Goal: Task Accomplishment & Management: Use online tool/utility

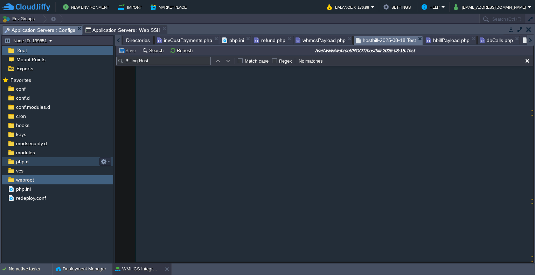
scroll to position [38641, 0]
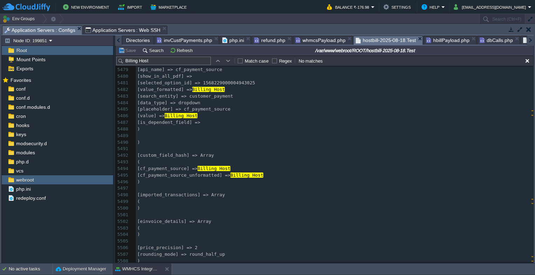
click at [493, 43] on span "dbCalls.php" at bounding box center [495, 40] width 33 height 8
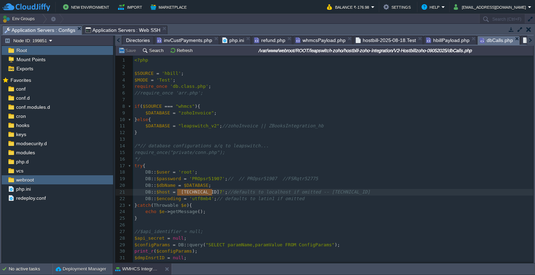
type textarea "[TECHNICAL_ID]"
drag, startPoint x: 177, startPoint y: 192, endPoint x: 213, endPoint y: 193, distance: 36.4
type textarea "PROpsr51907"
drag, startPoint x: 188, startPoint y: 177, endPoint x: 213, endPoint y: 178, distance: 25.6
click at [231, 211] on pre "echo $e -> getMessage ();" at bounding box center [333, 212] width 400 height 7
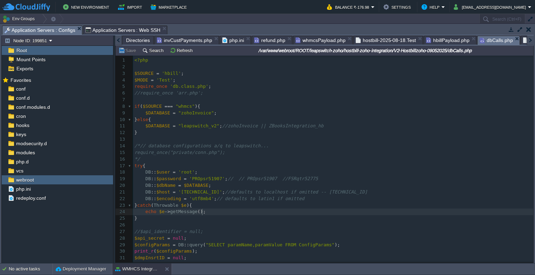
click at [447, 42] on span "hbillPayload.php" at bounding box center [447, 40] width 43 height 8
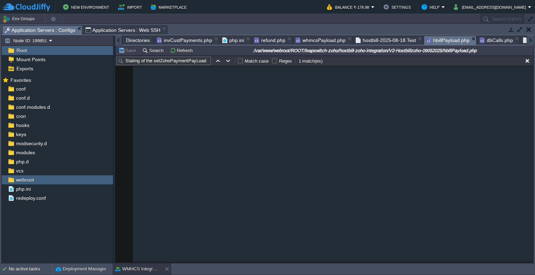
click at [486, 42] on span "dbCalls.php" at bounding box center [495, 40] width 33 height 8
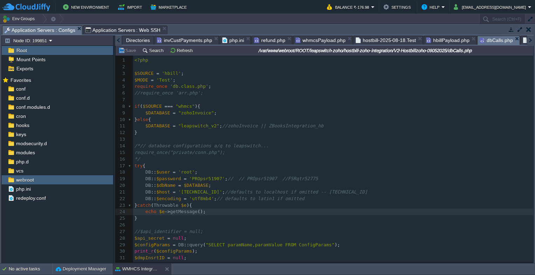
scroll to position [2, 0]
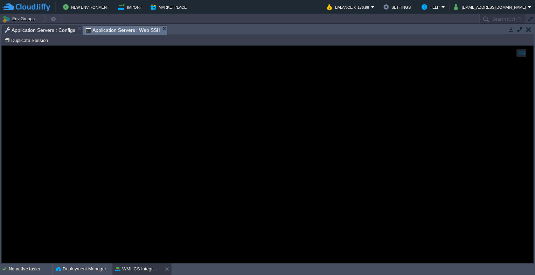
click at [101, 26] on span "Application Servers : Web SSH" at bounding box center [122, 30] width 75 height 9
click at [97, 82] on div at bounding box center [267, 154] width 531 height 217
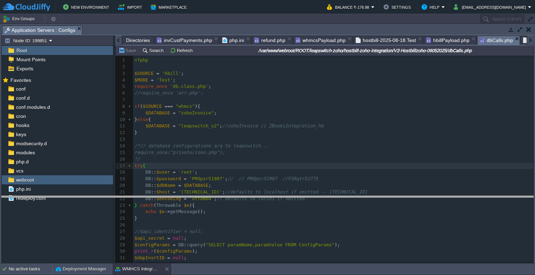
drag, startPoint x: 179, startPoint y: 28, endPoint x: 205, endPoint y: 203, distance: 176.9
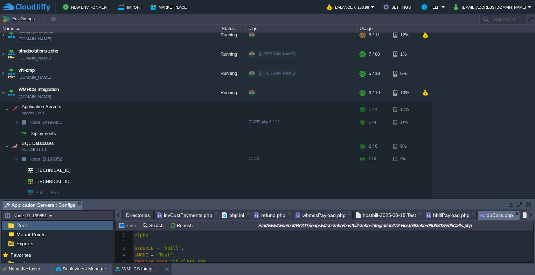
scroll to position [44, 0]
click at [179, 109] on button "button" at bounding box center [179, 110] width 6 height 6
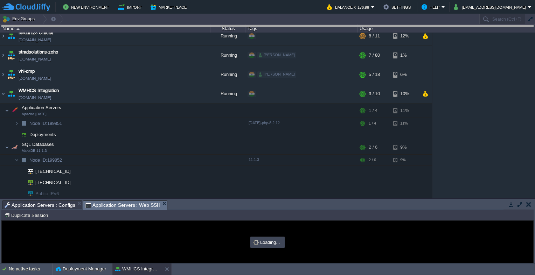
drag, startPoint x: 204, startPoint y: 204, endPoint x: 215, endPoint y: 27, distance: 177.4
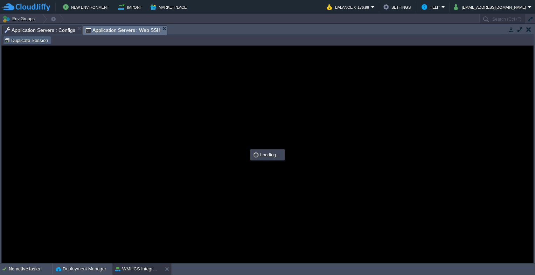
scroll to position [0, 0]
type input "#000000"
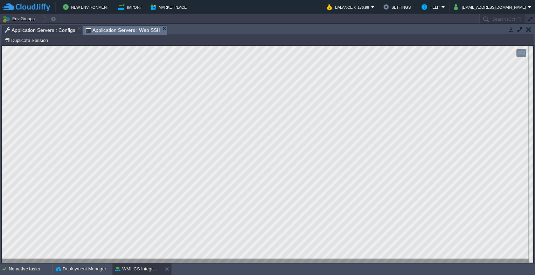
click at [23, 32] on span "Application Servers : Configs" at bounding box center [40, 30] width 71 height 8
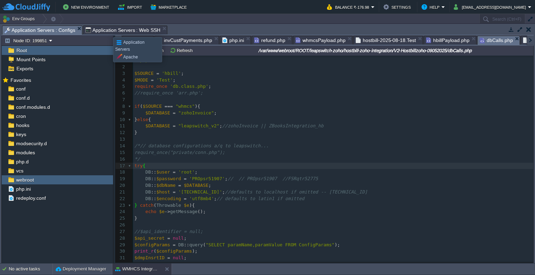
click at [108, 31] on span "Application Servers : Web SSH" at bounding box center [122, 30] width 75 height 8
click at [31, 34] on span "Application Servers : Configs" at bounding box center [40, 30] width 71 height 9
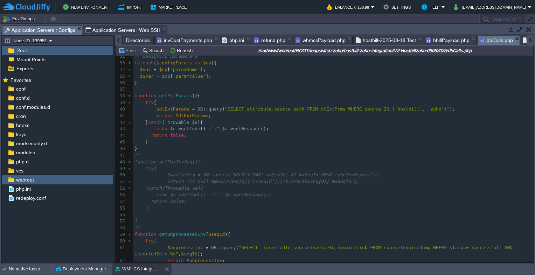
scroll to position [209, 0]
click at [439, 43] on span "hbillPayload.php" at bounding box center [447, 40] width 43 height 8
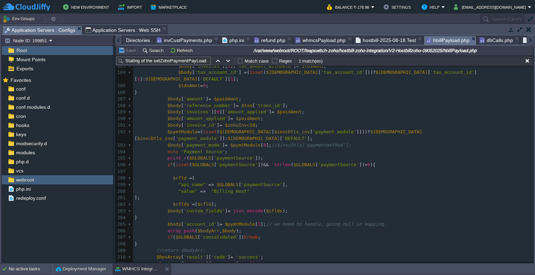
scroll to position [1239, 0]
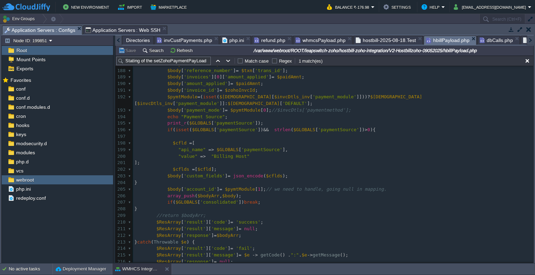
click at [238, 143] on div "xxxxxxxxxx $hzsm = $GLOBALS [ 'ZohoStateMapping' ]; 160 echo "difference --- $d…" at bounding box center [333, 117] width 400 height 482
click at [247, 153] on pre ""value" => "Billing Host"" at bounding box center [333, 156] width 400 height 7
click at [220, 136] on div "xxxxxxxxxx $hzsm = $GLOBALS [ 'ZohoStateMapping' ]; 160 echo "difference --- $d…" at bounding box center [333, 117] width 400 height 482
type textarea "$GLOBALS"
type textarea ""api_name" => $GLOBALS['paymentSource'],"
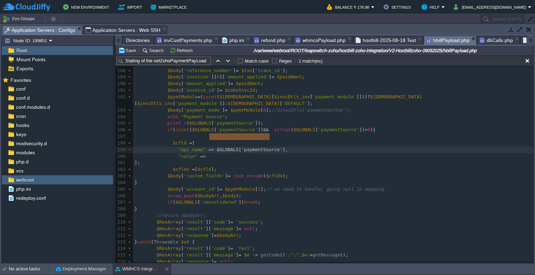
type textarea "$GLOBALS['paymentSource']"
drag, startPoint x: 210, startPoint y: 136, endPoint x: 271, endPoint y: 136, distance: 60.9
click at [206, 154] on span at bounding box center [209, 156] width 6 height 5
paste textarea ","
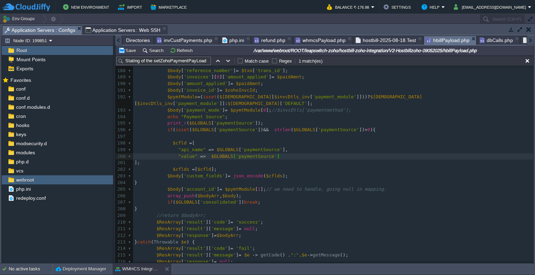
type textarea ","
click at [286, 153] on pre ""value" => $GLOBALS [ 'paymentSourceValue' ]," at bounding box center [333, 156] width 400 height 7
click at [136, 31] on span "Application Servers : Web SSH" at bounding box center [122, 30] width 75 height 8
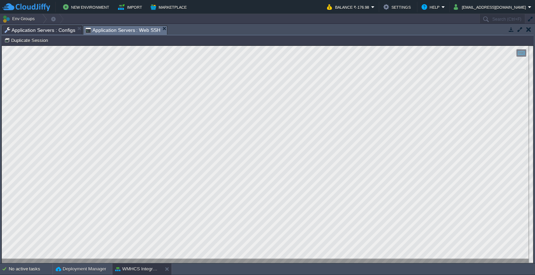
click at [63, 29] on span "Application Servers : Configs" at bounding box center [40, 30] width 71 height 8
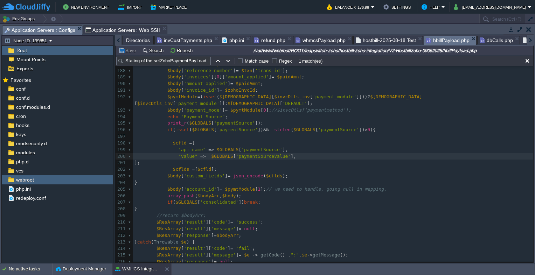
click at [125, 29] on span "Application Servers : Web SSH" at bounding box center [122, 30] width 75 height 8
click at [55, 30] on span "Application Servers : Configs" at bounding box center [40, 30] width 71 height 9
click at [121, 28] on span "Application Servers : Web SSH" at bounding box center [122, 30] width 75 height 8
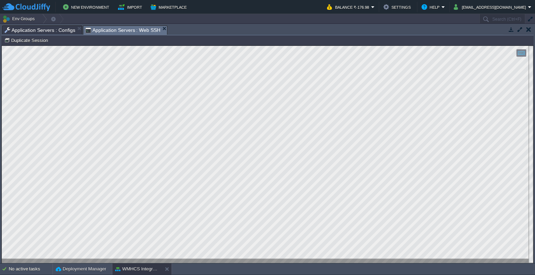
click at [54, 33] on span "Application Servers : Configs" at bounding box center [40, 30] width 71 height 8
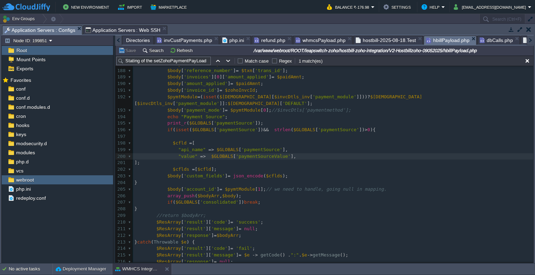
click at [135, 27] on span "Application Servers : Web SSH" at bounding box center [122, 30] width 75 height 8
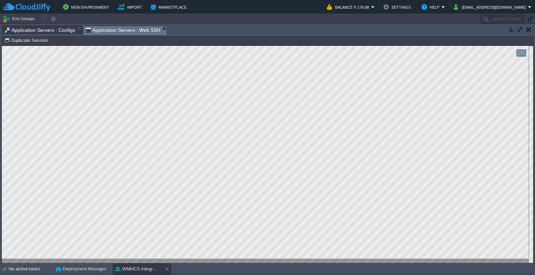
click at [32, 29] on span "Application Servers : Configs" at bounding box center [40, 30] width 71 height 8
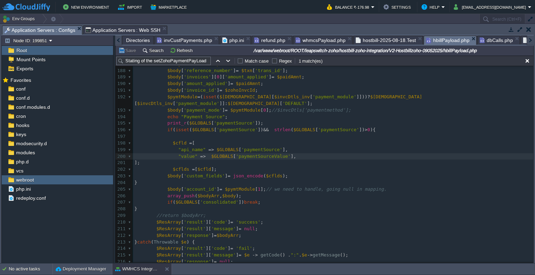
click at [128, 30] on span "Application Servers : Web SSH" at bounding box center [122, 30] width 75 height 8
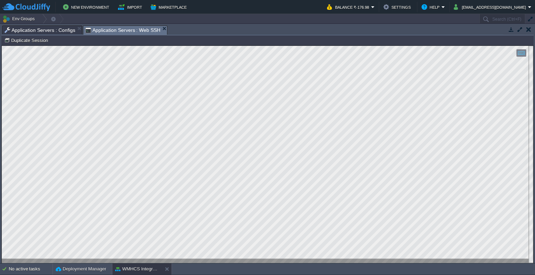
click at [13, 27] on span "Application Servers : Configs" at bounding box center [40, 30] width 71 height 8
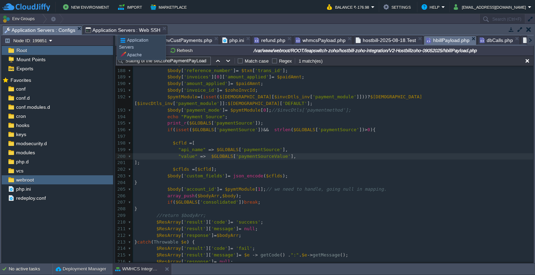
click at [112, 29] on span "Application Servers : Web SSH" at bounding box center [122, 30] width 75 height 8
click at [21, 29] on span "Application Servers : Configs" at bounding box center [40, 30] width 71 height 9
click at [97, 28] on span "Application Servers : Web SSH" at bounding box center [122, 30] width 75 height 8
click at [45, 34] on span "Application Servers : Configs" at bounding box center [40, 30] width 71 height 9
click at [132, 31] on span "Application Servers : Web SSH" at bounding box center [122, 30] width 75 height 8
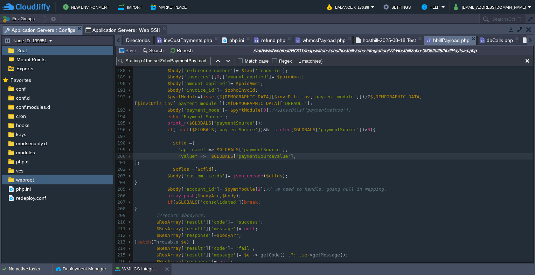
click at [49, 30] on span "Application Servers : Configs" at bounding box center [40, 30] width 71 height 9
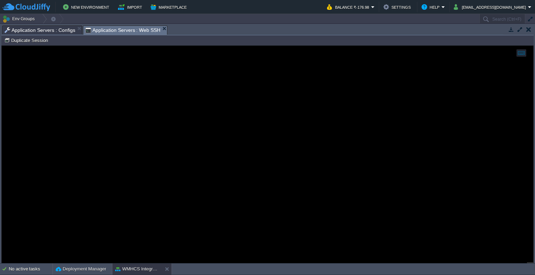
click at [128, 29] on span "Application Servers : Web SSH" at bounding box center [122, 30] width 75 height 9
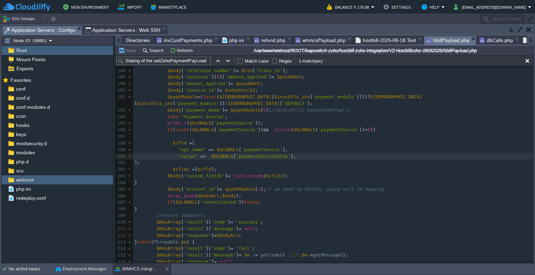
click at [34, 29] on span "Application Servers : Configs" at bounding box center [40, 30] width 71 height 9
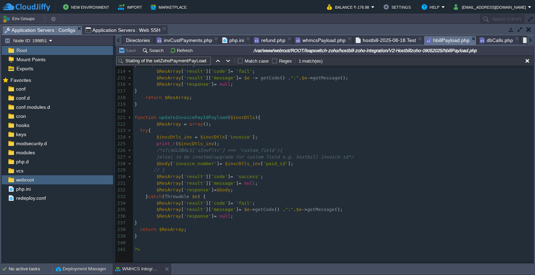
scroll to position [1415, 0]
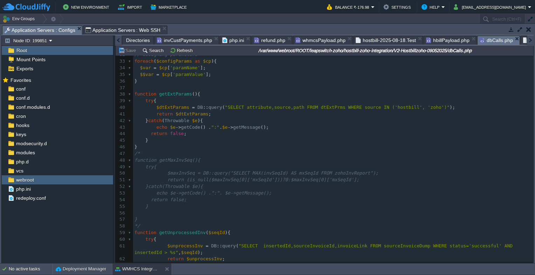
click at [483, 38] on span "dbCalls.php" at bounding box center [495, 40] width 33 height 9
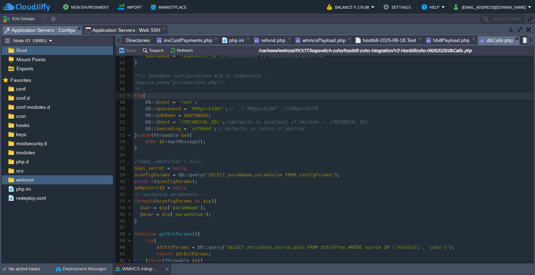
scroll to position [55, 0]
click at [198, 183] on pre "print_r ( $configParams );" at bounding box center [333, 181] width 400 height 7
type textarea "print_r($configParams);"
click at [206, 183] on pre "print_r ( $configParams );" at bounding box center [333, 181] width 400 height 7
type textarea "print_r($configParams);"
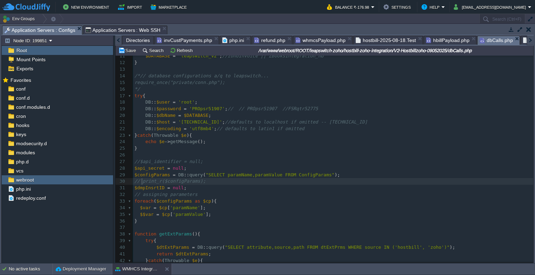
type textarea "//"
type textarea "​"
drag, startPoint x: 157, startPoint y: 183, endPoint x: 241, endPoint y: 194, distance: 84.7
click at [241, 194] on pre "// assigning parameters" at bounding box center [333, 194] width 400 height 7
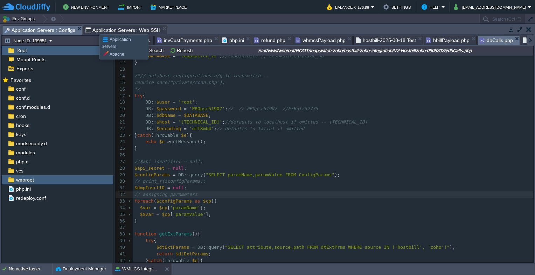
click at [94, 28] on span "Application Servers : Web SSH" at bounding box center [122, 30] width 75 height 8
click at [39, 29] on span "Application Servers : Configs" at bounding box center [40, 30] width 71 height 9
click at [449, 40] on span "hbillPayload.php" at bounding box center [447, 40] width 43 height 8
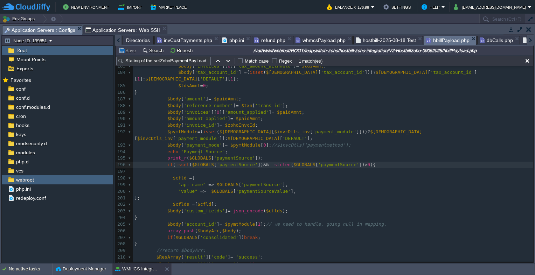
click at [198, 162] on span "$GLOBALS" at bounding box center [203, 164] width 22 height 5
click at [294, 188] on pre ""value" => $GLOBALS [ 'paymentSourceValue' ]," at bounding box center [333, 191] width 400 height 7
type textarea "strlen($GLOBALS['paymentSource'])"
drag, startPoint x: 266, startPoint y: 153, endPoint x: 348, endPoint y: 153, distance: 82.2
type textarea "is"
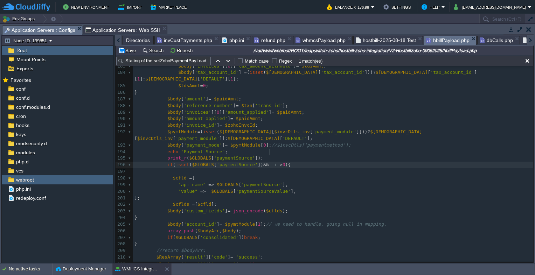
scroll to position [2, 5]
type textarea "isset($GLOBALS['paymentSource'])"
drag, startPoint x: 174, startPoint y: 152, endPoint x: 253, endPoint y: 155, distance: 79.8
click at [214, 180] on div "xxxxxxxxxx $hzsm = $GLOBALS [ 'ZohoStateMapping' ]; 173 $body [ 'date' ] = date…" at bounding box center [333, 168] width 400 height 343
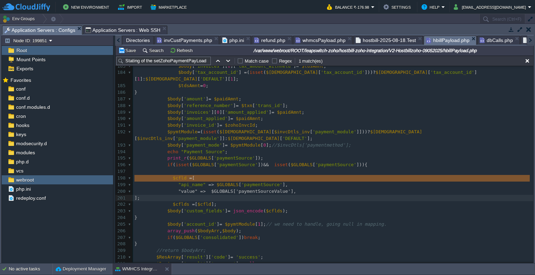
type textarea ""value" => $GLOBALS['paymentSourceValue'],"
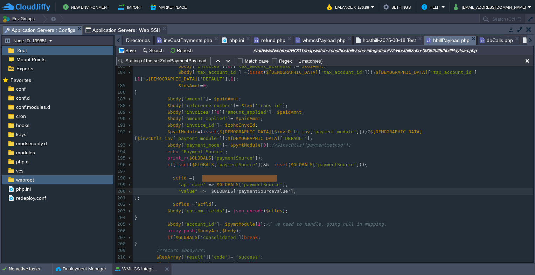
type textarea "$GLOBALS['paymentSourceValue']"
drag, startPoint x: 202, startPoint y: 178, endPoint x: 278, endPoint y: 179, distance: 75.9
type textarea "paymentSourceValue"
drag, startPoint x: 230, startPoint y: 180, endPoint x: 268, endPoint y: 180, distance: 38.5
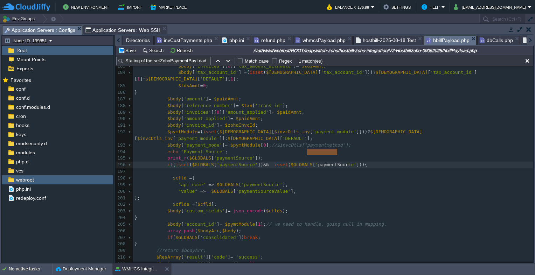
type textarea "paymentSource'])){"
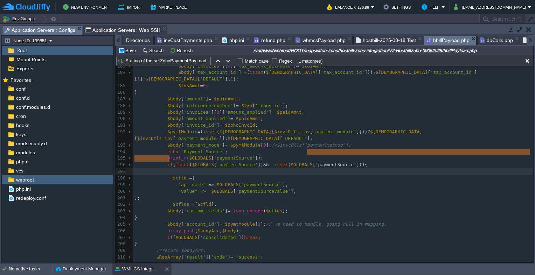
drag, startPoint x: 306, startPoint y: 151, endPoint x: 339, endPoint y: 156, distance: 33.3
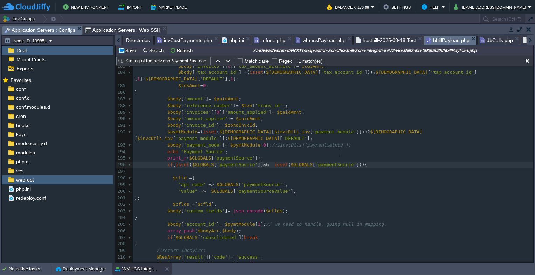
click at [332, 153] on div "xxxxxxxxxx $hzsm = $GLOBALS [ 'ZohoStateMapping' ]; 173 $body [ 'date' ] = date…" at bounding box center [333, 168] width 400 height 343
type textarea "paymentSource"
paste textarea
click at [127, 38] on span "Directories" at bounding box center [138, 40] width 24 height 8
click at [447, 40] on span "hbillPayload.php" at bounding box center [447, 40] width 43 height 9
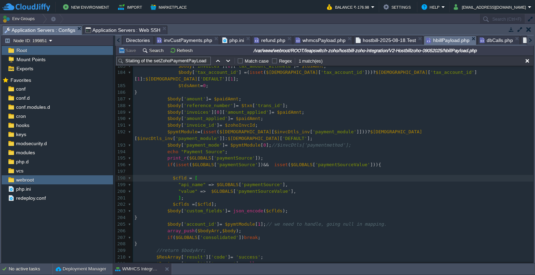
click at [129, 39] on span "Directories" at bounding box center [138, 40] width 24 height 8
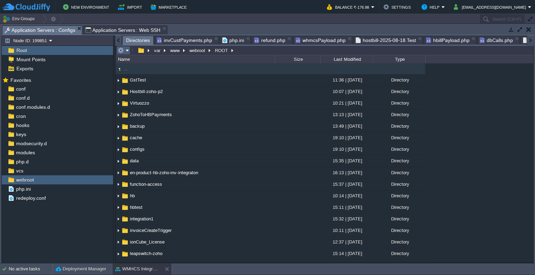
click at [125, 51] on em at bounding box center [124, 50] width 12 height 6
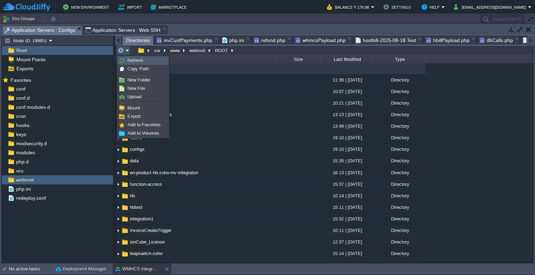
click at [128, 60] on span "Refresh" at bounding box center [135, 60] width 16 height 5
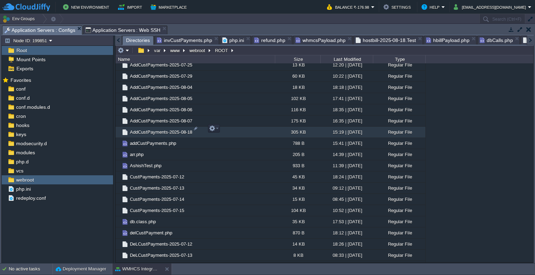
scroll to position [350, 0]
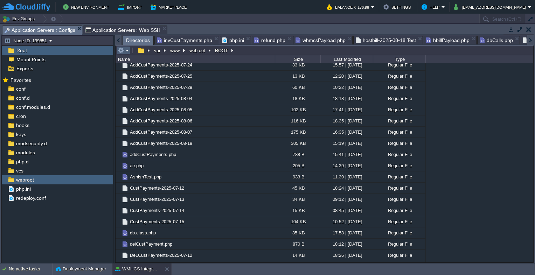
click at [127, 50] on em at bounding box center [124, 50] width 12 height 6
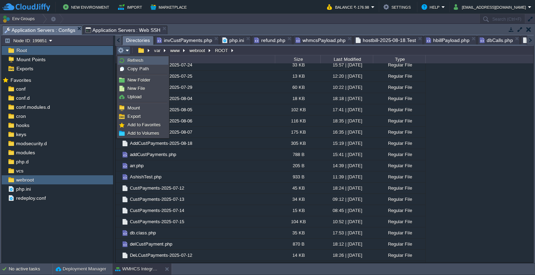
click at [132, 61] on span "Refresh" at bounding box center [135, 60] width 16 height 5
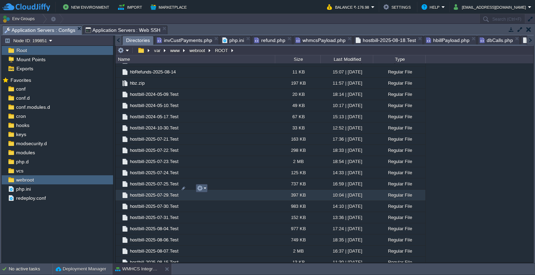
scroll to position [770, 0]
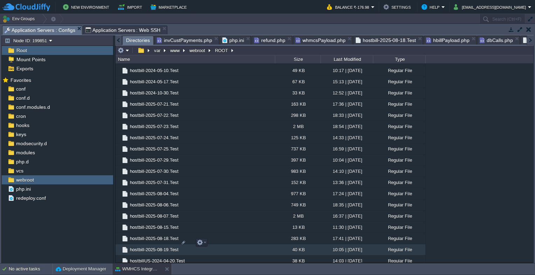
click at [154, 247] on span "hostbill-2025-08-19.Test" at bounding box center [154, 250] width 51 height 6
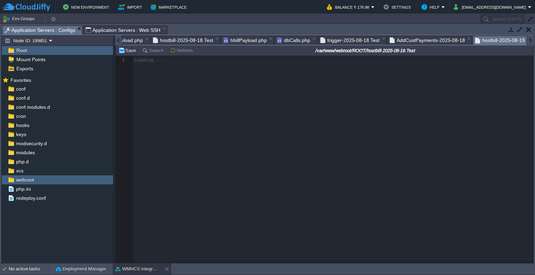
scroll to position [2, 0]
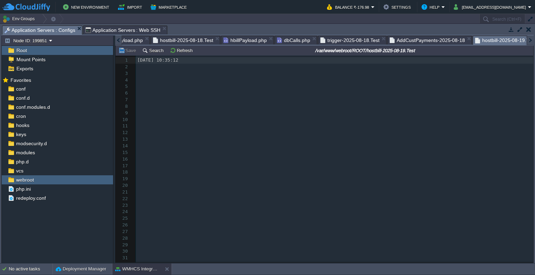
click at [168, 61] on div "1144 1 [DATE] 10:35:12 2 ​ 3 ​ 4 ​ 5 ​ 6 ​ 7 ​ 8 ​ 9 ​ 10 ​ 11 ​ 12 ​ 13 ​ 14 ​…" at bounding box center [334, 192] width 397 height 271
click at [179, 50] on button "Refresh" at bounding box center [182, 50] width 25 height 6
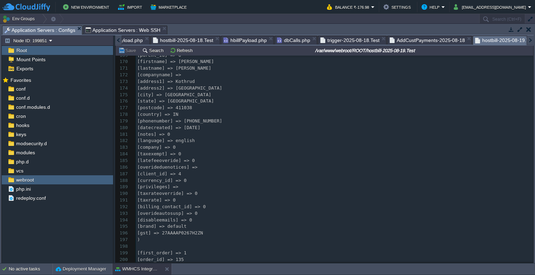
scroll to position [1218, 0]
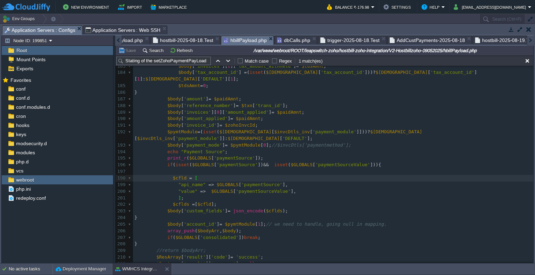
click at [230, 41] on span "hbillPayload.php" at bounding box center [244, 40] width 43 height 9
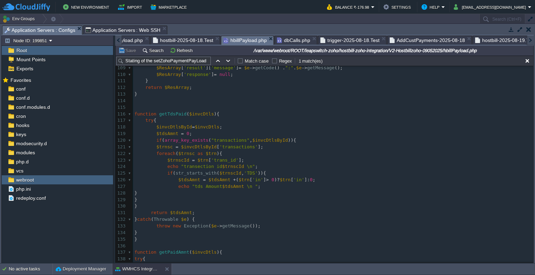
scroll to position [700, 0]
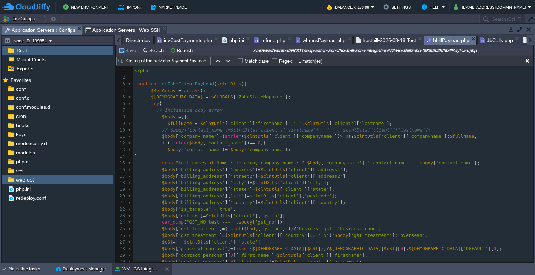
click at [480, 41] on span "dbCalls.php" at bounding box center [495, 40] width 33 height 8
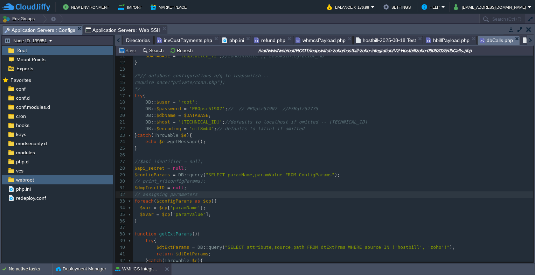
click at [134, 43] on span "Directories" at bounding box center [138, 40] width 24 height 8
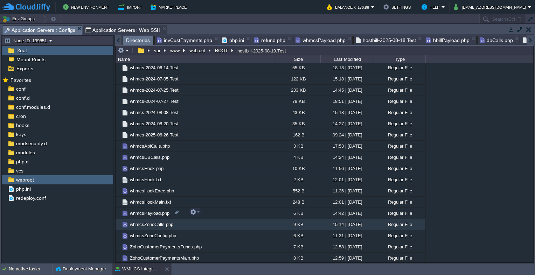
click at [154, 222] on span "whmcsZohoCalls.php" at bounding box center [151, 225] width 45 height 6
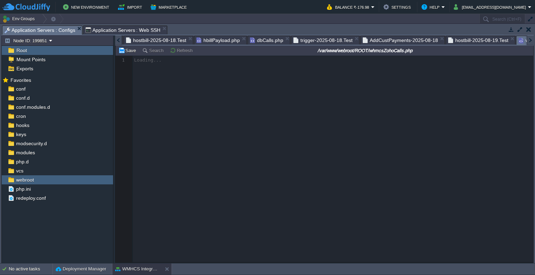
click at [117, 42] on div at bounding box center [118, 40] width 7 height 10
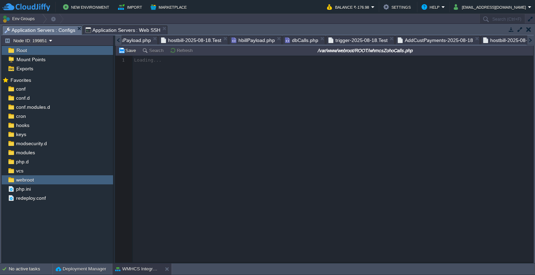
click at [117, 42] on div at bounding box center [118, 40] width 7 height 10
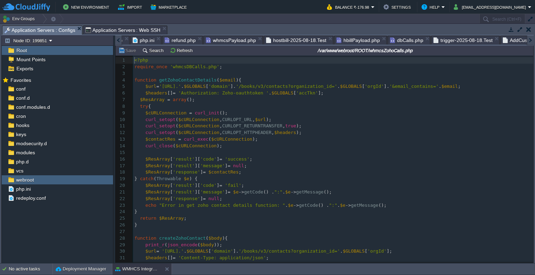
click at [117, 42] on div at bounding box center [118, 40] width 7 height 10
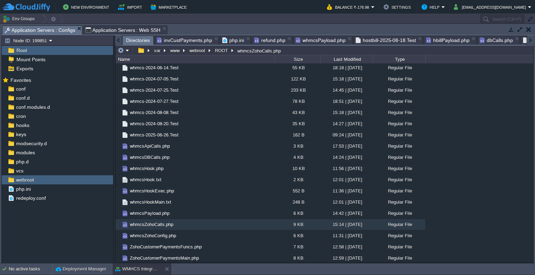
click at [134, 41] on span "Directories" at bounding box center [138, 40] width 24 height 9
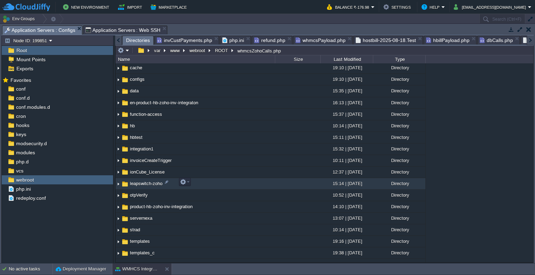
click at [145, 186] on td "leapswitch-zoho" at bounding box center [194, 184] width 159 height 12
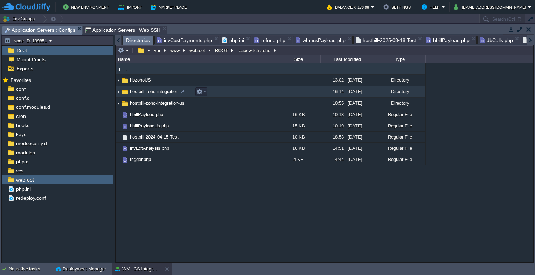
click at [149, 91] on span "hostbill-zoho-integration" at bounding box center [154, 92] width 50 height 6
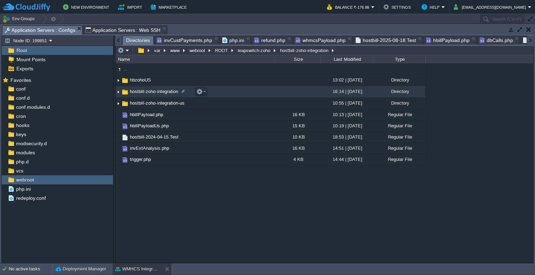
click at [149, 91] on span "hostbill-zoho-integration" at bounding box center [154, 92] width 50 height 6
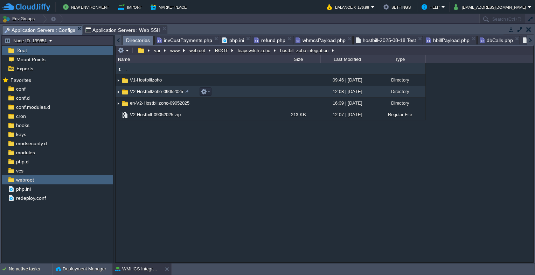
click at [145, 92] on span "V2-Hostbillzoho-09052025" at bounding box center [156, 92] width 55 height 6
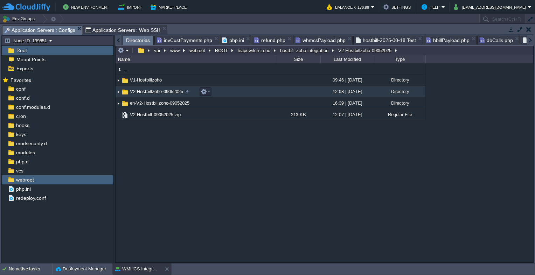
click at [145, 92] on span "V2-Hostbillzoho-09052025" at bounding box center [156, 92] width 55 height 6
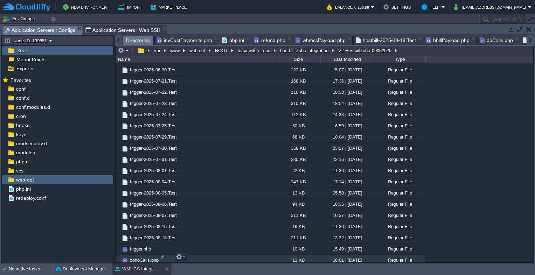
click at [150, 260] on span "zohoCalls.php" at bounding box center [144, 260] width 31 height 6
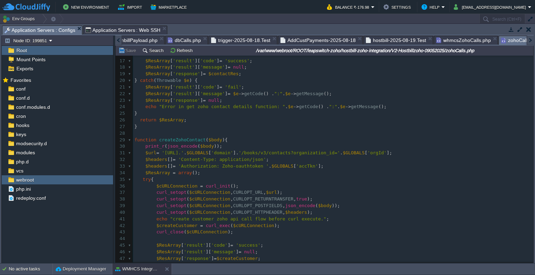
scroll to position [123, 0]
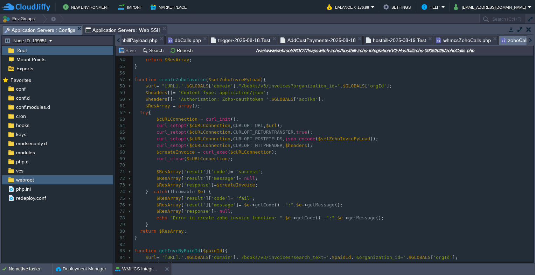
click at [317, 87] on div "321 <?php 43 curl_close ( $cURLConnection ); 44 45 $ResArray [ 'result' ][ 'cod…" at bounding box center [333, 198] width 400 height 429
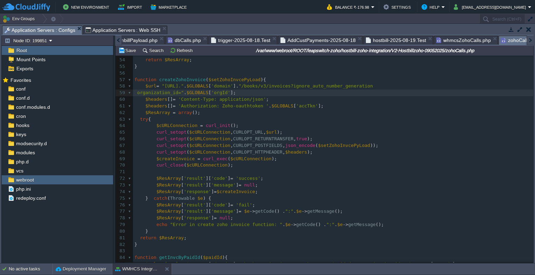
type textarea "="
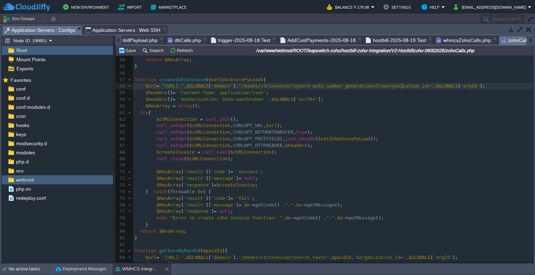
scroll to position [2, 10]
type textarea "True"
type textarea "t"
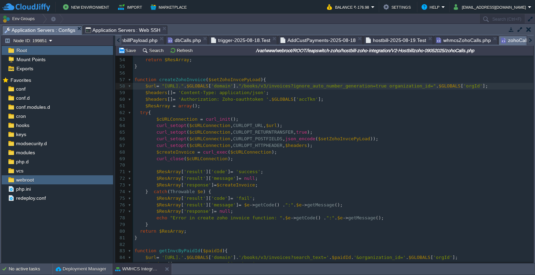
type textarea "&"
click at [375, 117] on pre "$cURLConnection = curl_init ();" at bounding box center [333, 119] width 400 height 7
click at [234, 41] on span "trigger-2025-08-18.Test" at bounding box center [240, 40] width 59 height 8
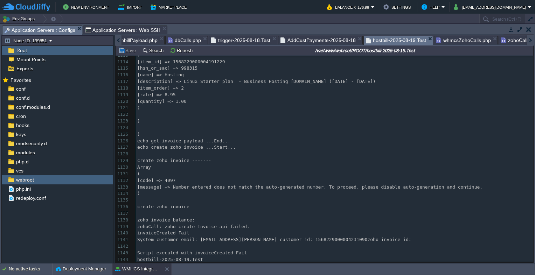
click at [395, 42] on span "hostbill-2025-08-19.Test" at bounding box center [396, 40] width 60 height 9
click at [176, 48] on button "Refresh" at bounding box center [182, 50] width 25 height 6
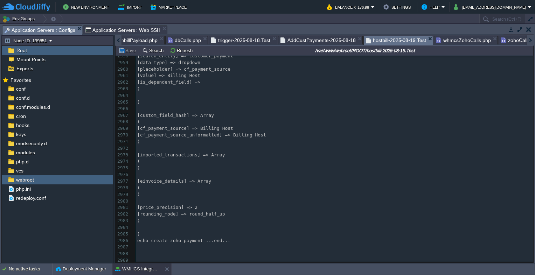
scroll to position [20746, 0]
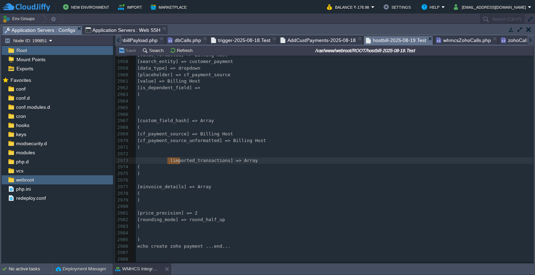
type textarea "[imported_transactions] => Array ("
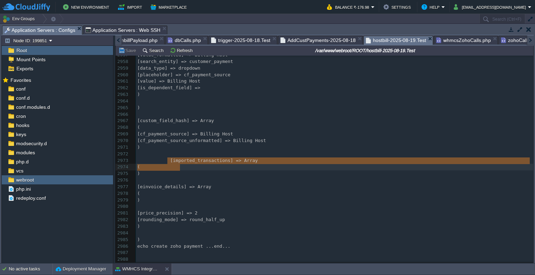
drag, startPoint x: 168, startPoint y: 161, endPoint x: 261, endPoint y: 165, distance: 92.5
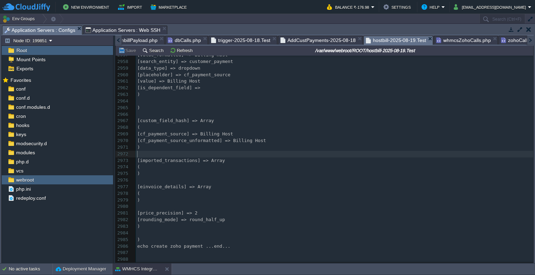
click at [267, 154] on pre "​" at bounding box center [334, 154] width 397 height 7
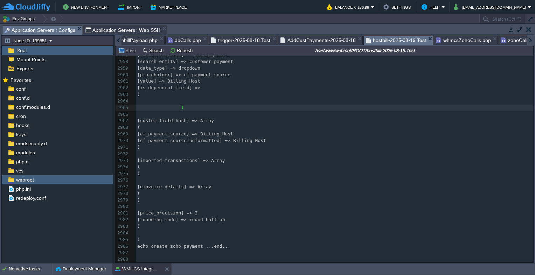
type textarea "-"
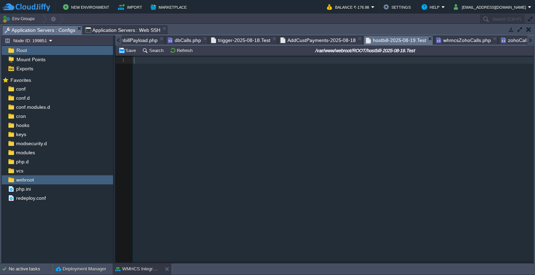
scroll to position [0, 0]
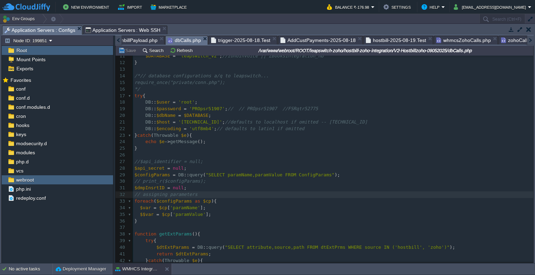
click at [174, 41] on span "dbCalls.php" at bounding box center [184, 40] width 33 height 9
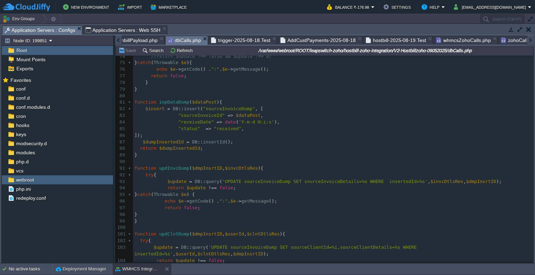
scroll to position [525, 0]
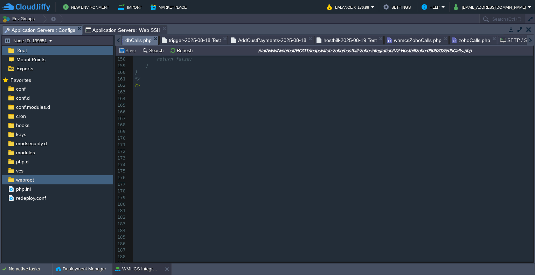
click at [116, 36] on div "Tasks Activity Log Archive Git / SVN Application Servers : Configs Application …" at bounding box center [267, 143] width 535 height 239
click at [116, 37] on div at bounding box center [118, 40] width 7 height 10
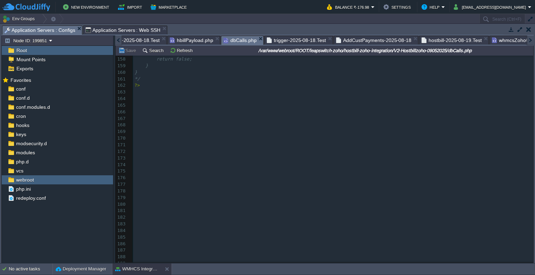
click at [116, 37] on div at bounding box center [118, 40] width 7 height 10
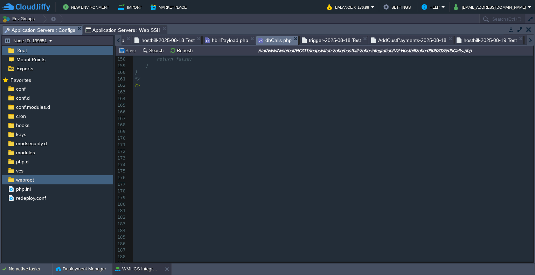
click at [116, 37] on div at bounding box center [118, 40] width 7 height 10
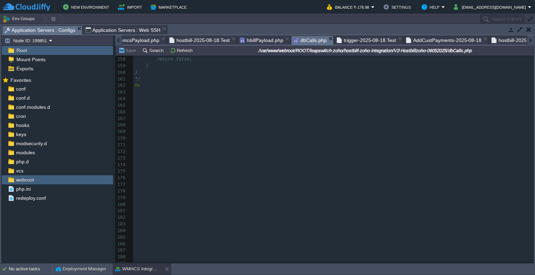
click at [116, 37] on div at bounding box center [118, 40] width 7 height 10
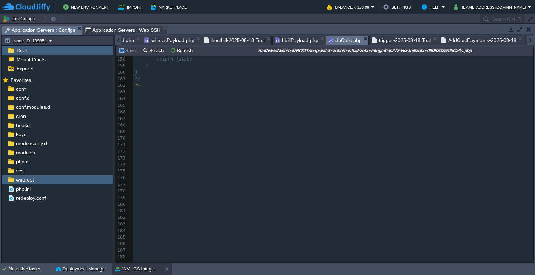
click at [116, 37] on div at bounding box center [118, 40] width 7 height 10
click at [287, 40] on span "hbillPayload.php" at bounding box center [296, 40] width 43 height 8
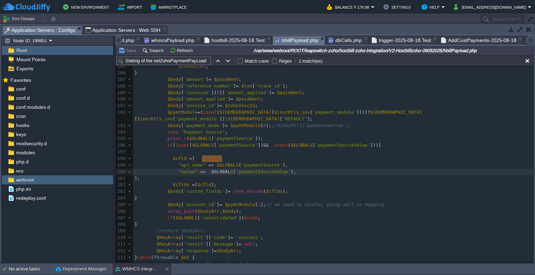
type textarea "$GLOBALS"
drag, startPoint x: 203, startPoint y: 159, endPoint x: 223, endPoint y: 159, distance: 20.3
click at [312, 188] on pre "$body [ 'custom_fields' ] = json_encode ( $cflds );" at bounding box center [333, 191] width 400 height 7
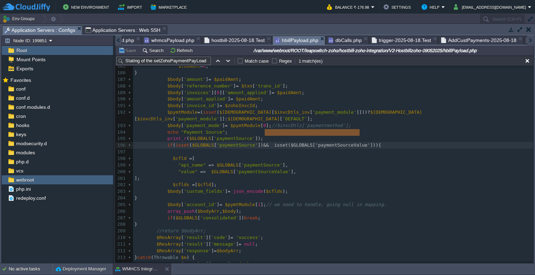
type textarea "isset($GLOBALS['paymentSourceValue']"
drag, startPoint x: 265, startPoint y: 132, endPoint x: 357, endPoint y: 132, distance: 92.7
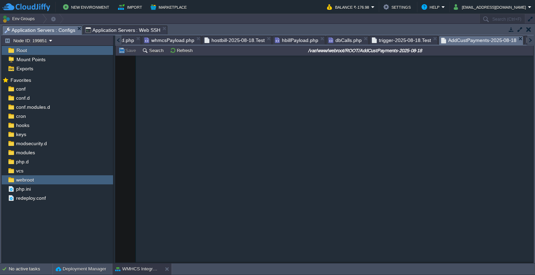
click at [450, 41] on span "AddCustPayments-2025-08-18" at bounding box center [478, 40] width 75 height 9
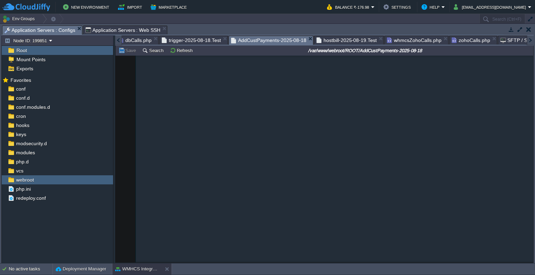
click at [337, 42] on span "hostbill-2025-08-19.Test" at bounding box center [346, 40] width 60 height 8
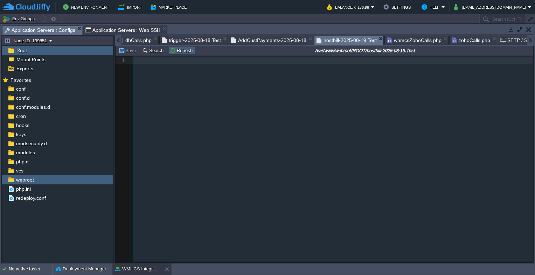
click at [174, 54] on button "Refresh" at bounding box center [182, 50] width 25 height 6
click at [180, 51] on button "Refresh" at bounding box center [182, 50] width 25 height 6
click at [180, 55] on td "Refresh" at bounding box center [182, 50] width 27 height 8
click at [182, 52] on button "Refresh" at bounding box center [182, 50] width 25 height 6
click at [174, 49] on button "Refresh" at bounding box center [182, 50] width 25 height 6
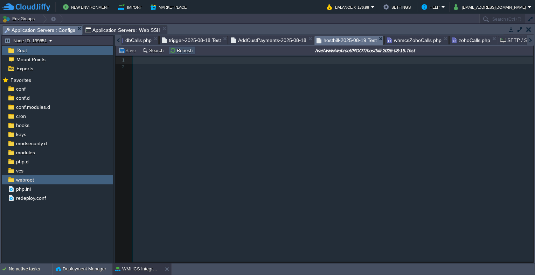
click at [174, 49] on button "Refresh" at bounding box center [182, 50] width 25 height 6
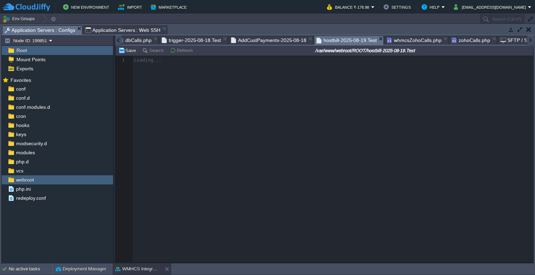
click at [174, 49] on button "Refresh" at bounding box center [182, 50] width 25 height 6
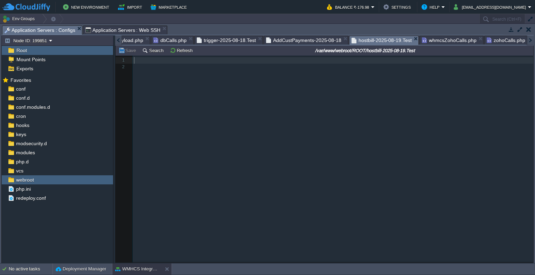
click at [119, 41] on div at bounding box center [118, 40] width 7 height 10
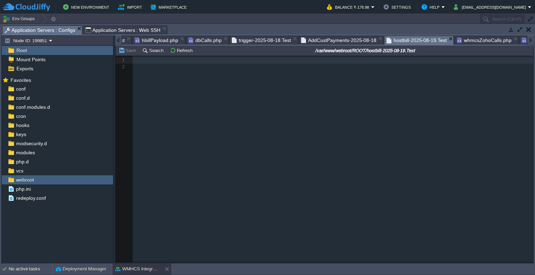
click at [119, 41] on div at bounding box center [118, 40] width 7 height 10
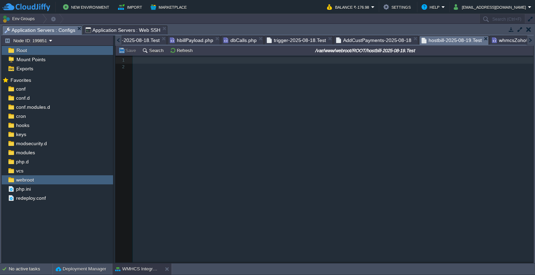
click at [119, 41] on div at bounding box center [118, 40] width 7 height 10
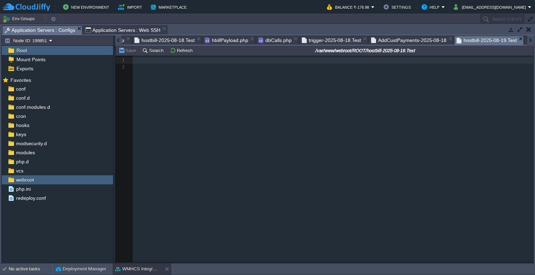
click at [119, 41] on div at bounding box center [118, 40] width 7 height 10
click at [205, 38] on span "hbillPayload.php" at bounding box center [226, 40] width 43 height 8
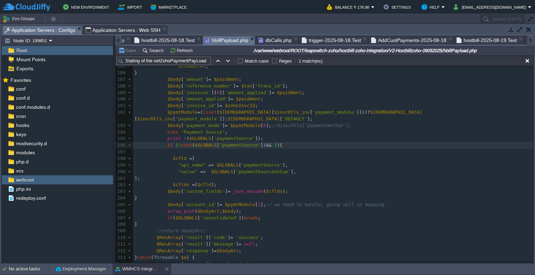
type textarea "isset($GLOBALS['paymentSourceValue']"
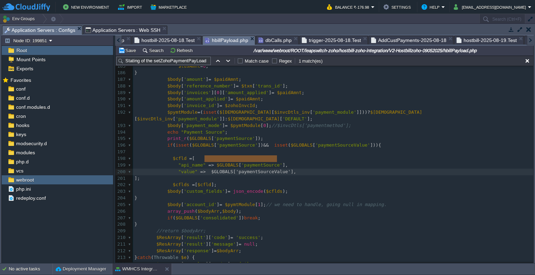
type textarea "$GLOBALS['paymentSourceValue']"
drag, startPoint x: 204, startPoint y: 159, endPoint x: 279, endPoint y: 160, distance: 74.2
click at [475, 37] on span "hostbill-2025-08-19.Test" at bounding box center [486, 40] width 60 height 8
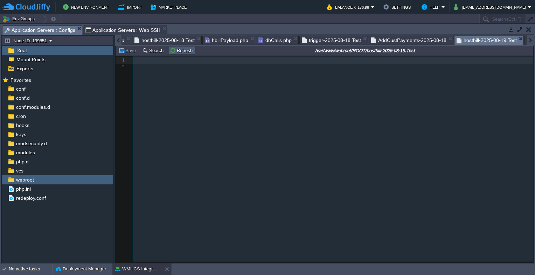
click at [175, 51] on button "Refresh" at bounding box center [182, 50] width 25 height 6
click at [172, 54] on button "Refresh" at bounding box center [182, 50] width 25 height 6
click at [181, 52] on button "Refresh" at bounding box center [182, 50] width 25 height 6
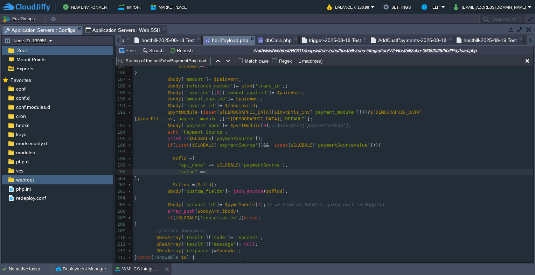
click at [207, 41] on span "hbillPayload.php" at bounding box center [226, 40] width 43 height 9
type textarea "$GLOBALS['paymentSourceValue']"
click at [290, 149] on pre at bounding box center [333, 152] width 400 height 7
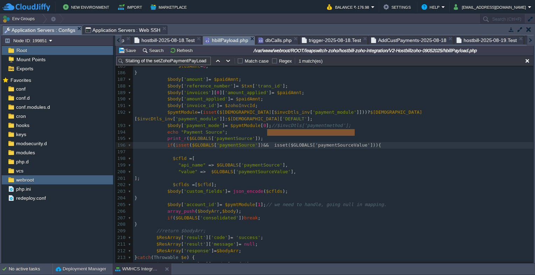
type textarea "isset($GLOBALS['paymentSourceValue']"
drag, startPoint x: 268, startPoint y: 133, endPoint x: 356, endPoint y: 134, distance: 87.8
click at [309, 169] on pre ""value" => $GLOBALS [ 'paymentSourceValue' ]," at bounding box center [333, 172] width 400 height 7
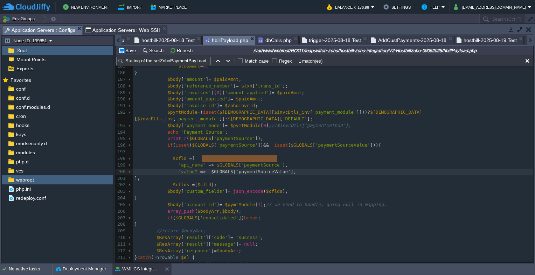
type textarea "$GLOBALS['paymentSourceValue']"
drag, startPoint x: 201, startPoint y: 160, endPoint x: 279, endPoint y: 159, distance: 78.4
click at [314, 175] on pre "];" at bounding box center [333, 178] width 400 height 7
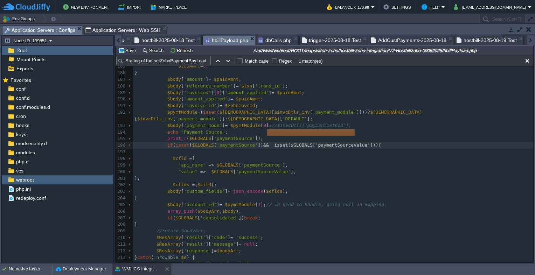
type textarea "isset($GLOBALS['paymentSourceValue']"
drag, startPoint x: 266, startPoint y: 133, endPoint x: 356, endPoint y: 134, distance: 89.9
type textarea "&& isset($GLOBALS['paymentSourceValue'"
drag, startPoint x: 257, startPoint y: 133, endPoint x: 353, endPoint y: 134, distance: 96.2
click at [344, 162] on pre ""api_name" => $GLOBALS [ 'paymentSource' ]," at bounding box center [333, 165] width 400 height 7
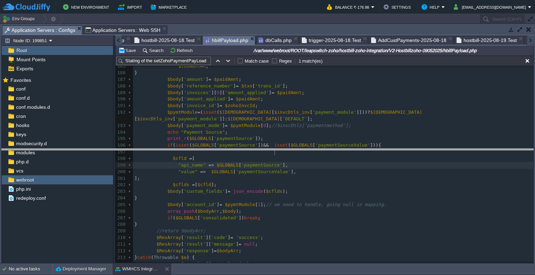
drag, startPoint x: 213, startPoint y: 31, endPoint x: 214, endPoint y: 154, distance: 123.2
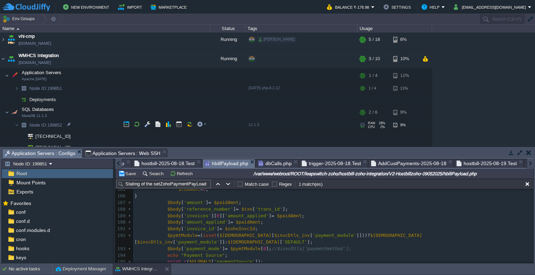
scroll to position [96, 0]
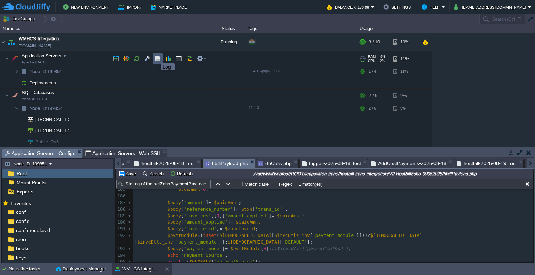
click at [155, 57] on button "button" at bounding box center [158, 58] width 6 height 6
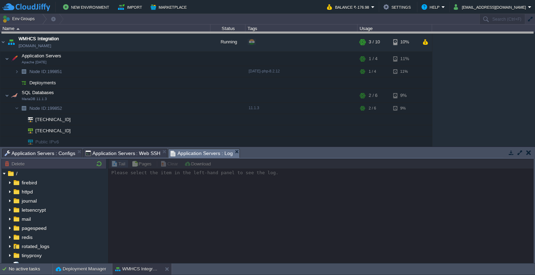
drag, startPoint x: 266, startPoint y: 155, endPoint x: 246, endPoint y: 35, distance: 121.3
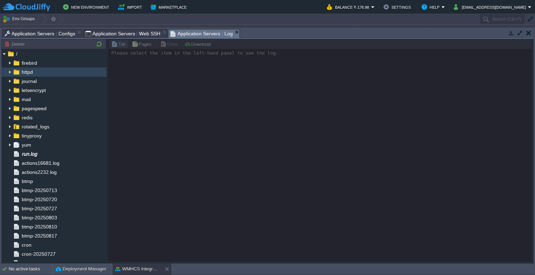
click at [24, 69] on span "httpd" at bounding box center [27, 72] width 14 height 6
click at [29, 72] on span "httpd" at bounding box center [27, 72] width 14 height 6
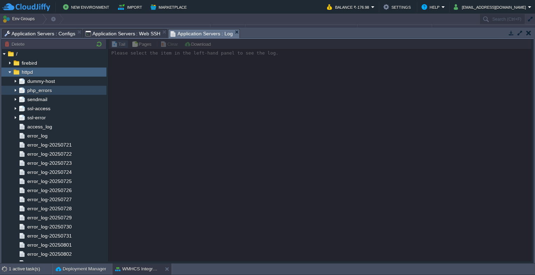
click at [34, 90] on span "php_errors" at bounding box center [39, 90] width 27 height 6
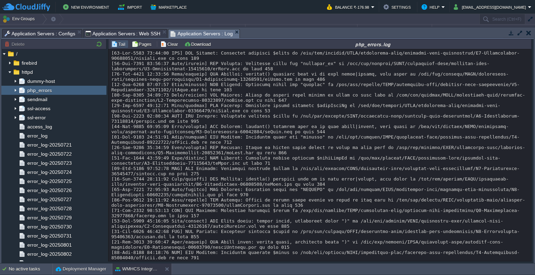
scroll to position [22, 0]
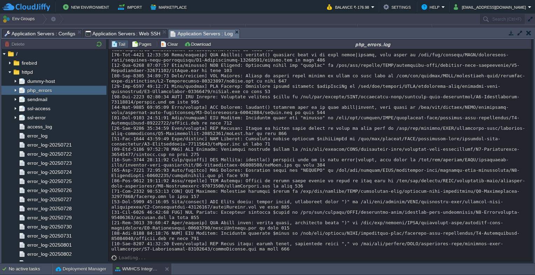
click at [39, 37] on span "Application Servers : Configs" at bounding box center [40, 33] width 71 height 8
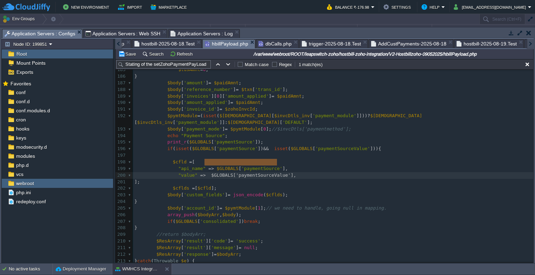
type textarea "$GLOBALS['paymentSourceValue']"
drag, startPoint x: 204, startPoint y: 162, endPoint x: 278, endPoint y: 164, distance: 73.9
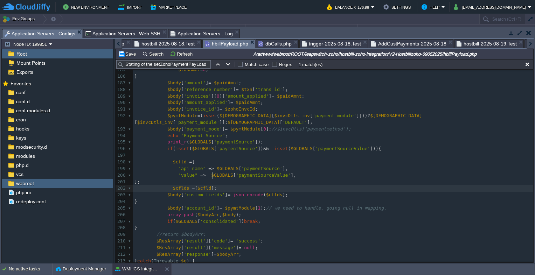
click at [259, 185] on pre "$cflds = [ $cfld ];" at bounding box center [333, 188] width 400 height 7
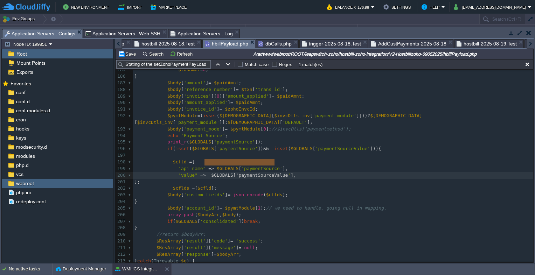
type textarea "$GLOBALS['paymentSourceValue']"
drag, startPoint x: 204, startPoint y: 164, endPoint x: 276, endPoint y: 162, distance: 72.1
click at [189, 35] on span "Application Servers : Log" at bounding box center [201, 33] width 62 height 8
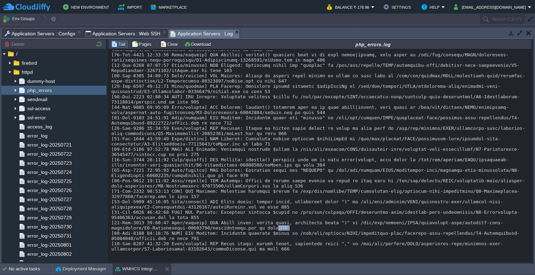
drag, startPoint x: 227, startPoint y: 226, endPoint x: 235, endPoint y: 227, distance: 8.4
click at [235, 227] on div at bounding box center [319, 141] width 417 height 220
click at [63, 36] on span "Application Servers : Configs" at bounding box center [40, 33] width 71 height 8
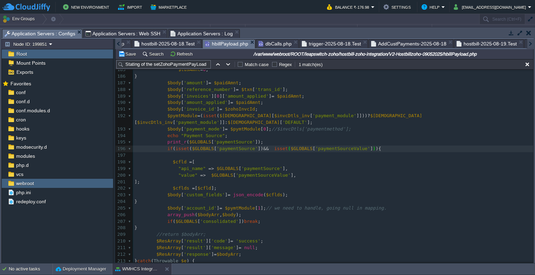
click at [179, 30] on span "Application Servers : Log" at bounding box center [201, 33] width 62 height 8
click at [63, 29] on div "Application Servers : Configs" at bounding box center [42, 33] width 80 height 9
click at [283, 164] on div "xxxxxxxxxx 176 $paidAmnt = $paidAmnt + $diff ; 177 $diff = 0 ; 178 if ( $GLOBAL…" at bounding box center [333, 172] width 400 height 343
click at [129, 32] on span "Application Servers : Web SSH" at bounding box center [122, 33] width 75 height 8
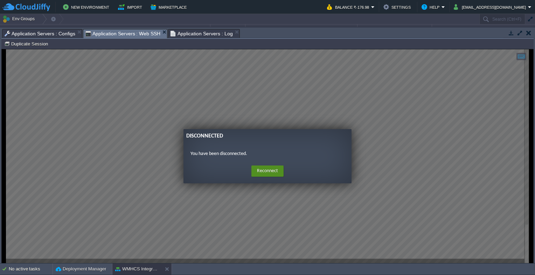
click at [275, 170] on button "Reconnect" at bounding box center [267, 171] width 32 height 11
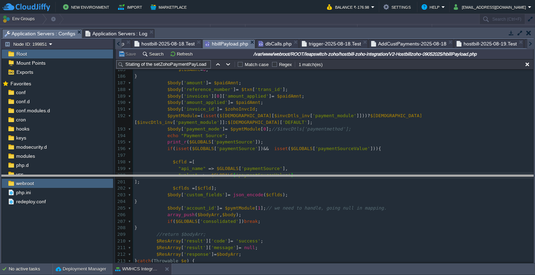
drag, startPoint x: 176, startPoint y: 38, endPoint x: 217, endPoint y: 181, distance: 148.5
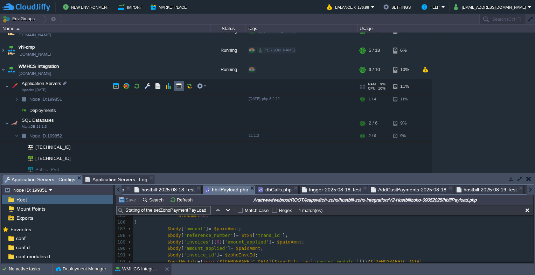
click at [176, 89] on button "button" at bounding box center [179, 86] width 6 height 6
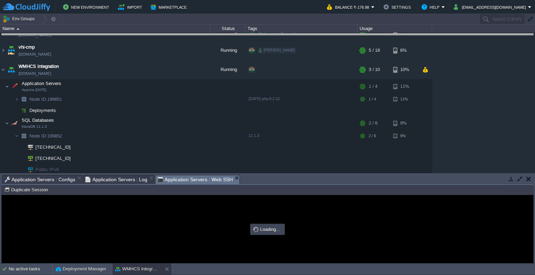
drag, startPoint x: 259, startPoint y: 179, endPoint x: 301, endPoint y: 38, distance: 147.3
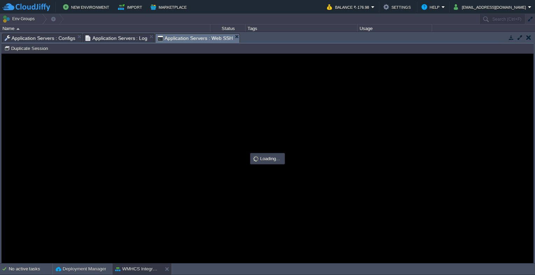
type input "#000000"
click at [56, 41] on span "Application Servers : Configs" at bounding box center [40, 38] width 71 height 8
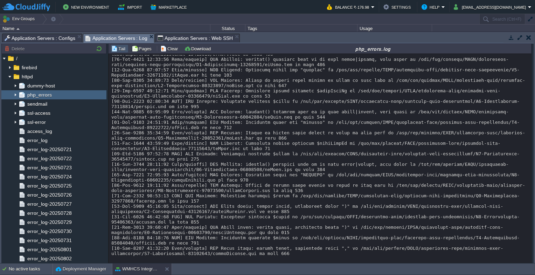
click at [125, 40] on span "Application Servers : Log" at bounding box center [116, 38] width 62 height 9
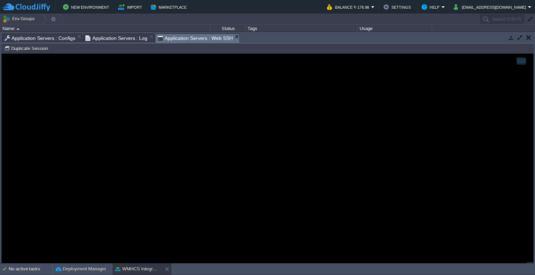
click at [171, 35] on span "Application Servers : Web SSH" at bounding box center [194, 38] width 75 height 9
click at [55, 38] on span "Application Servers : Configs" at bounding box center [40, 38] width 71 height 8
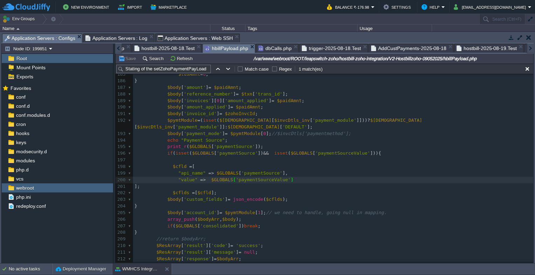
click at [288, 177] on pre ""value" => $GLOBALS [ 'paymentSourceValue' ]" at bounding box center [333, 180] width 400 height 7
type textarea ","
click at [171, 37] on span "Application Servers : Web SSH" at bounding box center [194, 38] width 75 height 8
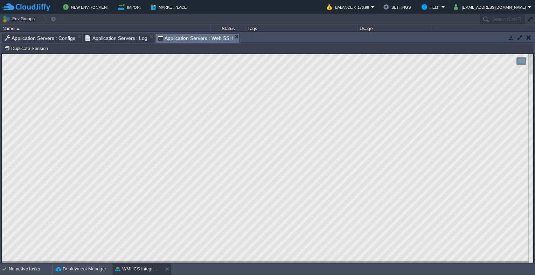
click at [116, 36] on span "Application Servers : Log" at bounding box center [116, 38] width 62 height 8
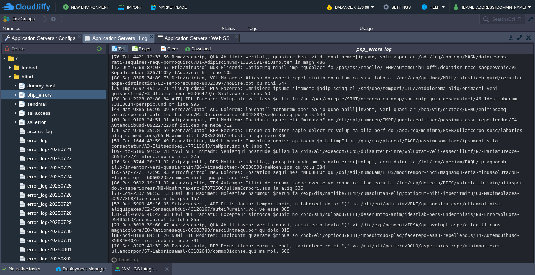
scroll to position [24, 0]
click at [54, 38] on span "Application Servers : Configs" at bounding box center [40, 38] width 71 height 8
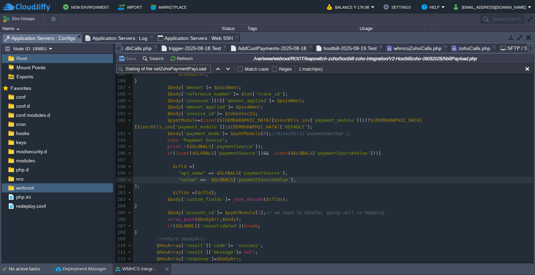
scroll to position [0, 0]
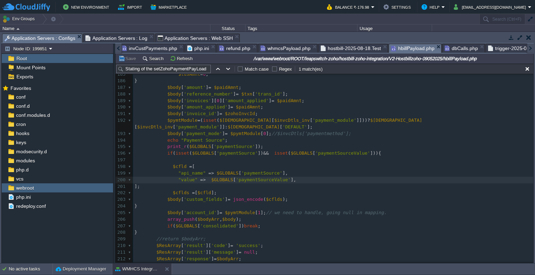
click at [530, 50] on div at bounding box center [530, 48] width 7 height 10
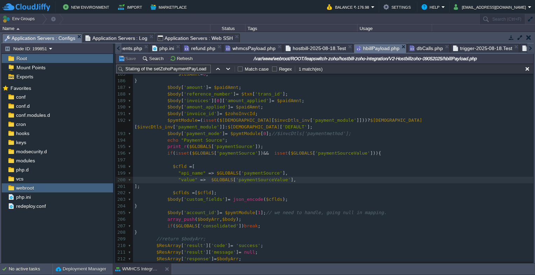
click at [530, 50] on div at bounding box center [530, 48] width 7 height 10
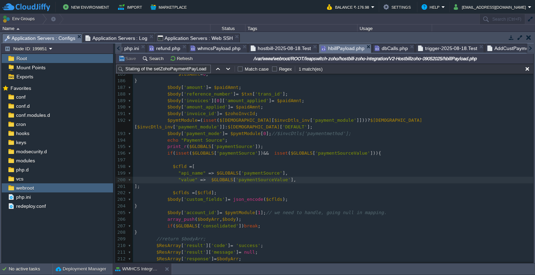
click at [530, 50] on div at bounding box center [530, 48] width 7 height 10
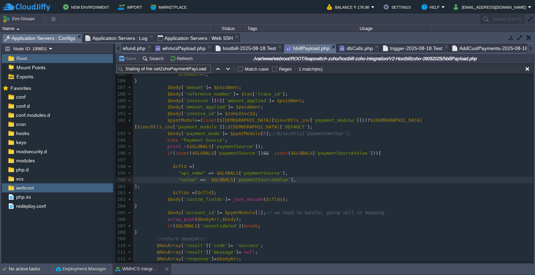
click at [530, 50] on div at bounding box center [530, 48] width 7 height 10
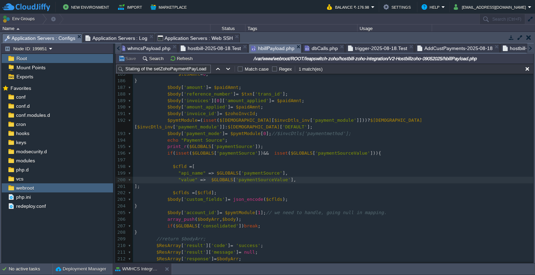
click at [530, 50] on div at bounding box center [530, 48] width 7 height 10
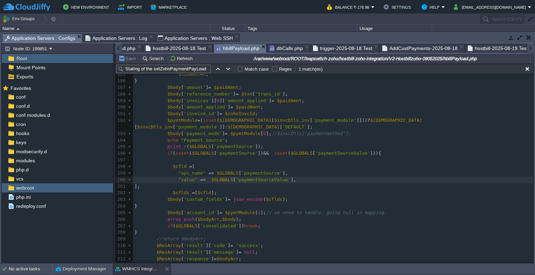
click at [530, 50] on div at bounding box center [530, 48] width 7 height 10
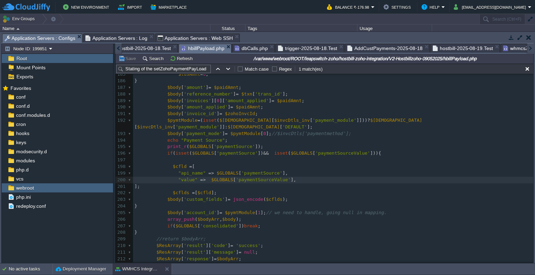
click at [530, 50] on div at bounding box center [530, 48] width 7 height 10
click at [449, 48] on span "hostbill-2025-08-19.Test" at bounding box center [463, 48] width 60 height 8
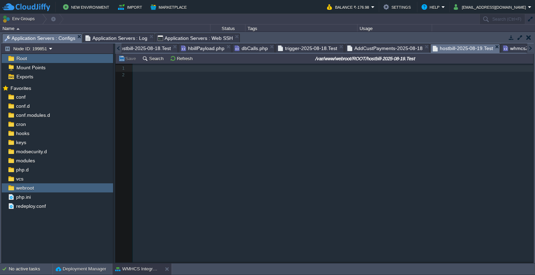
click at [265, 120] on div "2 1 ​ 2 ​" at bounding box center [329, 168] width 428 height 209
click at [172, 62] on button "Refresh" at bounding box center [182, 58] width 25 height 6
click at [183, 55] on td "Refresh" at bounding box center [182, 58] width 27 height 8
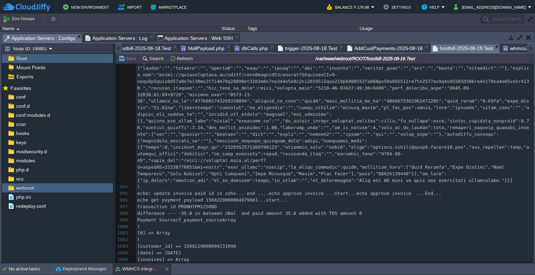
scroll to position [7703, 0]
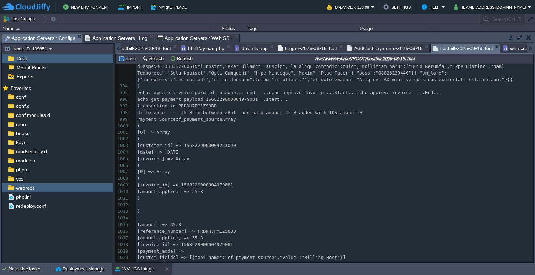
click at [208, 20] on td "Env Groups" at bounding box center [239, 19] width 478 height 10
click at [227, 215] on pre "​" at bounding box center [334, 218] width 397 height 7
type textarea "-"
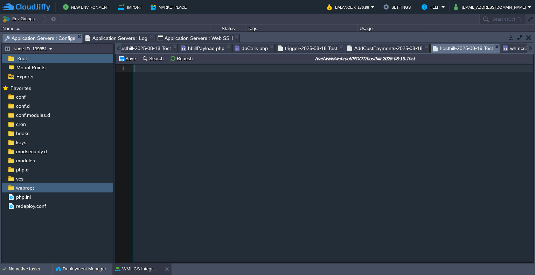
scroll to position [0, 0]
click at [179, 58] on button "Refresh" at bounding box center [182, 58] width 25 height 6
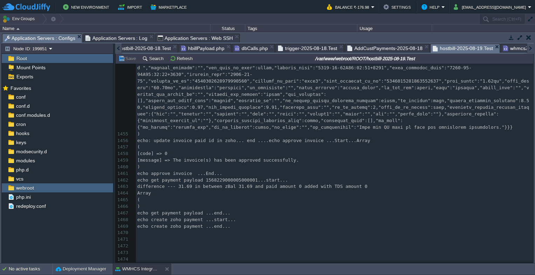
scroll to position [10238, 0]
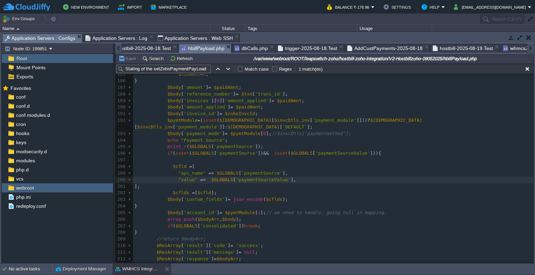
click at [194, 52] on span "hbillPayload.php" at bounding box center [202, 48] width 43 height 9
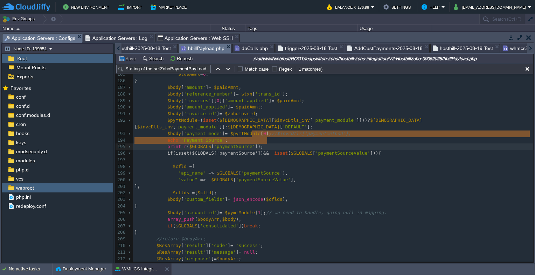
type textarea "isset($GLOBALS['paymentSourceVal"
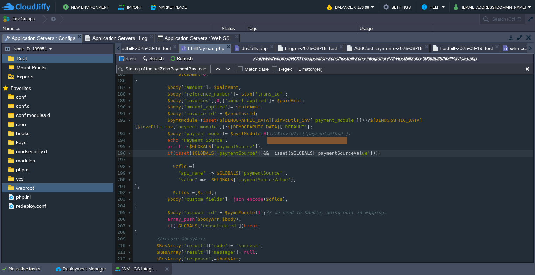
drag, startPoint x: 266, startPoint y: 141, endPoint x: 345, endPoint y: 142, distance: 79.1
type textarea "&& isset($GLOBALS['paymentSourceValue']"
drag, startPoint x: 255, startPoint y: 142, endPoint x: 356, endPoint y: 142, distance: 101.1
type textarea "&& isset($GLOBALS['paymentSourceValue']"
click at [302, 157] on pre at bounding box center [333, 160] width 400 height 7
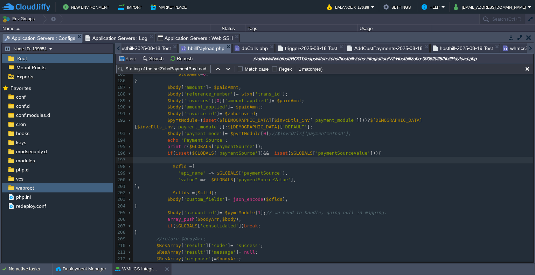
click at [174, 37] on span "Application Servers : Web SSH" at bounding box center [194, 38] width 75 height 8
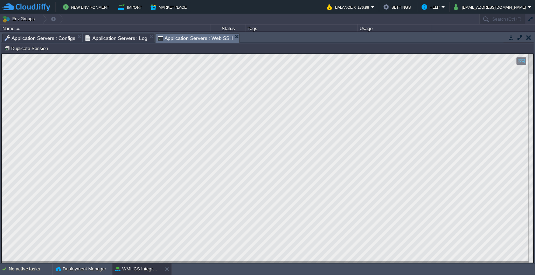
click at [124, 35] on span "Application Servers : Log" at bounding box center [116, 38] width 62 height 8
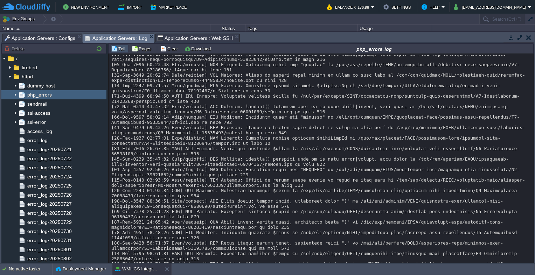
click at [45, 37] on span "Application Servers : Configs" at bounding box center [40, 38] width 71 height 8
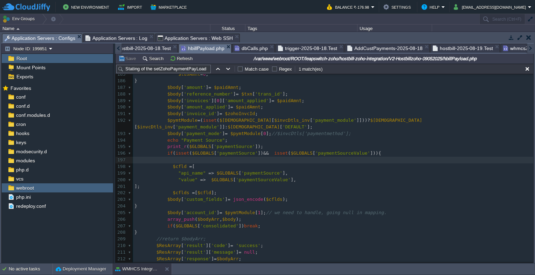
click at [452, 45] on span "hostbill-2025-08-19.Test" at bounding box center [463, 48] width 60 height 8
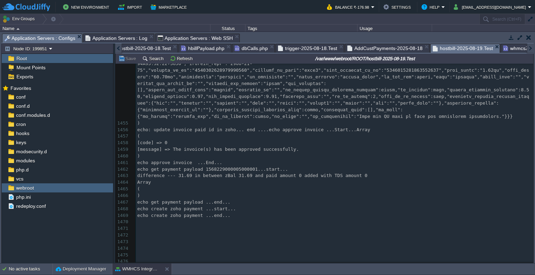
scroll to position [10252, 0]
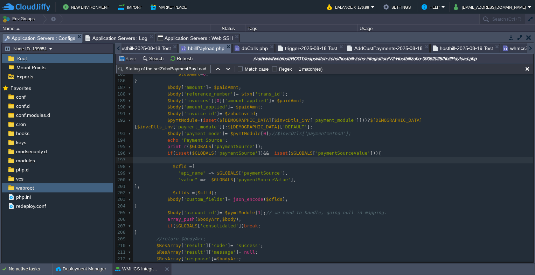
click at [208, 51] on span "hbillPayload.php" at bounding box center [202, 48] width 43 height 9
click at [458, 47] on span "hostbill-2025-08-19.Test" at bounding box center [463, 48] width 60 height 8
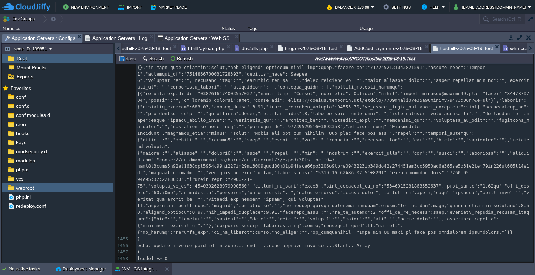
scroll to position [10147, 0]
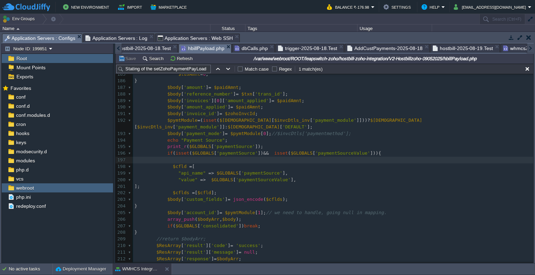
click at [201, 47] on span "hbillPayload.php" at bounding box center [202, 48] width 43 height 9
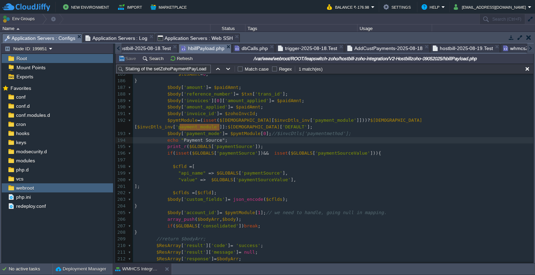
type textarea "Payment Source"
drag, startPoint x: 178, startPoint y: 127, endPoint x: 217, endPoint y: 127, distance: 39.2
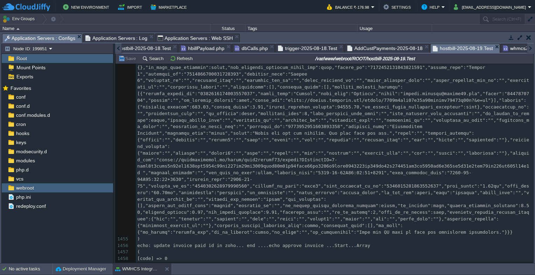
click at [433, 49] on span "hostbill-2025-08-19.Test" at bounding box center [463, 48] width 60 height 9
click at [154, 62] on button "Search" at bounding box center [153, 58] width 23 height 6
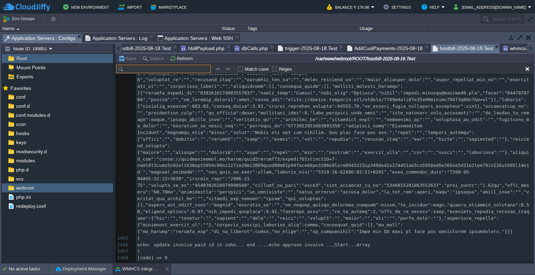
type input "Payment Source"
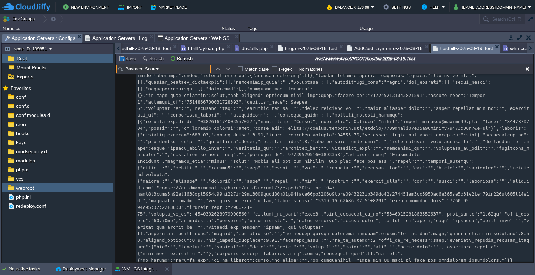
scroll to position [10123, 0]
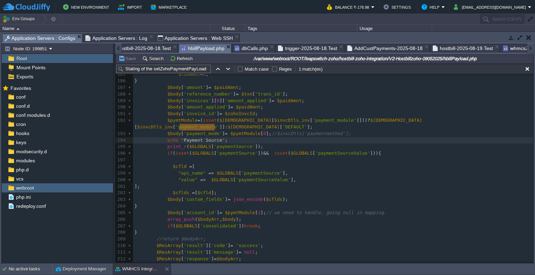
click at [200, 47] on span "hbillPayload.php" at bounding box center [202, 48] width 43 height 9
click at [235, 50] on span "dbCalls.php" at bounding box center [250, 48] width 33 height 8
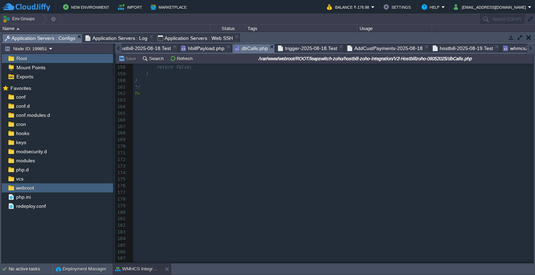
click at [194, 48] on span "hbillPayload.php" at bounding box center [202, 48] width 43 height 8
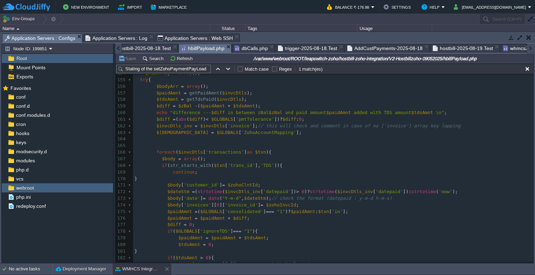
scroll to position [1015, 0]
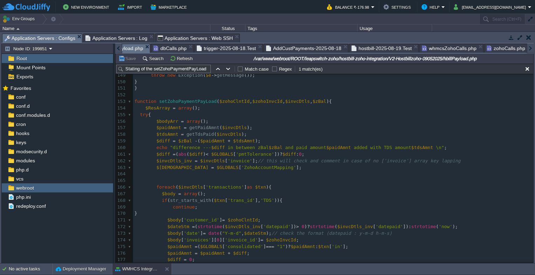
click at [116, 47] on div at bounding box center [118, 48] width 7 height 10
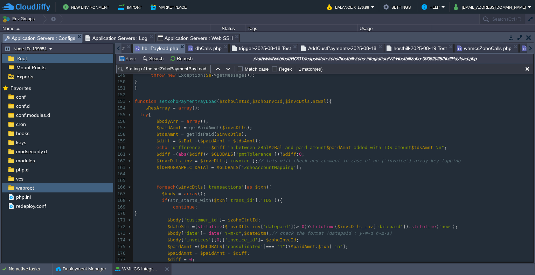
click at [116, 47] on div at bounding box center [118, 48] width 7 height 10
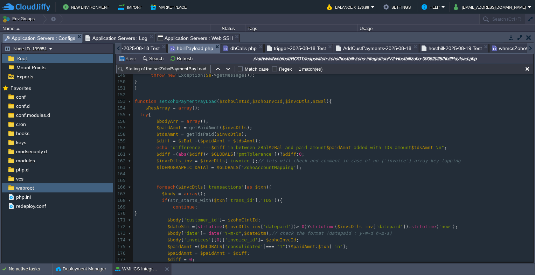
click at [116, 47] on div at bounding box center [118, 48] width 7 height 10
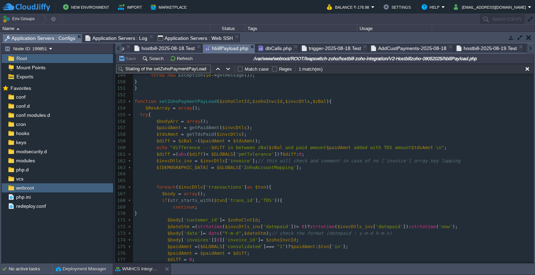
click at [116, 47] on div at bounding box center [118, 48] width 7 height 10
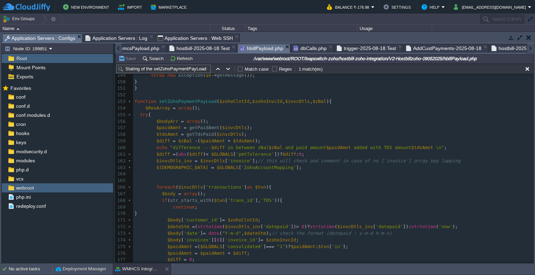
click at [116, 47] on div at bounding box center [118, 48] width 7 height 10
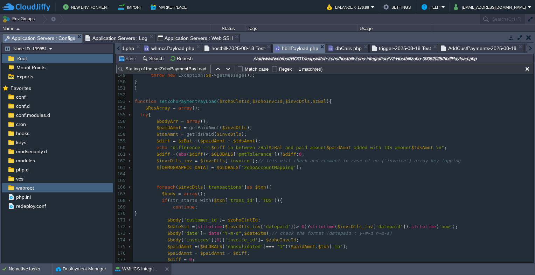
click at [116, 47] on div at bounding box center [118, 48] width 7 height 10
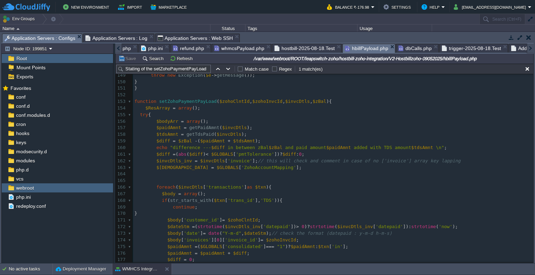
click at [116, 47] on div at bounding box center [118, 48] width 7 height 10
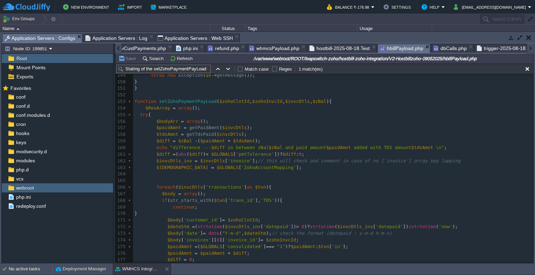
click at [116, 47] on div at bounding box center [118, 48] width 7 height 10
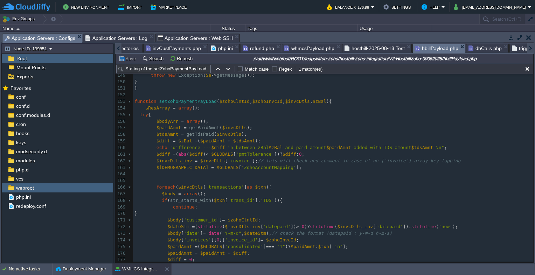
click at [116, 47] on div at bounding box center [118, 48] width 7 height 10
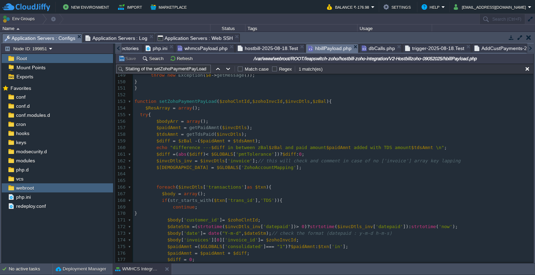
click at [201, 48] on span "whmcsPayload.php" at bounding box center [202, 48] width 50 height 8
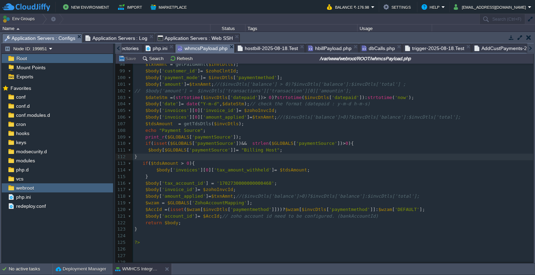
click at [325, 49] on span "hbillPayload.php" at bounding box center [329, 48] width 43 height 8
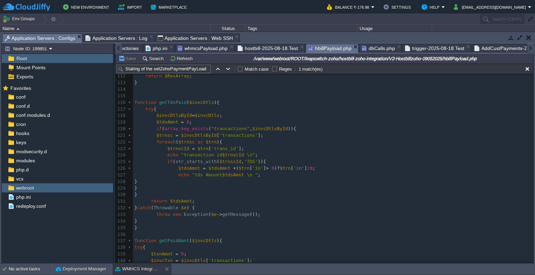
click at [211, 52] on span "whmcsPayload.php" at bounding box center [202, 48] width 50 height 8
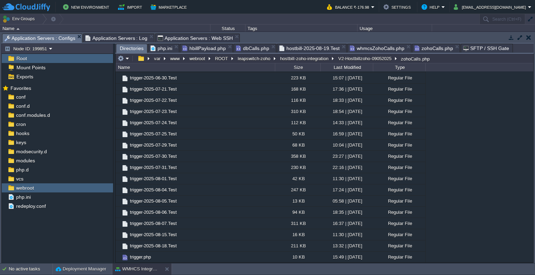
click at [197, 47] on span "hbillPayload.php" at bounding box center [203, 48] width 43 height 8
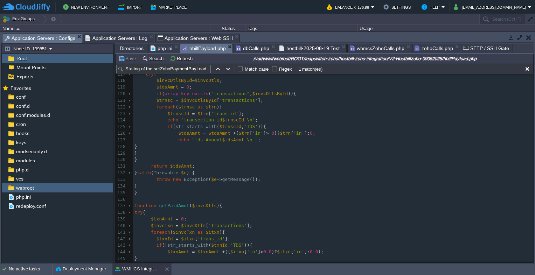
type textarea "Payment Source"
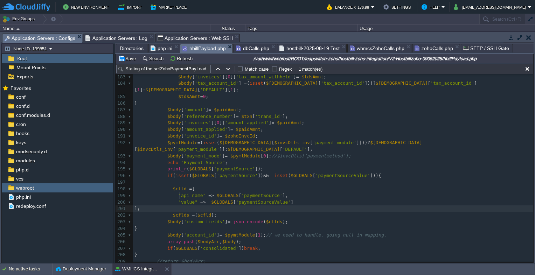
click at [304, 205] on pre "];" at bounding box center [333, 208] width 400 height 7
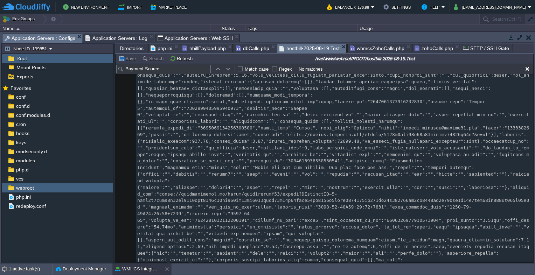
click at [306, 51] on span "hostbill-2025-08-19.Test" at bounding box center [309, 48] width 60 height 9
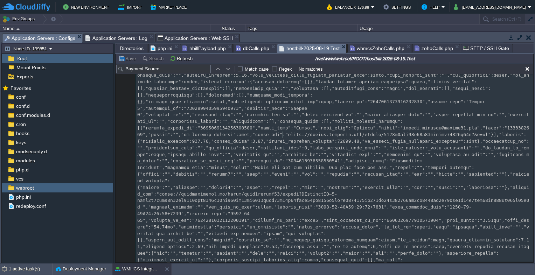
click at [283, 135] on div "1492 ​ 1444 ​ 1445 ) 1446 update invoice paid id url: [URL][DOMAIN_NAME] 1447 (…" at bounding box center [334, 2] width 397 height 1035
type textarea "-"
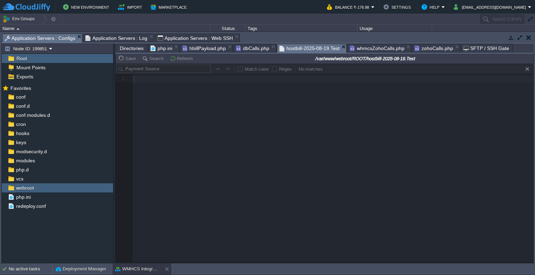
click at [199, 51] on span "hbillPayload.php" at bounding box center [203, 48] width 43 height 8
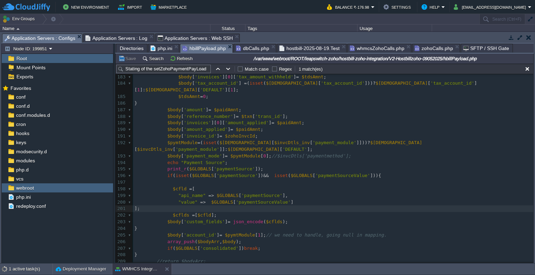
click at [321, 48] on span "hostbill-2025-08-19.Test" at bounding box center [309, 48] width 60 height 8
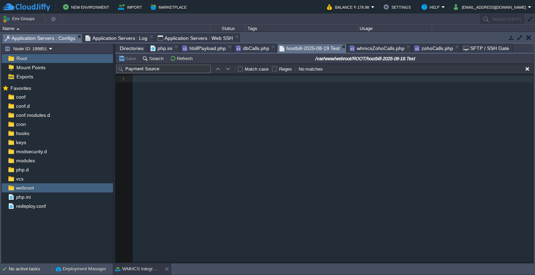
click at [162, 48] on span "php.ini" at bounding box center [161, 48] width 22 height 8
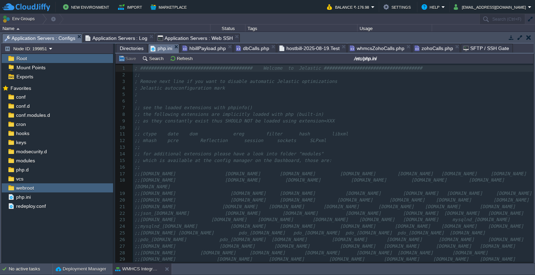
click at [206, 50] on span "hbillPayload.php" at bounding box center [203, 48] width 43 height 8
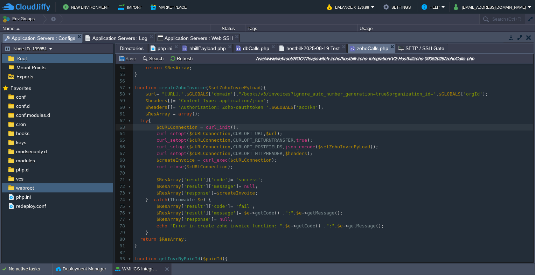
click at [368, 49] on span "zohoCalls.php" at bounding box center [369, 48] width 38 height 9
click at [207, 47] on span "hbillPayload.php" at bounding box center [203, 48] width 43 height 8
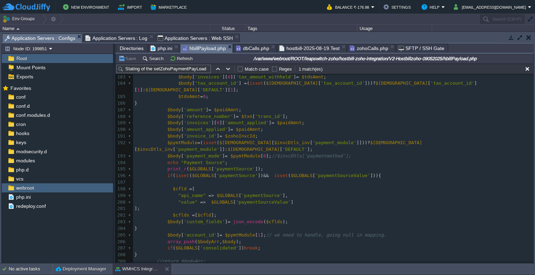
click at [311, 50] on span "hostbill-2025-08-19.Test" at bounding box center [309, 48] width 60 height 8
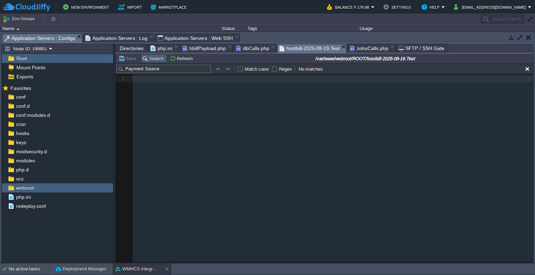
click at [160, 59] on button "Search" at bounding box center [153, 58] width 23 height 6
click at [175, 59] on button "Refresh" at bounding box center [182, 58] width 25 height 6
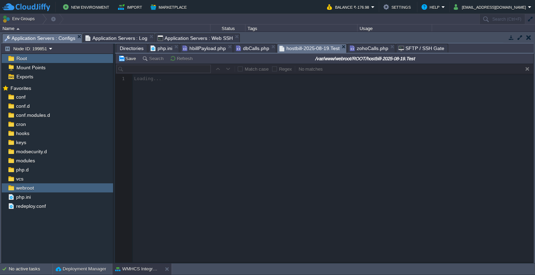
click at [198, 49] on span "hbillPayload.php" at bounding box center [203, 48] width 43 height 8
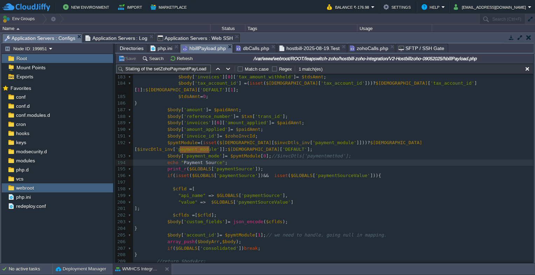
type textarea "Payment Source"
drag, startPoint x: 180, startPoint y: 150, endPoint x: 211, endPoint y: 150, distance: 30.8
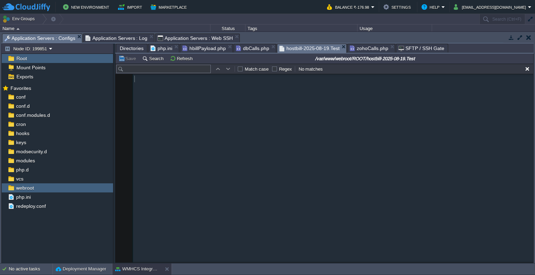
click at [295, 49] on span "hostbill-2025-08-19.Test" at bounding box center [309, 48] width 60 height 9
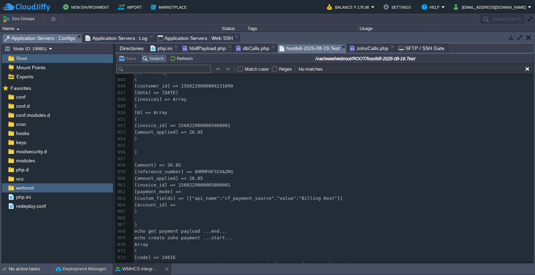
click at [146, 61] on button "Search" at bounding box center [153, 58] width 23 height 6
click at [145, 70] on input "text" at bounding box center [163, 69] width 94 height 8
paste input "Payment Source"
type input "Payment Source"
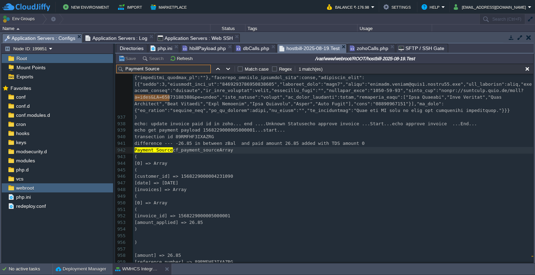
click at [196, 49] on span "hbillPayload.php" at bounding box center [203, 48] width 43 height 8
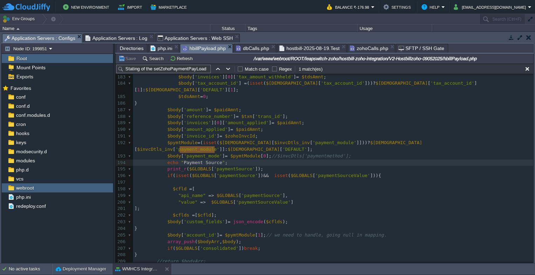
click at [240, 49] on span "dbCalls.php" at bounding box center [252, 48] width 33 height 8
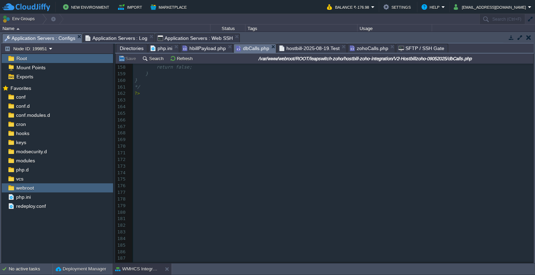
click at [206, 50] on span "hbillPayload.php" at bounding box center [203, 48] width 43 height 8
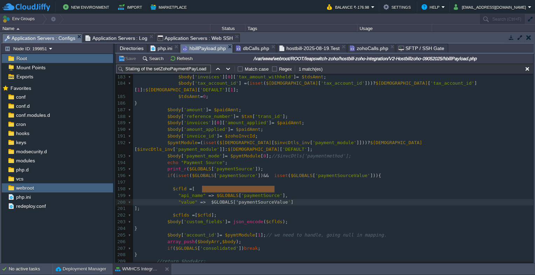
type textarea "$GLOBALS['paymentSourceValue']"
drag, startPoint x: 203, startPoint y: 190, endPoint x: 276, endPoint y: 190, distance: 72.8
click at [176, 37] on span "Application Servers : Web SSH" at bounding box center [194, 38] width 75 height 8
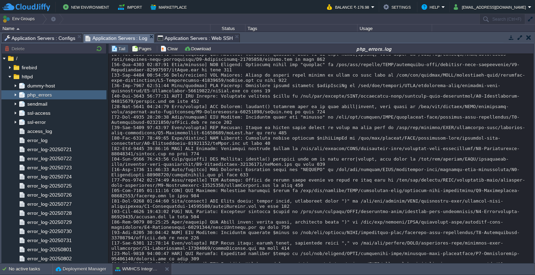
click at [106, 36] on span "Application Servers : Log" at bounding box center [116, 38] width 62 height 9
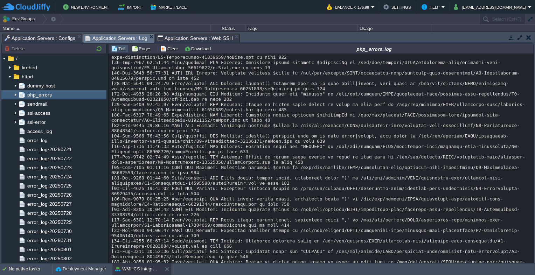
scroll to position [184, 0]
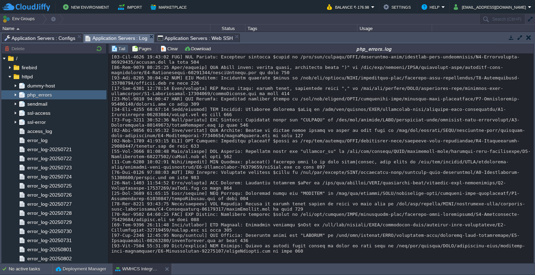
click at [38, 36] on span "Application Servers : Configs" at bounding box center [40, 38] width 71 height 8
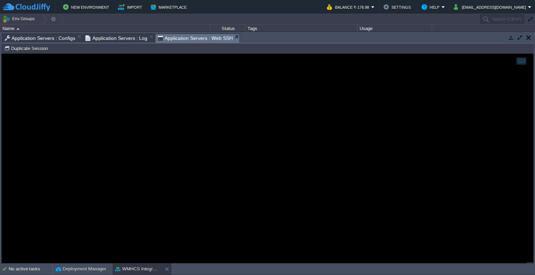
click at [182, 42] on span "Application Servers : Web SSH" at bounding box center [194, 38] width 75 height 9
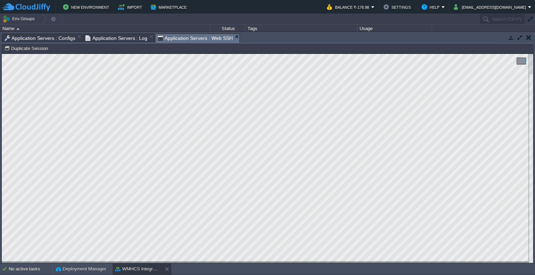
click at [66, 38] on span "Application Servers : Configs" at bounding box center [40, 38] width 71 height 8
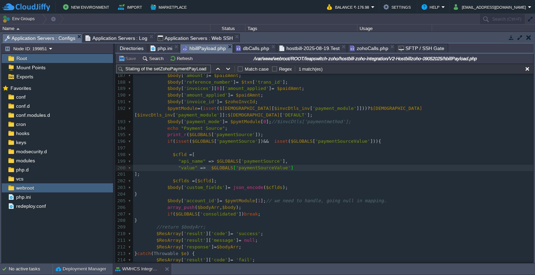
scroll to position [1237, 0]
click at [307, 51] on span "hostbill-2025-08-19.Test" at bounding box center [309, 48] width 60 height 8
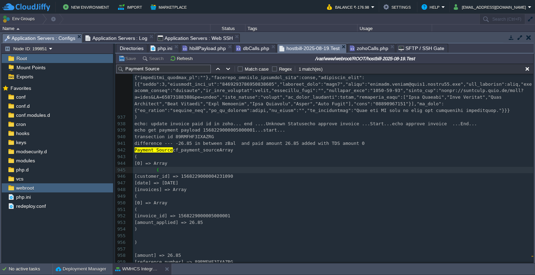
type textarea "-"
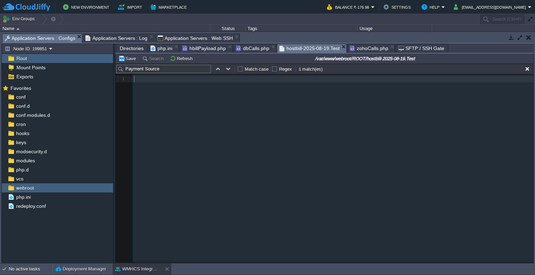
scroll to position [0, 0]
click at [172, 62] on button "Refresh" at bounding box center [182, 58] width 25 height 6
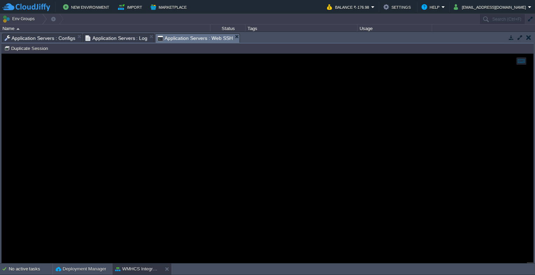
click at [177, 38] on span "Application Servers : Web SSH" at bounding box center [194, 38] width 75 height 9
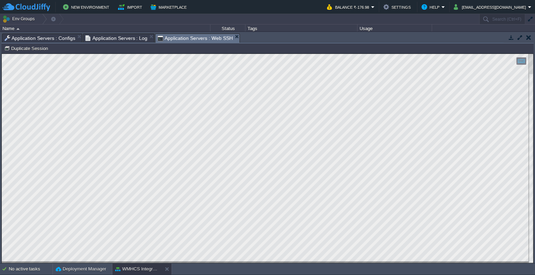
click at [122, 41] on span "Application Servers : Log" at bounding box center [116, 38] width 62 height 8
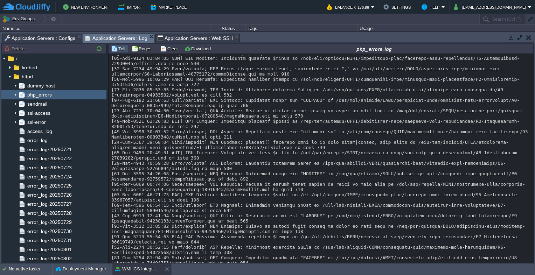
scroll to position [227, 0]
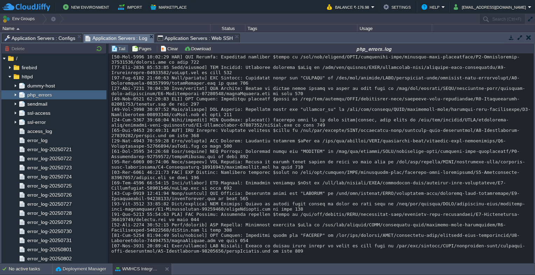
click at [41, 35] on span "Application Servers : Configs" at bounding box center [40, 38] width 71 height 8
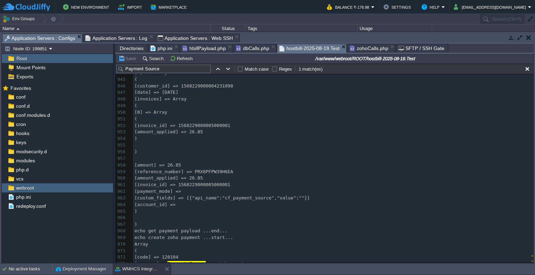
scroll to position [7182, 0]
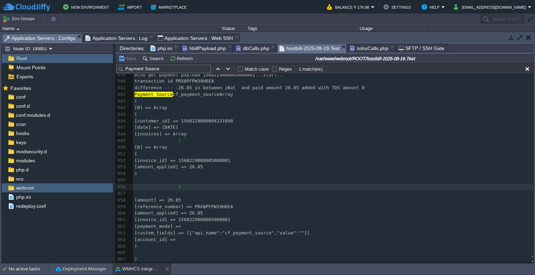
type textarea "-"
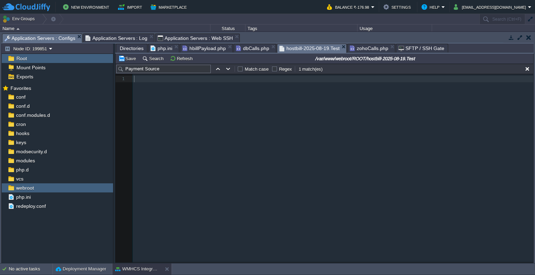
scroll to position [0, 0]
click at [186, 59] on button "Refresh" at bounding box center [182, 58] width 25 height 6
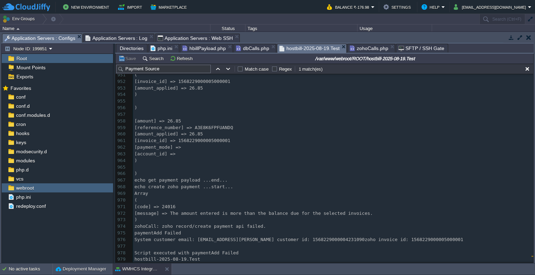
scroll to position [7061, 0]
type textarea "-"
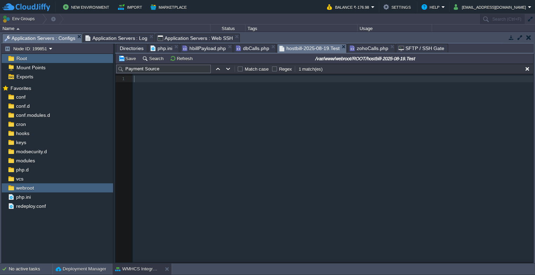
scroll to position [0, 0]
type textarea "-"
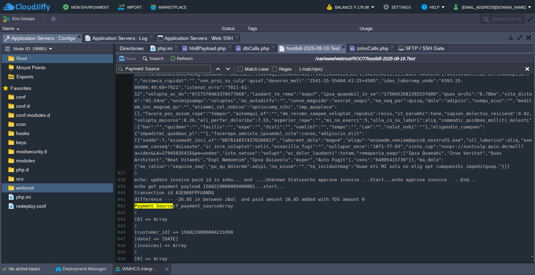
scroll to position [7165, 0]
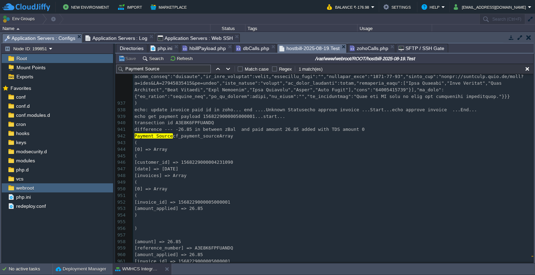
drag, startPoint x: 217, startPoint y: 220, endPoint x: 259, endPoint y: 223, distance: 41.4
click at [259, 272] on pre "[account_id] =>" at bounding box center [333, 275] width 400 height 7
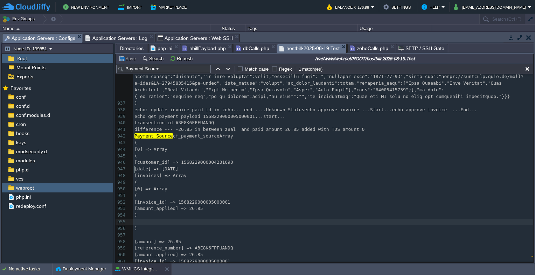
click at [252, 219] on pre "​" at bounding box center [333, 222] width 400 height 7
type textarea "-"
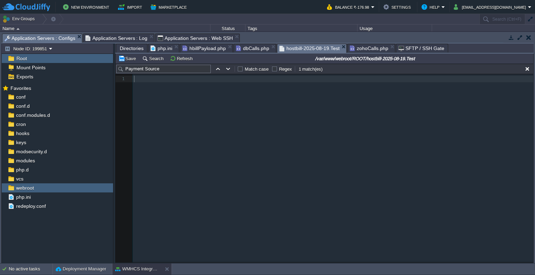
scroll to position [0, 0]
click at [175, 61] on button "Refresh" at bounding box center [182, 58] width 25 height 6
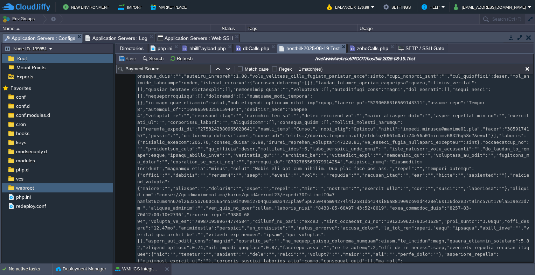
scroll to position [10089, 0]
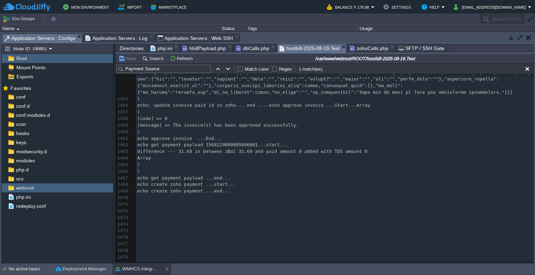
click at [134, 38] on span "Application Servers : Log" at bounding box center [116, 38] width 62 height 8
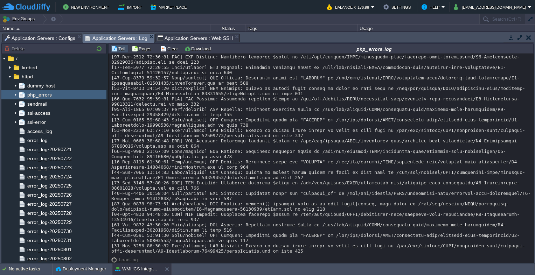
click at [38, 36] on span "Application Servers : Configs" at bounding box center [40, 38] width 71 height 8
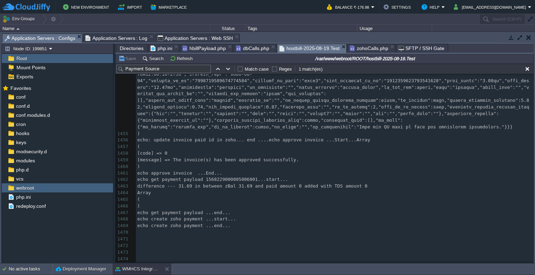
scroll to position [10263, 0]
click at [184, 67] on input "Payment Source" at bounding box center [163, 69] width 94 height 8
type input "Payment Source"
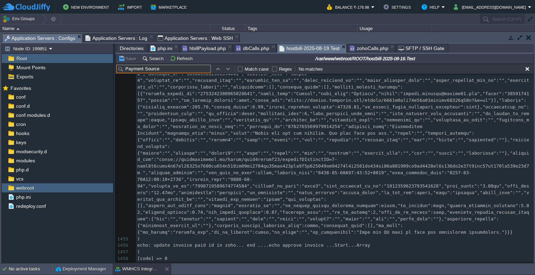
scroll to position [10158, 0]
click at [177, 71] on input "Payment Source" at bounding box center [163, 69] width 94 height 8
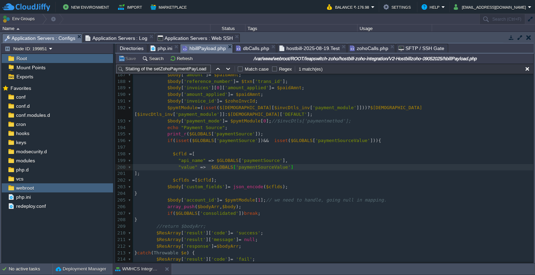
click at [205, 50] on span "hbillPayload.php" at bounding box center [203, 48] width 43 height 9
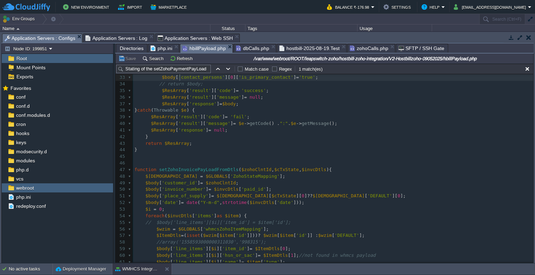
scroll to position [212, 0]
type textarea "ontact_persons'][0]['is_primary_contact']='true'; // return $body; $ResArray['r…"
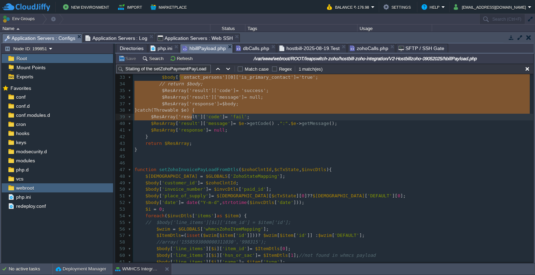
drag, startPoint x: 180, startPoint y: 114, endPoint x: 192, endPoint y: 120, distance: 13.5
click at [209, 146] on pre "return $ResArray ;" at bounding box center [333, 143] width 400 height 7
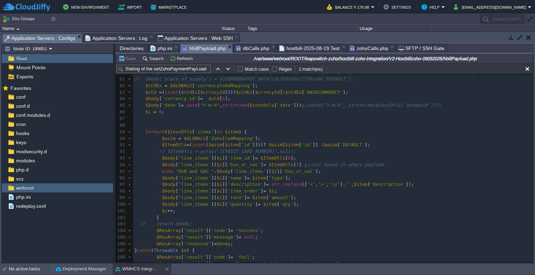
scroll to position [561, 0]
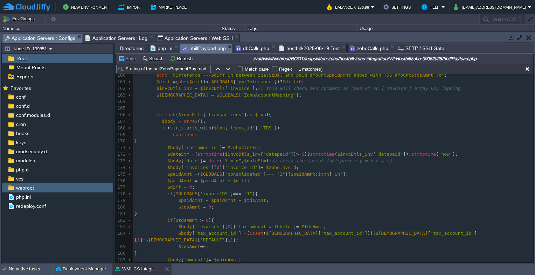
click at [119, 40] on span "Application Servers : Log" at bounding box center [116, 38] width 62 height 8
click at [60, 37] on span "Application Servers : Configs" at bounding box center [40, 38] width 71 height 9
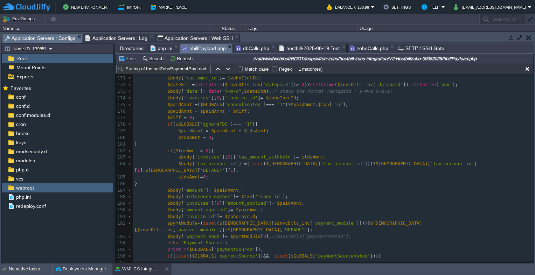
scroll to position [1122, 0]
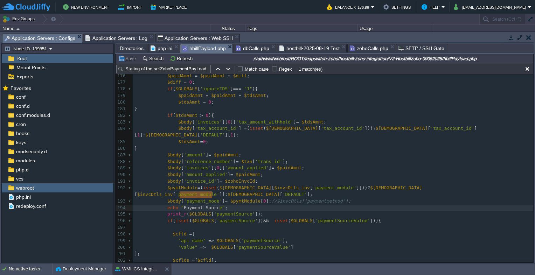
type textarea "Payment Source"
drag, startPoint x: 179, startPoint y: 194, endPoint x: 213, endPoint y: 196, distance: 34.4
click at [299, 51] on span "hostbill-2025-08-19.Test" at bounding box center [309, 48] width 60 height 8
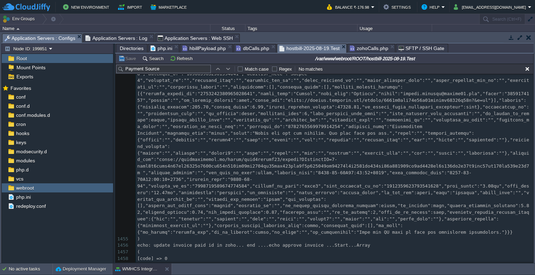
click at [159, 70] on input "Payment Source" at bounding box center [163, 69] width 94 height 8
click at [192, 52] on span "hbillPayload.php" at bounding box center [203, 48] width 43 height 8
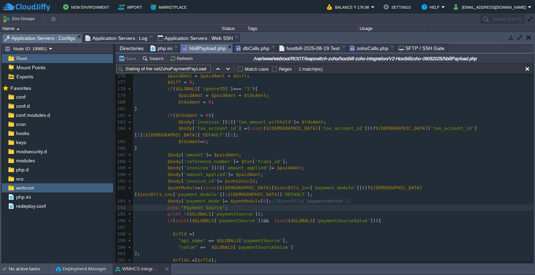
click at [111, 35] on span "Application Servers : Log" at bounding box center [116, 38] width 62 height 8
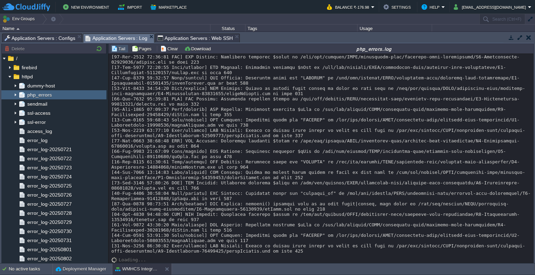
click at [45, 40] on span "Application Servers : Configs" at bounding box center [40, 38] width 71 height 8
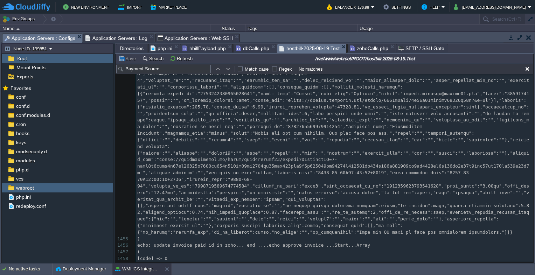
click at [308, 49] on span "hostbill-2025-08-19.Test" at bounding box center [309, 48] width 60 height 9
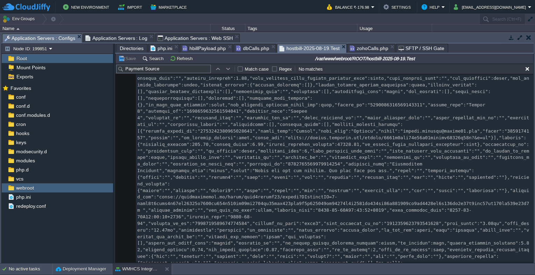
scroll to position [10123, 0]
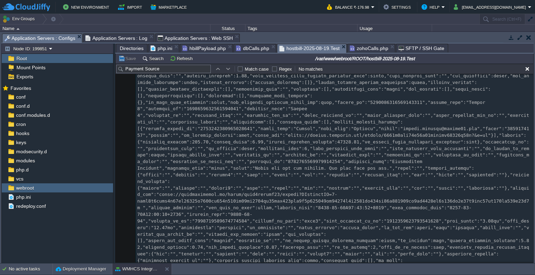
click at [216, 49] on span "hbillPayload.php" at bounding box center [203, 48] width 43 height 8
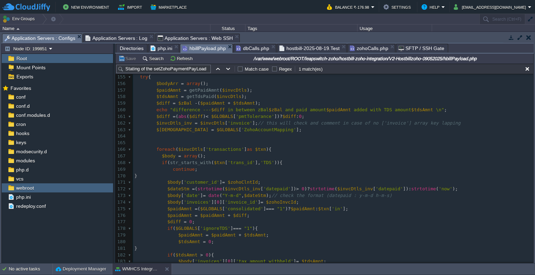
scroll to position [1017, 0]
click at [182, 111] on div "xxxxxxxxxx return $ResArray ; 147 return $txnAmnt ; 148 } catch ( Throwable $e …" at bounding box center [333, 248] width 400 height 455
click at [161, 145] on pre at bounding box center [333, 143] width 400 height 7
click at [170, 149] on div "xxxxxxxxxx return $ResArray ; 145 } 146 } 147 return $txnAmnt ; 148 } catch ( T…" at bounding box center [333, 173] width 400 height 330
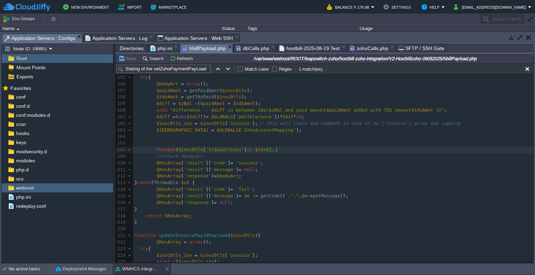
click at [368, 174] on pre "$ResArray [ 'response' ] = $bodyArr ;" at bounding box center [333, 176] width 400 height 7
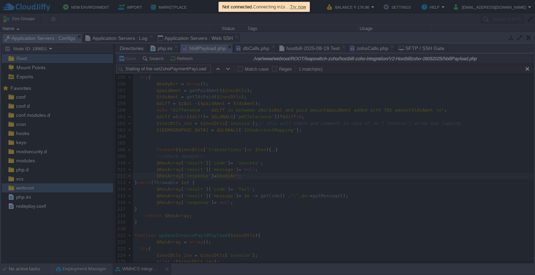
click at [305, 7] on span "Try now" at bounding box center [298, 6] width 16 height 5
click at [306, 8] on span "Try now" at bounding box center [298, 6] width 16 height 5
click at [304, 10] on div "Not connected. Connecting in 6s … Try now" at bounding box center [264, 6] width 90 height 9
click at [302, 6] on span "Try now" at bounding box center [298, 6] width 16 height 5
click at [355, 149] on div at bounding box center [267, 137] width 535 height 275
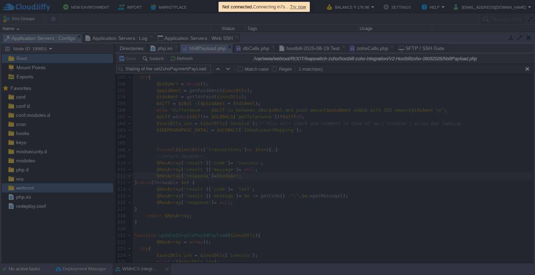
click at [479, 100] on div at bounding box center [267, 137] width 535 height 275
click at [302, 7] on span "Try now" at bounding box center [298, 6] width 16 height 5
click at [364, 153] on div at bounding box center [267, 137] width 535 height 275
click at [307, 6] on span "Try now" at bounding box center [302, 6] width 16 height 5
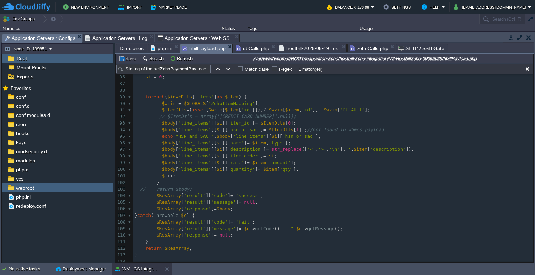
scroll to position [559, 0]
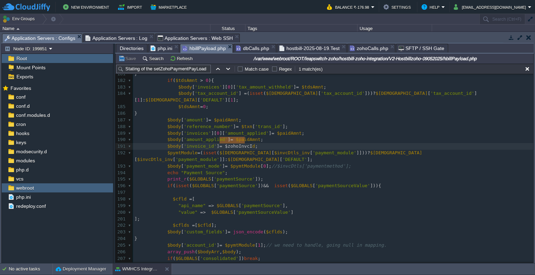
type textarea "$zohoInvcId"
drag, startPoint x: 218, startPoint y: 141, endPoint x: 246, endPoint y: 141, distance: 27.3
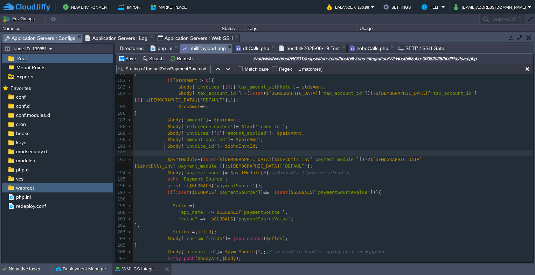
scroll to position [2, 5]
type textarea "echo ""
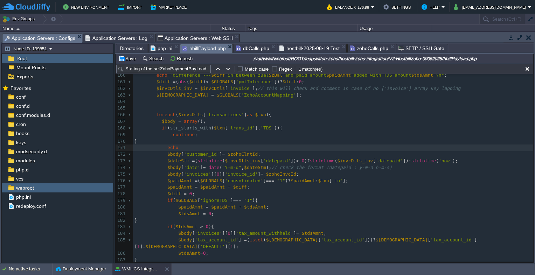
scroll to position [2, 12]
type textarea "echo """
type textarea "Working TIll 171 line number"
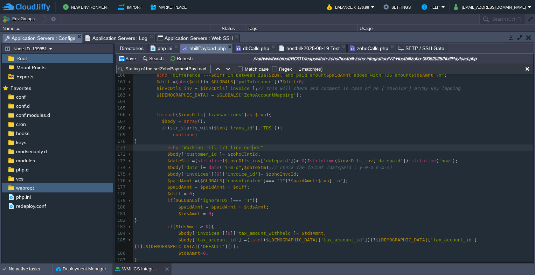
type textarea ";"
click at [249, 148] on div "xxxxxxxxxx $ResArray [ 'response' ] = $bodyArr ; 147 return $txnAmnt ; 148 } ca…" at bounding box center [333, 164] width 400 height 356
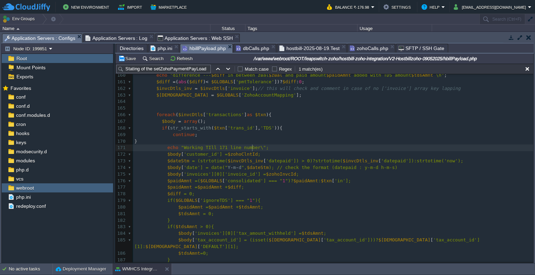
type textarea "\n"
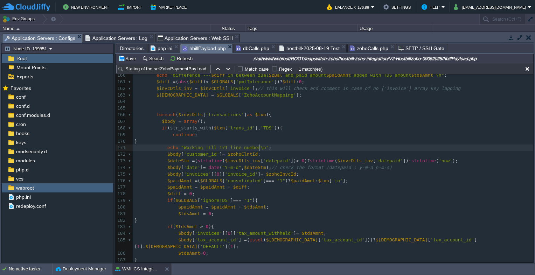
click at [266, 151] on pre "echo "Working TIll 171 line number\n" ;" at bounding box center [333, 148] width 400 height 7
click at [303, 49] on span "hostbill-2025-08-19.Test" at bounding box center [309, 48] width 60 height 8
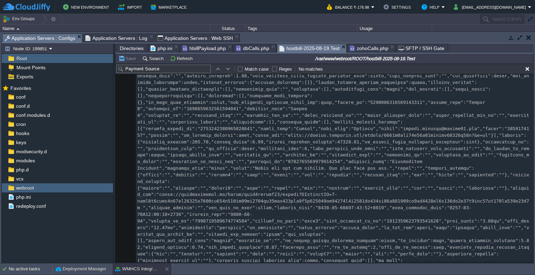
click at [258, 114] on div "1492 ​ 1449 ( 1450 [code] => success 1451 [message] => 1452 ) 1453 ​ 1454 1455 …" at bounding box center [334, 20] width 397 height 1002
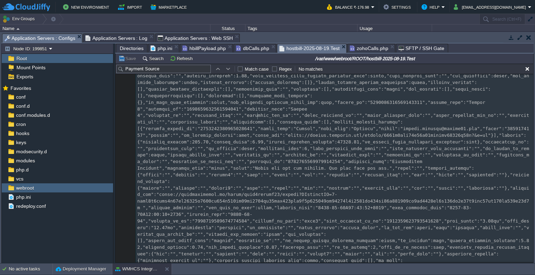
type textarea "-"
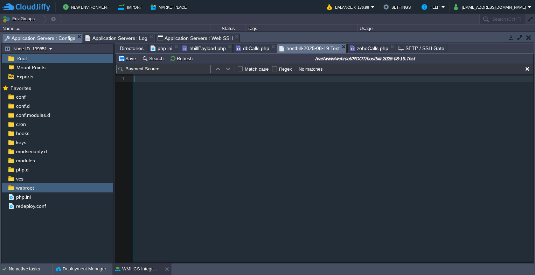
scroll to position [0, 0]
click at [173, 59] on button "Refresh" at bounding box center [182, 58] width 25 height 6
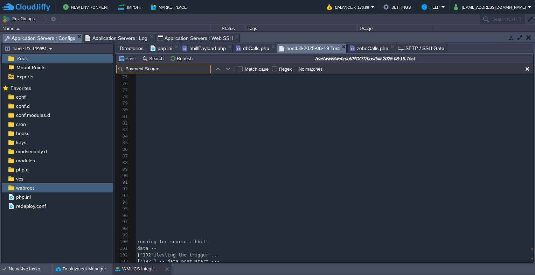
click at [162, 72] on input "Payment Source" at bounding box center [163, 69] width 94 height 8
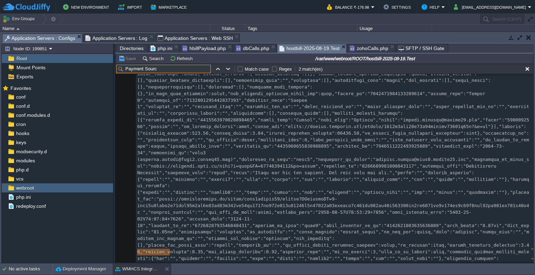
scroll to position [17296, 0]
type input "P"
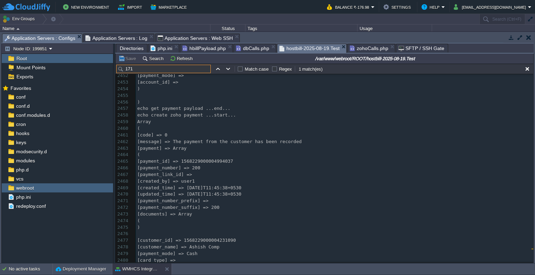
scroll to position [18035, 0]
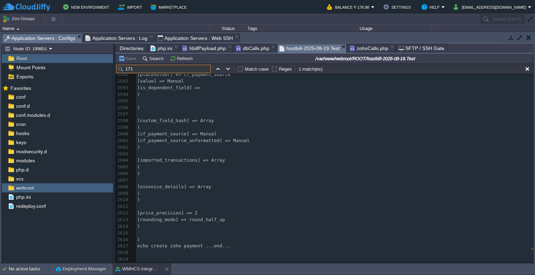
type input "171"
click at [195, 122] on div "x Working TIll 171 line number 2579 [index] => 1 2580 [label] => Payment Source…" at bounding box center [334, 196] width 397 height 409
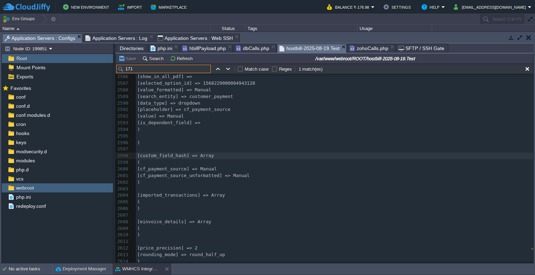
click at [168, 71] on input "171" at bounding box center [163, 69] width 94 height 8
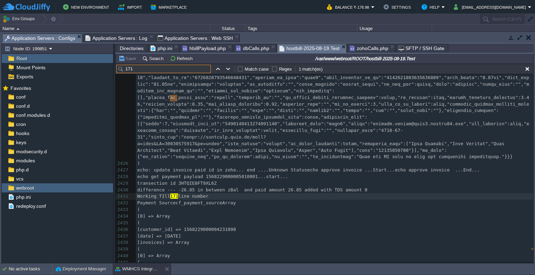
click at [172, 36] on span "Application Servers : Web SSH" at bounding box center [194, 38] width 75 height 8
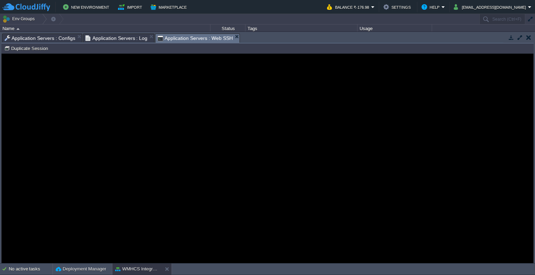
click at [121, 37] on span "Application Servers : Log" at bounding box center [116, 38] width 62 height 8
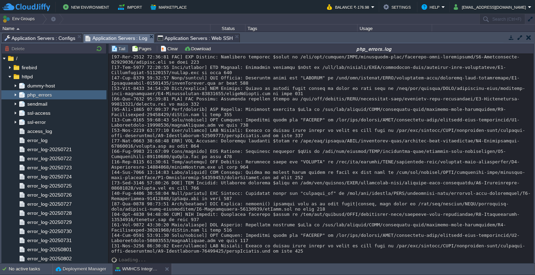
click at [52, 41] on span "Application Servers : Configs" at bounding box center [40, 38] width 71 height 8
click at [115, 36] on span "Application Servers : Log" at bounding box center [116, 38] width 62 height 9
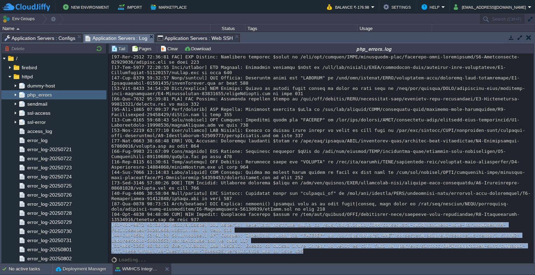
drag, startPoint x: 111, startPoint y: 224, endPoint x: 285, endPoint y: 251, distance: 176.1
copy div "[[DATE] 11:27:49 [GEOGRAPHIC_DATA]/[GEOGRAPHIC_DATA]] PHP Warning: Undefined va…"
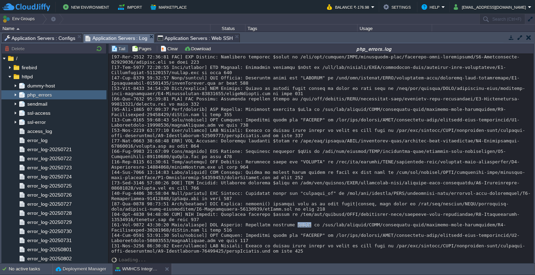
drag, startPoint x: 281, startPoint y: 223, endPoint x: 295, endPoint y: 222, distance: 14.0
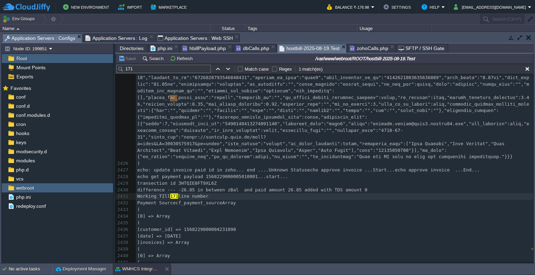
click at [50, 37] on span "Application Servers : Configs" at bounding box center [40, 38] width 71 height 9
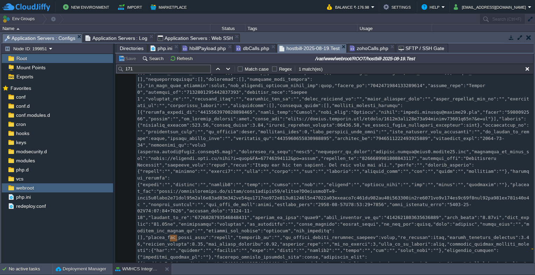
scroll to position [17200, 0]
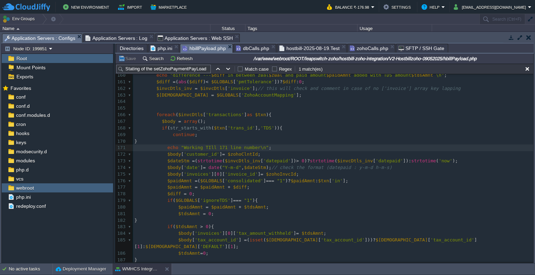
click at [209, 45] on span "hbillPayload.php" at bounding box center [203, 48] width 43 height 9
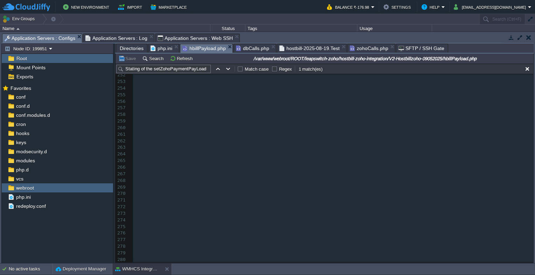
scroll to position [1439, 0]
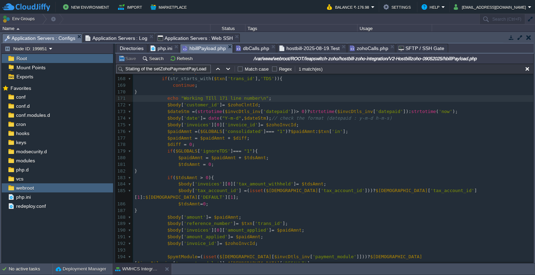
click at [172, 70] on input "Stating of the setZohoPaymentPayLoad" at bounding box center [163, 69] width 94 height 8
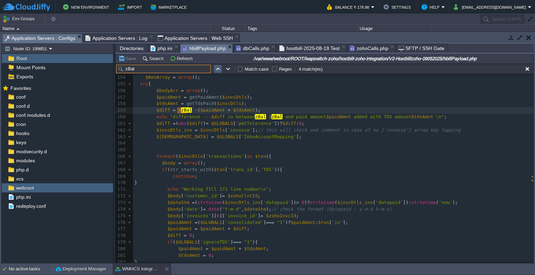
type input "zBal"
click at [215, 72] on button "button" at bounding box center [218, 69] width 6 height 6
type textarea "zBal"
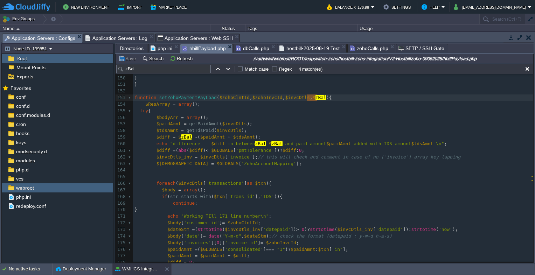
click at [137, 49] on span "Directories" at bounding box center [132, 48] width 24 height 8
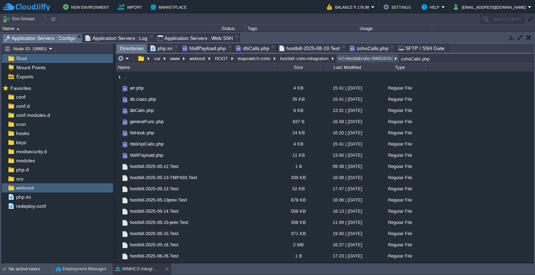
click at [371, 59] on button "V2-Hostbillzoho-09052025" at bounding box center [365, 58] width 56 height 6
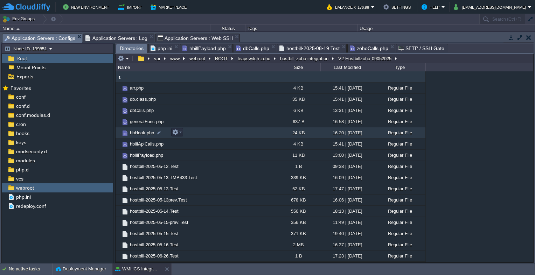
click at [138, 134] on span "hbHook.php" at bounding box center [142, 133] width 26 height 6
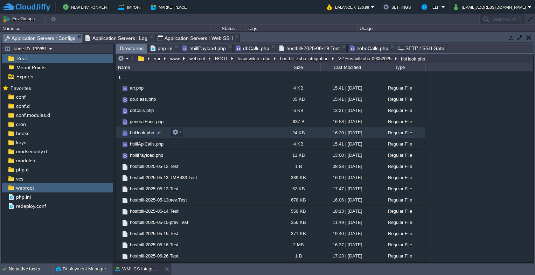
click at [138, 134] on span "hbHook.php" at bounding box center [142, 133] width 26 height 6
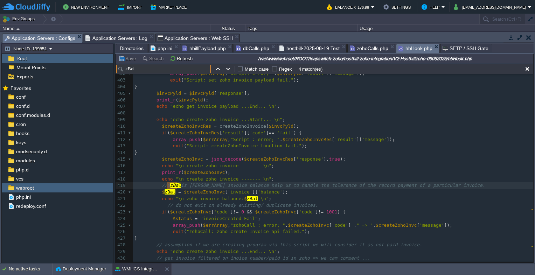
scroll to position [2655, 0]
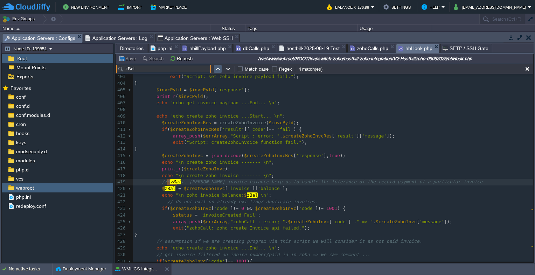
type input "zBal"
click at [217, 70] on button "button" at bounding box center [218, 69] width 6 height 6
type textarea "zBal"
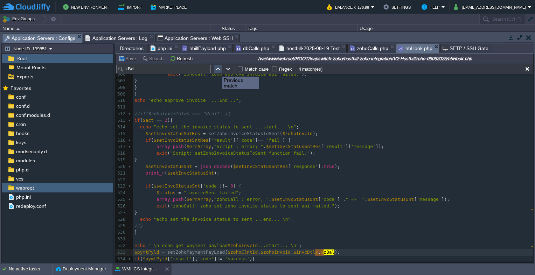
click at [217, 70] on button "button" at bounding box center [218, 69] width 6 height 6
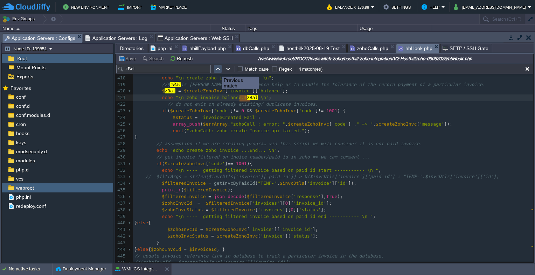
click at [217, 70] on button "button" at bounding box center [218, 69] width 6 height 6
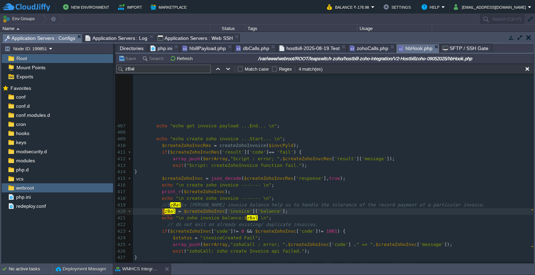
scroll to position [2607, 0]
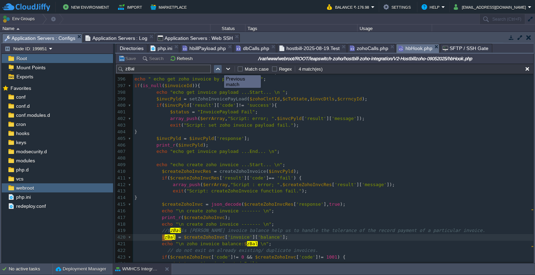
click at [219, 69] on button "button" at bounding box center [218, 69] width 6 height 6
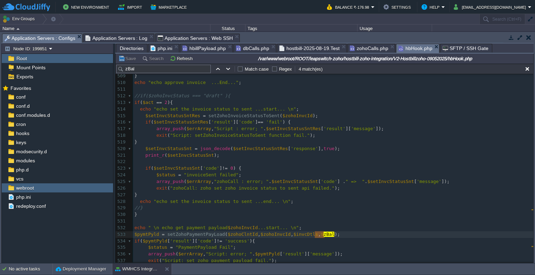
scroll to position [3391, 0]
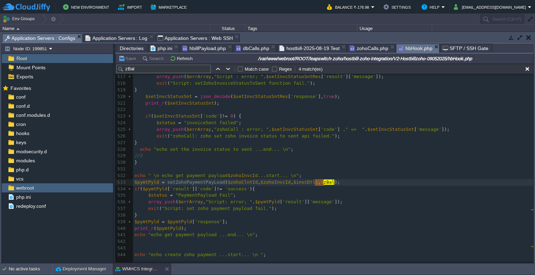
click at [316, 193] on pre "$status = "PaymentPayload Fail" ;" at bounding box center [333, 195] width 400 height 7
click at [341, 184] on pre "$pymtPyld = setZohoPaymentPayLoad ( $zohoClntId , $zohoInvcId , $invcDtls , $ z…" at bounding box center [333, 182] width 400 height 7
click at [139, 72] on input "zBal" at bounding box center [163, 69] width 94 height 8
click at [219, 69] on button "button" at bounding box center [218, 69] width 6 height 6
type textarea "zBal"
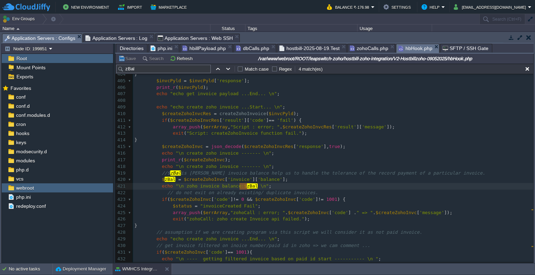
scroll to position [2648, 0]
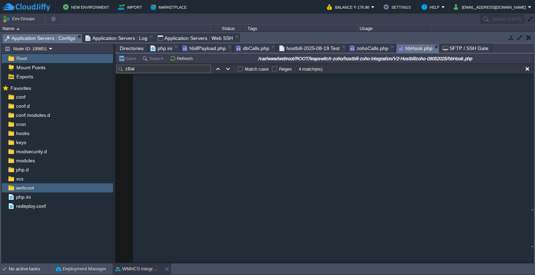
scroll to position [2648, 0]
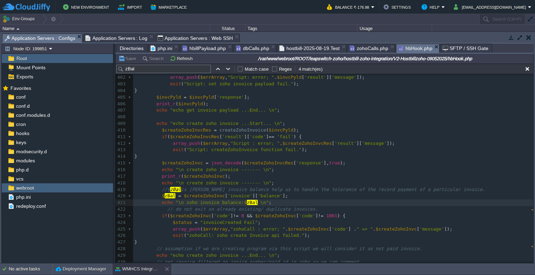
click at [160, 206] on div "x 391 } 392 } 393 } 394 395 echo "Matched Invoice ID: " . ( $invoiceId ?? 'None…" at bounding box center [333, 219] width 400 height 435
click at [159, 215] on span at bounding box center [147, 215] width 27 height 5
click at [158, 176] on div "x 391 } 392 } 393 } 394 395 echo "Matched Invoice ID: " . ( $invoiceId ?? 'None…" at bounding box center [333, 219] width 400 height 435
click at [159, 185] on span at bounding box center [147, 182] width 27 height 5
click at [160, 197] on div "x 391 } 392 } 393 } 394 395 echo "Matched Invoice ID: " . ( $invoiceId ?? 'None…" at bounding box center [333, 219] width 400 height 435
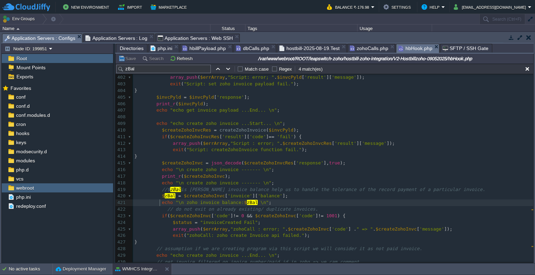
click at [159, 203] on span at bounding box center [147, 202] width 27 height 5
click at [159, 217] on span at bounding box center [147, 215] width 27 height 5
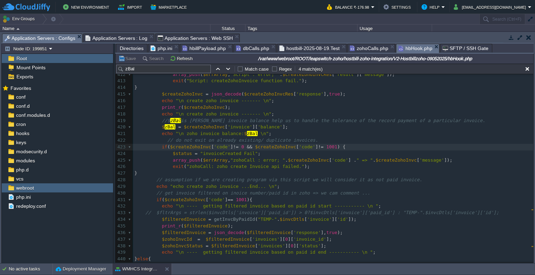
scroll to position [2718, 0]
click at [226, 71] on button "button" at bounding box center [228, 69] width 6 height 6
type textarea "zBal"
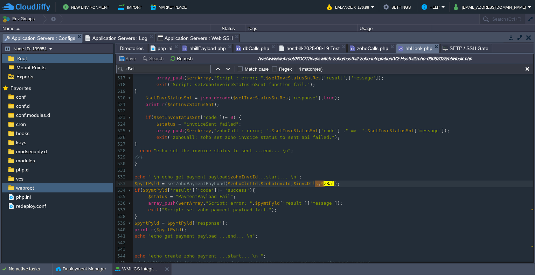
scroll to position [0, 0]
click at [123, 163] on div "530" at bounding box center [120, 162] width 11 height 7
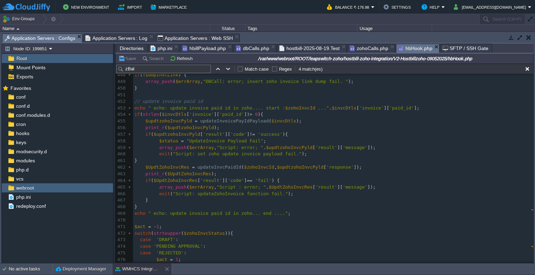
scroll to position [2952, 0]
click at [216, 70] on button "button" at bounding box center [218, 69] width 6 height 6
type textarea "zBal"
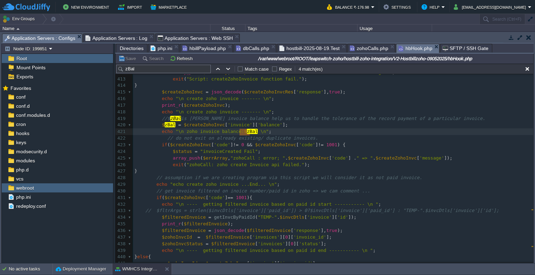
scroll to position [2718, 0]
drag, startPoint x: 182, startPoint y: 133, endPoint x: 231, endPoint y: 133, distance: 49.0
type textarea "zoho invoice balance"
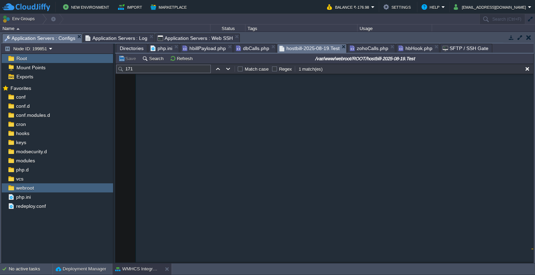
click at [322, 48] on span "hostbill-2025-08-19.Test" at bounding box center [309, 48] width 60 height 9
click at [158, 69] on input "171" at bounding box center [163, 69] width 94 height 8
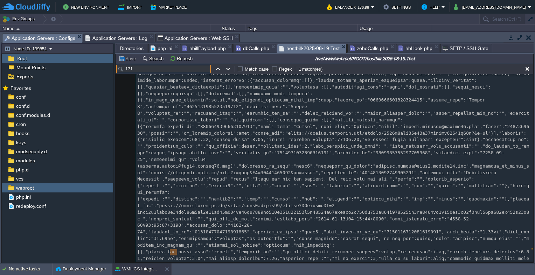
paste input "zoho invoice balance"
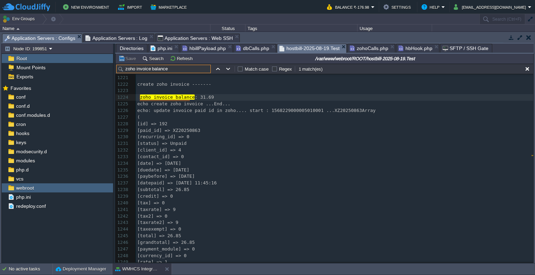
type input "zoho invoice balance"
click at [216, 71] on button "button" at bounding box center [218, 69] width 6 height 6
type textarea "zoho invoice balance"
click at [230, 67] on button "button" at bounding box center [228, 69] width 6 height 6
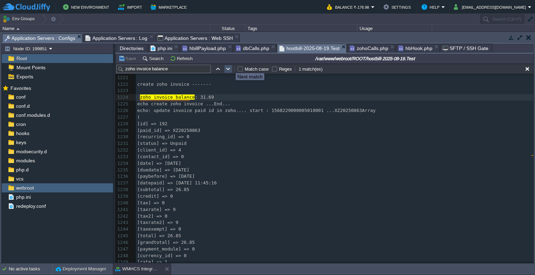
click at [230, 67] on button "button" at bounding box center [228, 69] width 6 height 6
drag, startPoint x: 295, startPoint y: 68, endPoint x: 346, endPoint y: 71, distance: 50.8
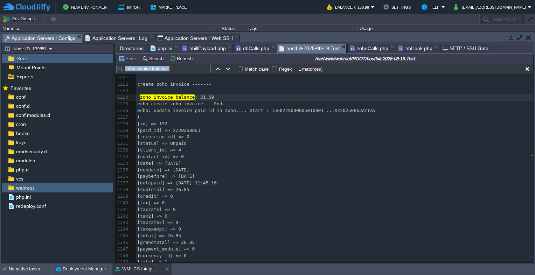
click at [346, 71] on td "zoho invoice balance Match case Regex 1 match(es)" at bounding box center [319, 69] width 406 height 8
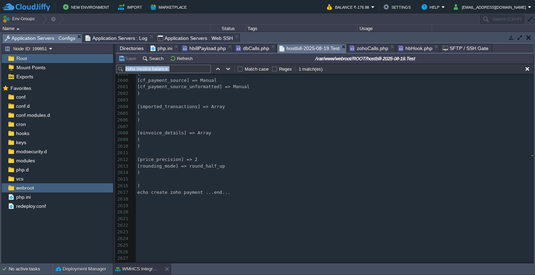
scroll to position [18687, 0]
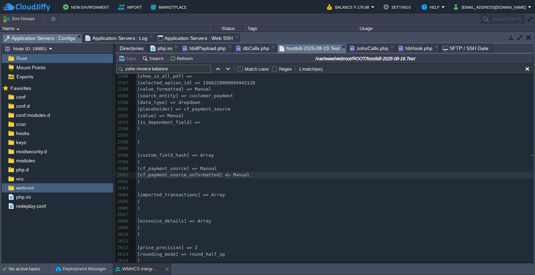
type textarea "ce_unformatted] => Man"
drag, startPoint x: 228, startPoint y: 174, endPoint x: 252, endPoint y: 180, distance: 24.8
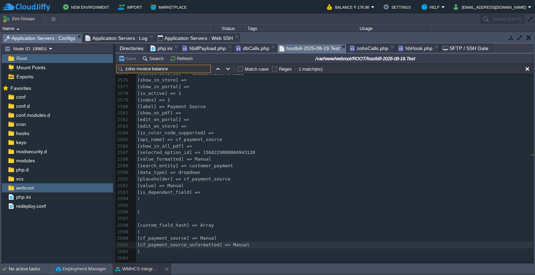
click at [171, 68] on input "zoho invoice balance" at bounding box center [163, 69] width 94 height 8
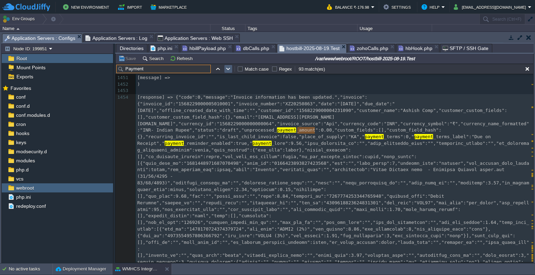
type input "Payment"
click at [228, 69] on button "button" at bounding box center [228, 69] width 6 height 6
type textarea "payment"
click at [228, 69] on button "button" at bounding box center [228, 69] width 6 height 6
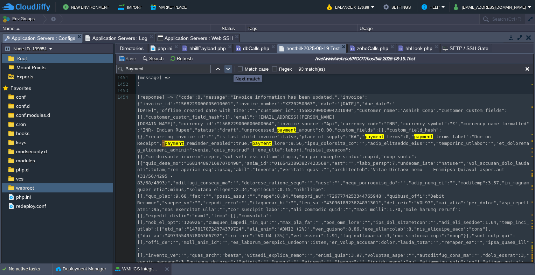
click at [228, 69] on button "button" at bounding box center [228, 69] width 6 height 6
click at [218, 71] on button "button" at bounding box center [218, 69] width 6 height 6
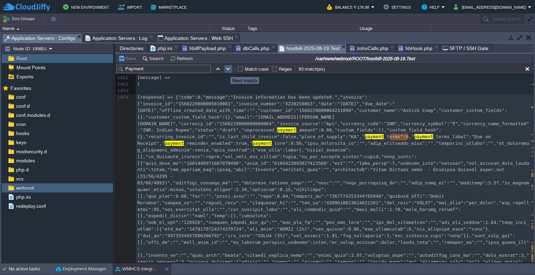
click at [226, 71] on button "button" at bounding box center [228, 69] width 6 height 6
click at [158, 70] on input "Payment" at bounding box center [163, 69] width 94 height 8
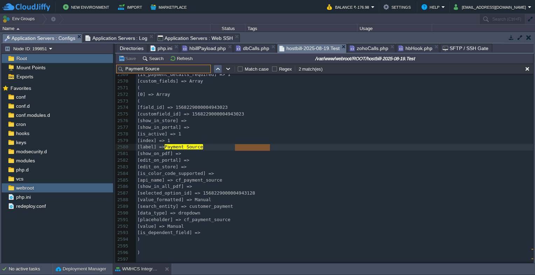
type input "Payment Source"
click at [220, 69] on button "button" at bounding box center [218, 69] width 6 height 6
type textarea "Payment Source"
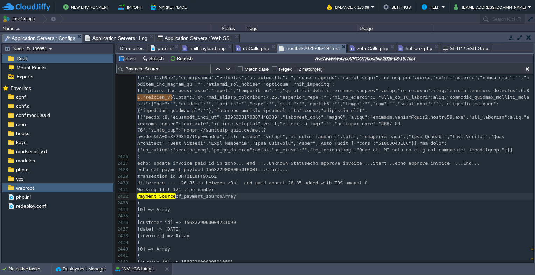
click at [99, 40] on span "Application Servers : Log" at bounding box center [116, 38] width 62 height 8
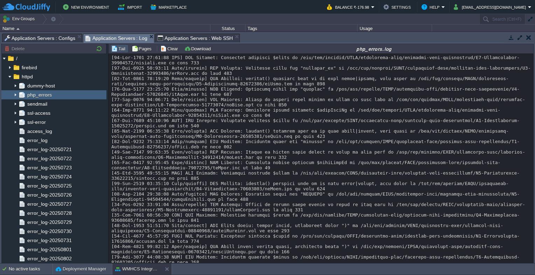
drag, startPoint x: 281, startPoint y: 224, endPoint x: 299, endPoint y: 226, distance: 17.9
click at [52, 36] on span "Application Servers : Configs" at bounding box center [40, 38] width 71 height 8
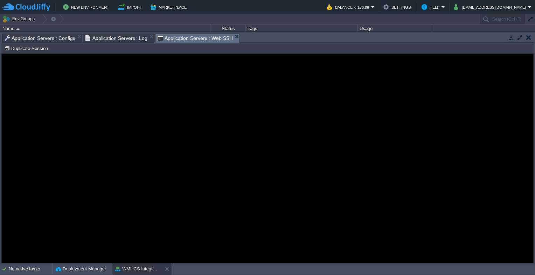
click at [177, 41] on span "Application Servers : Web SSH" at bounding box center [194, 38] width 75 height 9
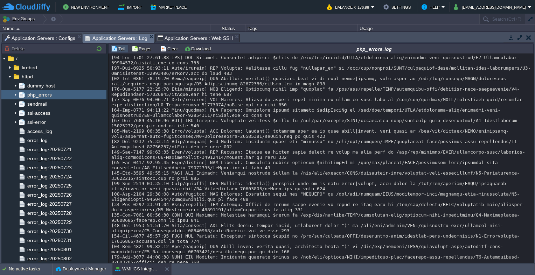
click at [113, 36] on span "Application Servers : Log" at bounding box center [116, 38] width 62 height 9
drag, startPoint x: 281, startPoint y: 225, endPoint x: 294, endPoint y: 225, distance: 12.3
click at [56, 37] on span "Application Servers : Configs" at bounding box center [40, 38] width 71 height 8
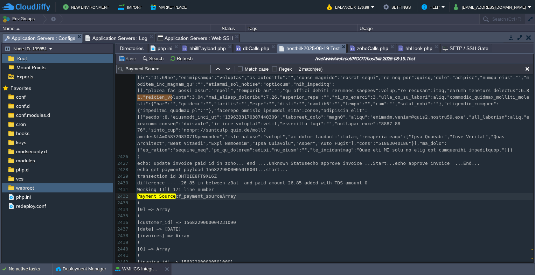
click at [171, 41] on span "Application Servers : Web SSH" at bounding box center [194, 38] width 75 height 8
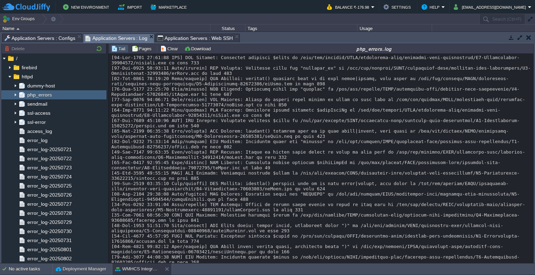
click at [115, 34] on span "Application Servers : Log" at bounding box center [116, 38] width 62 height 9
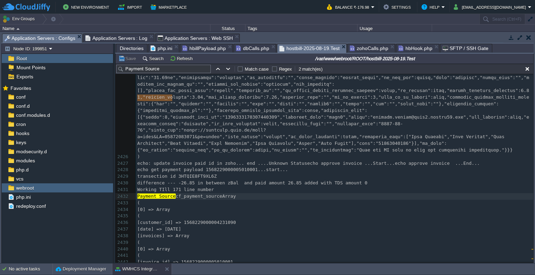
click at [55, 36] on span "Application Servers : Configs" at bounding box center [40, 38] width 71 height 9
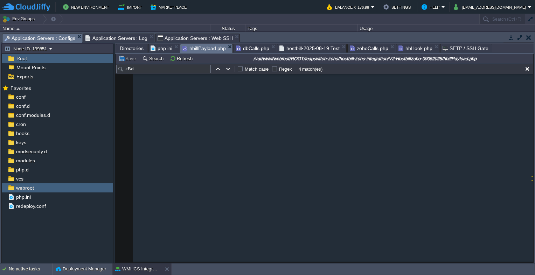
click at [212, 45] on span "hbillPayload.php" at bounding box center [203, 48] width 43 height 9
type textarea "echo """
type textarea "zb"
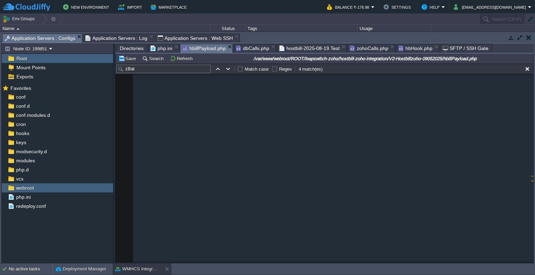
scroll to position [2, 5]
type textarea "Bal Payment"
type textarea "Printed on the 14"
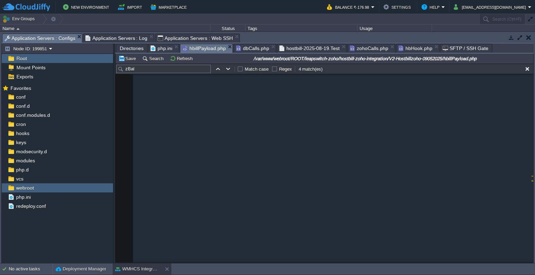
type textarea "54"
type textarea ";"
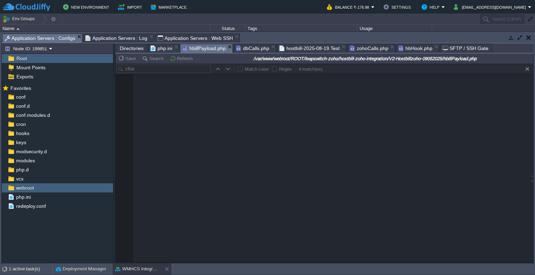
click at [325, 51] on span "hostbill-2025-08-19.Test" at bounding box center [309, 48] width 60 height 8
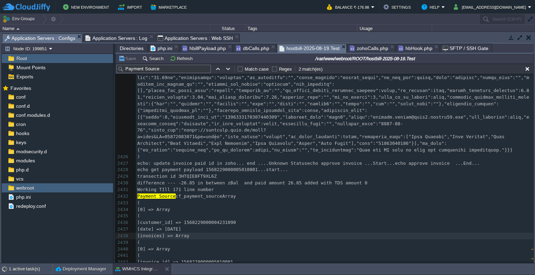
click at [292, 233] on pre "[invoices] => Array" at bounding box center [334, 236] width 397 height 7
type textarea "-"
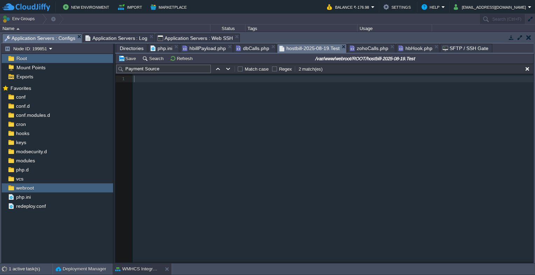
scroll to position [0, 0]
click at [179, 62] on button "Refresh" at bounding box center [182, 58] width 25 height 6
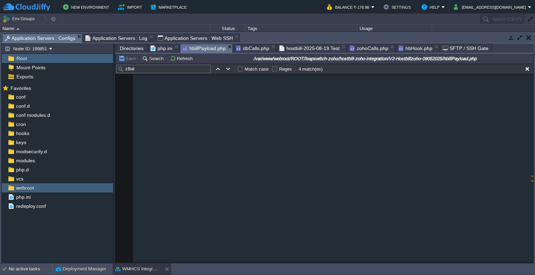
click at [203, 48] on span "hbillPayload.php" at bounding box center [203, 48] width 43 height 9
type textarea "zBal Printed on the 154"
drag, startPoint x: 159, startPoint y: 105, endPoint x: 216, endPoint y: 107, distance: 57.4
click at [301, 44] on span "hostbill-2025-08-19.Test" at bounding box center [309, 48] width 60 height 8
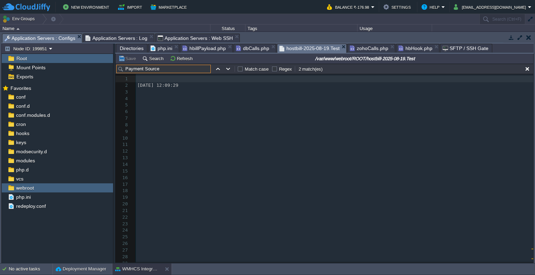
click at [160, 72] on input "Payment Source" at bounding box center [163, 69] width 94 height 8
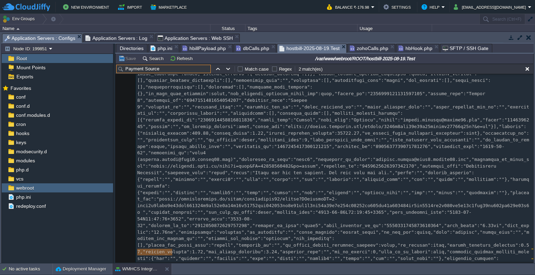
paste input "zBal Printed on the 154"
type input "zBal Printed on the 154"
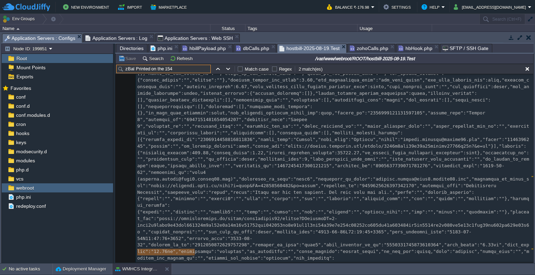
scroll to position [10270, 0]
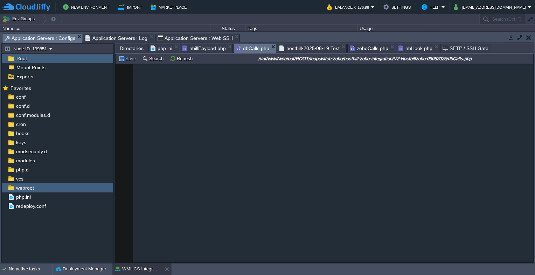
click at [252, 48] on span "dbCalls.php" at bounding box center [252, 48] width 33 height 9
click at [367, 50] on span "zohoCalls.php" at bounding box center [369, 48] width 38 height 8
click at [398, 50] on span "hbHook.php" at bounding box center [415, 48] width 34 height 8
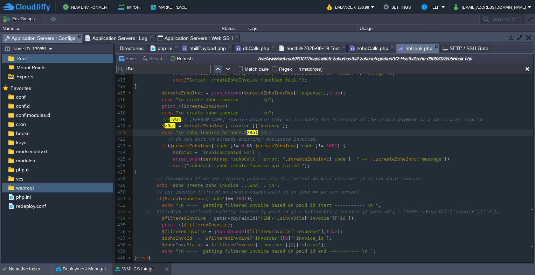
click at [217, 71] on button "button" at bounding box center [218, 69] width 6 height 6
type textarea "zBal"
click at [217, 71] on button "button" at bounding box center [218, 69] width 6 height 6
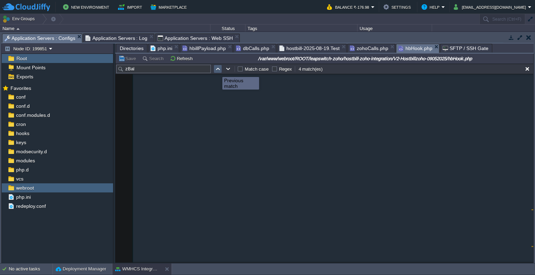
scroll to position [3337, 0]
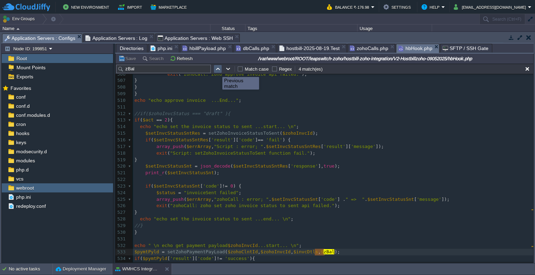
click at [217, 71] on button "button" at bounding box center [218, 69] width 6 height 6
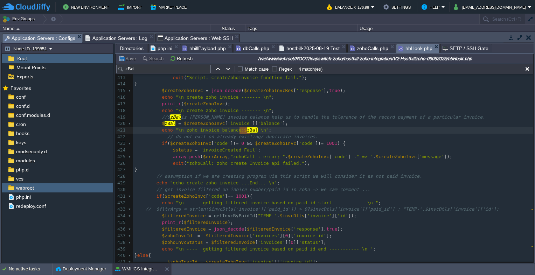
scroll to position [2718, 0]
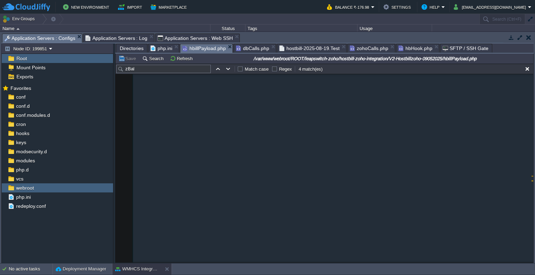
click at [192, 51] on span "hbillPayload.php" at bounding box center [203, 48] width 43 height 9
type textarea "zBal Printed on the 154"
drag, startPoint x: 160, startPoint y: 106, endPoint x: 216, endPoint y: 106, distance: 56.3
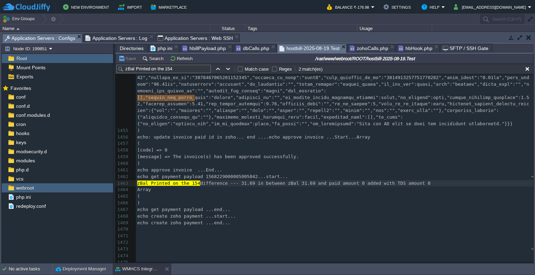
click at [297, 47] on span "hostbill-2025-08-19.Test" at bounding box center [309, 48] width 60 height 9
click at [178, 71] on input "zBal Printed on the 154" at bounding box center [163, 69] width 94 height 8
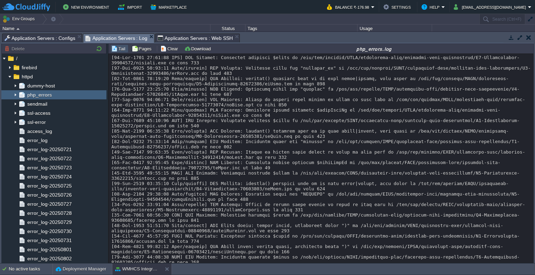
click at [128, 40] on span "Application Servers : Log" at bounding box center [116, 38] width 62 height 9
click at [42, 35] on span "Application Servers : Configs" at bounding box center [40, 38] width 71 height 8
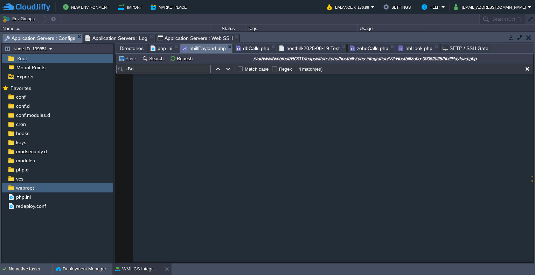
click at [203, 49] on span "hbillPayload.php" at bounding box center [203, 48] width 43 height 9
type textarea "echo "zBal Printed on the 154";"
click at [403, 50] on span "hbHook.php" at bounding box center [415, 48] width 34 height 8
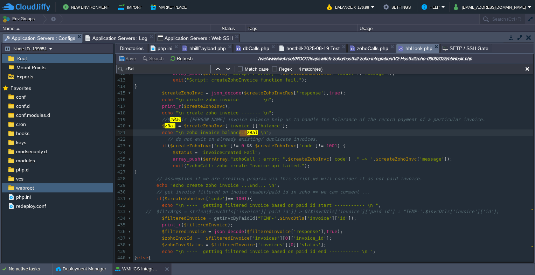
click at [100, 40] on span "Application Servers : Log" at bounding box center [116, 38] width 62 height 8
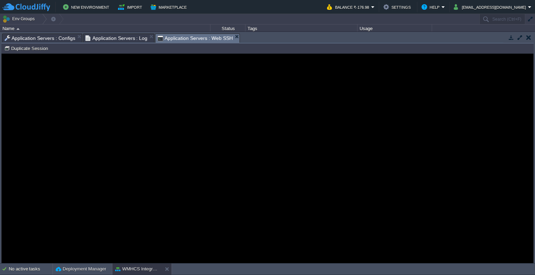
click at [182, 36] on span "Application Servers : Web SSH" at bounding box center [194, 38] width 75 height 9
click at [115, 37] on span "Application Servers : Log" at bounding box center [116, 38] width 62 height 8
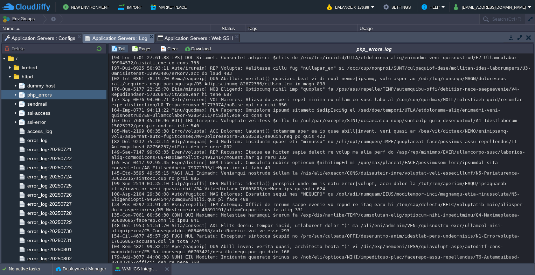
click at [49, 35] on span "Application Servers : Configs" at bounding box center [40, 38] width 71 height 8
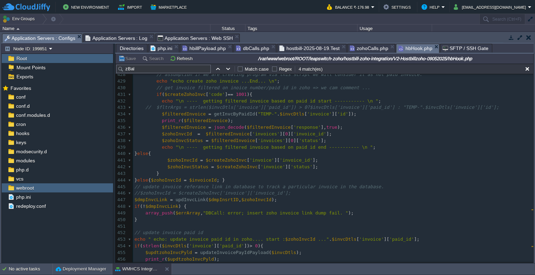
scroll to position [2822, 0]
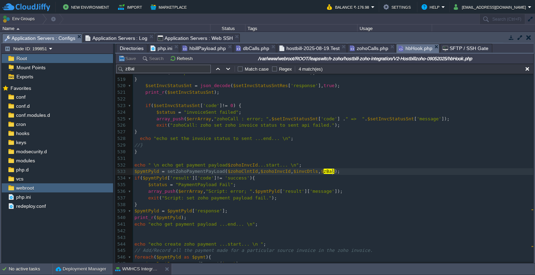
click at [332, 174] on div "xxxxxxxxxx echo "\n zoho invoice balance: $ zBal \n" ; 492 // if approval of a …" at bounding box center [333, 112] width 400 height 429
click at [297, 164] on pre "echo " \n echo get payment payload $zohoInvcId ...start... \n" ;" at bounding box center [333, 165] width 400 height 7
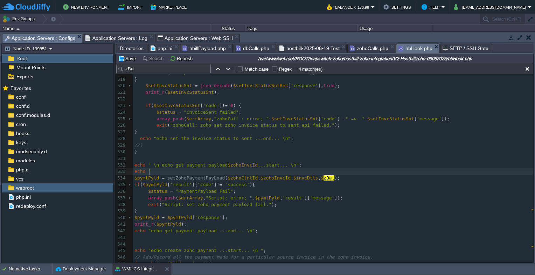
type textarea "echo """
type textarea ";"
type textarea "Zb"
type textarea "Bal printed on 533"
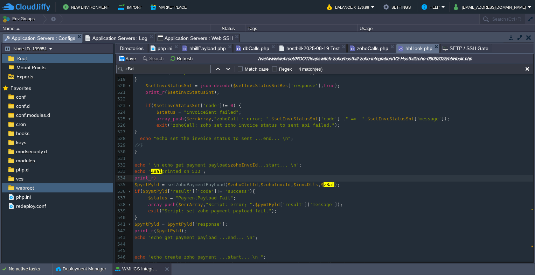
type textarea "print_r)+"
type textarea "();"
type textarea "zb"
type textarea "[MEDICAL_DATA]"
type textarea """"
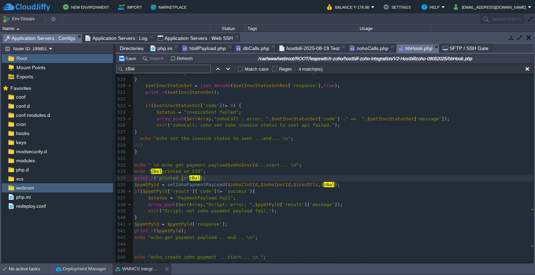
type textarea "printed in"
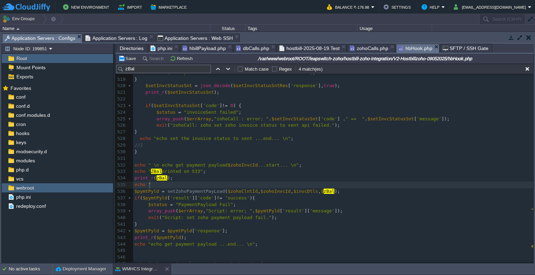
type textarea "echo """
type textarea ";"
type textarea "line after 535"
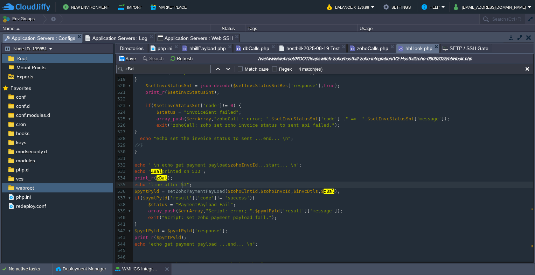
scroll to position [2, 35]
click at [106, 38] on span "Application Servers : Log" at bounding box center [116, 38] width 62 height 8
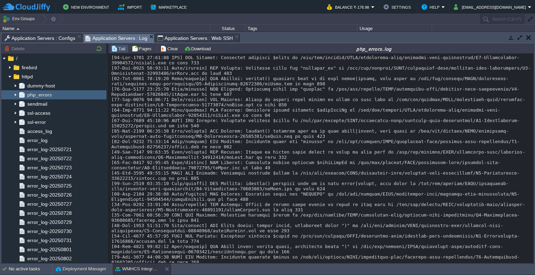
click at [49, 36] on span "Application Servers : Configs" at bounding box center [40, 38] width 71 height 8
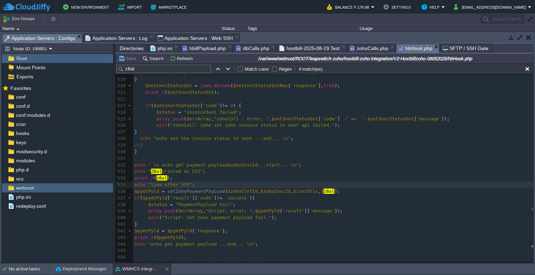
click at [179, 37] on span "Application Servers : Web SSH" at bounding box center [194, 38] width 75 height 8
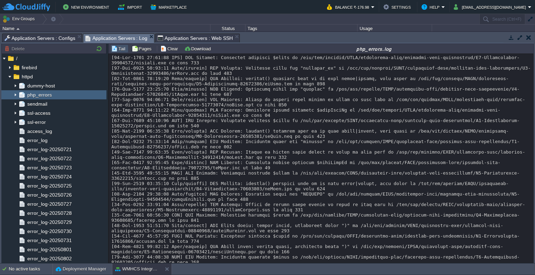
click at [125, 35] on span "Application Servers : Log" at bounding box center [116, 38] width 62 height 9
click at [52, 36] on span "Application Servers : Configs" at bounding box center [40, 38] width 71 height 8
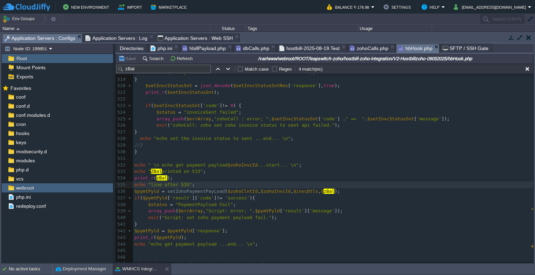
click at [191, 179] on pre "print_r ( zBal );" at bounding box center [333, 178] width 400 height 7
click at [529, 68] on button "button" at bounding box center [527, 69] width 6 height 6
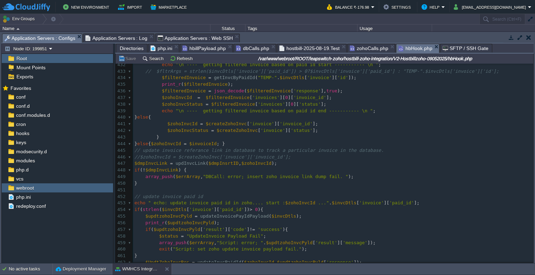
scroll to position [2833, 0]
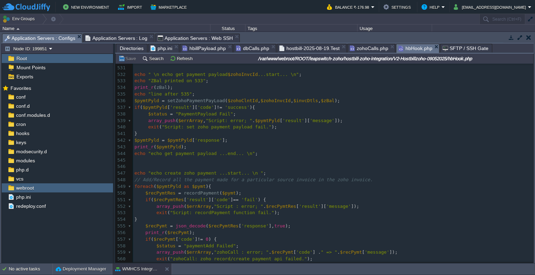
click at [211, 83] on pre "echo "ZBal printed on 533" ;" at bounding box center [333, 81] width 400 height 7
click at [302, 51] on span "hostbill-2025-08-19.Test" at bounding box center [309, 48] width 60 height 8
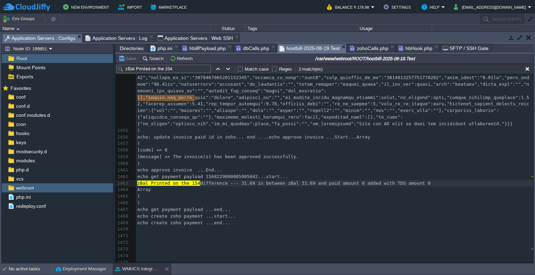
click at [275, 220] on pre "echo create zoho payment ...end..." at bounding box center [334, 223] width 397 height 7
type textarea "-"
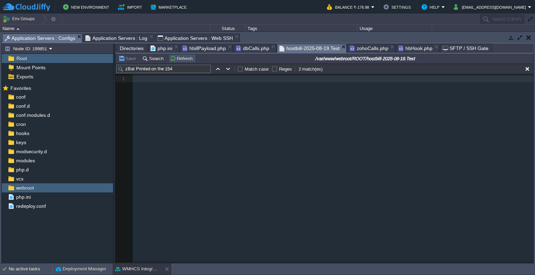
click at [174, 61] on button "Refresh" at bounding box center [182, 58] width 25 height 6
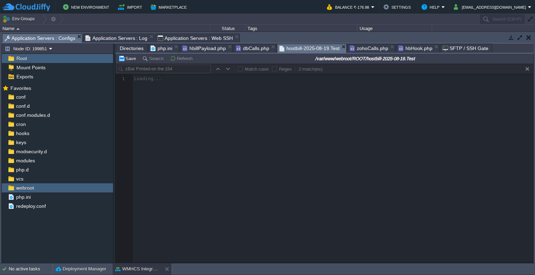
click at [198, 50] on span "hbillPayload.php" at bounding box center [203, 48] width 43 height 8
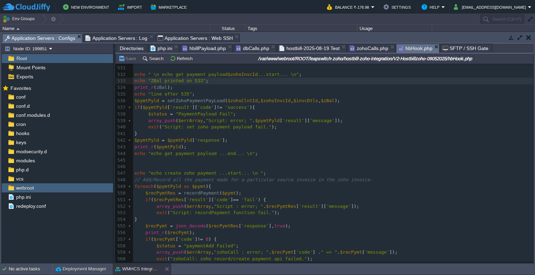
click at [407, 49] on span "hbHook.php" at bounding box center [415, 48] width 34 height 9
type textarea "ZBal printed on 533"
drag, startPoint x: 150, startPoint y: 82, endPoint x: 197, endPoint y: 82, distance: 46.9
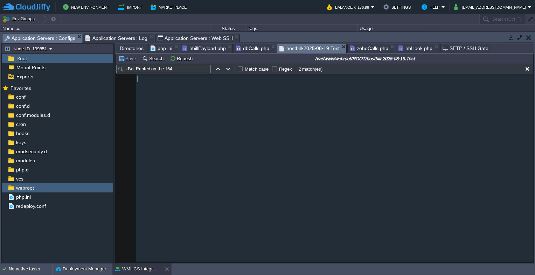
click at [292, 46] on span "hostbill-2025-08-19.Test" at bounding box center [309, 48] width 60 height 9
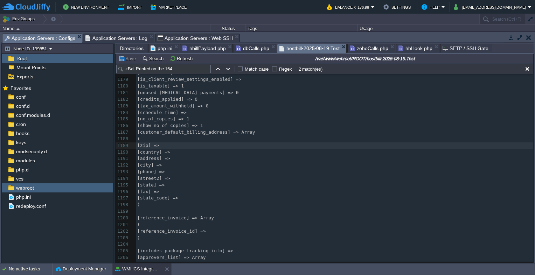
click at [293, 148] on pre "[zip] =>" at bounding box center [334, 145] width 397 height 7
click at [181, 70] on input "zBal Printed on the 154" at bounding box center [163, 69] width 94 height 8
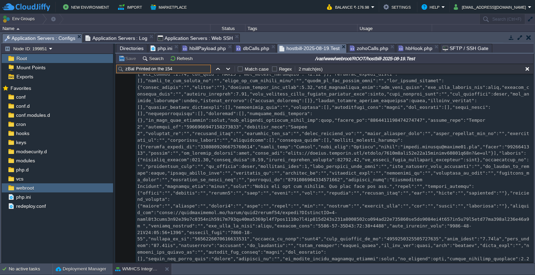
paste input "ZBal printed on 533"
type input "ZBal printed on 533"
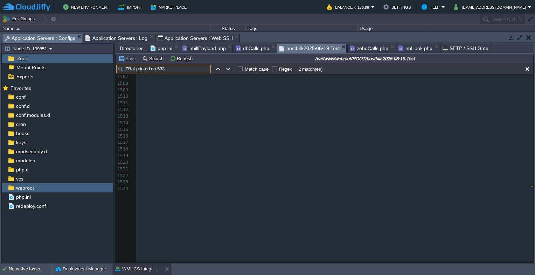
scroll to position [10581, 0]
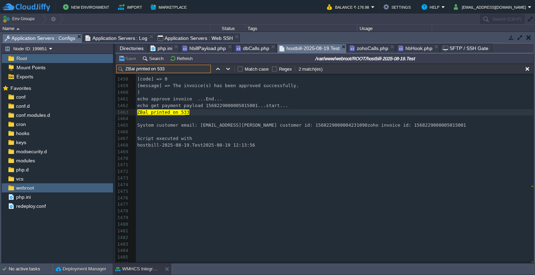
click at [398, 50] on span "hbHook.php" at bounding box center [415, 48] width 34 height 8
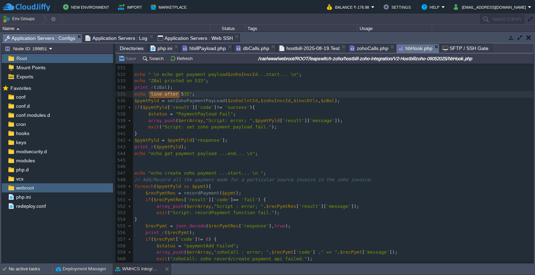
type textarea "line after 535"
drag, startPoint x: 150, startPoint y: 94, endPoint x: 184, endPoint y: 95, distance: 34.3
click at [314, 48] on span "hostbill-2025-08-19.Test" at bounding box center [309, 48] width 60 height 8
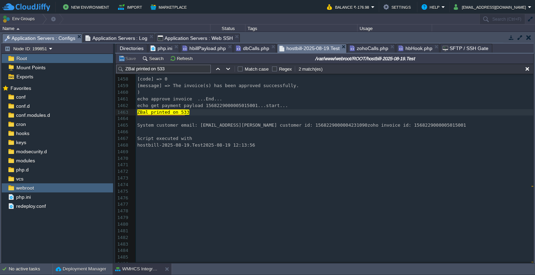
click at [167, 70] on input "ZBal printed on 533" at bounding box center [163, 69] width 94 height 8
paste input "line after 535"
type input "line after 535"
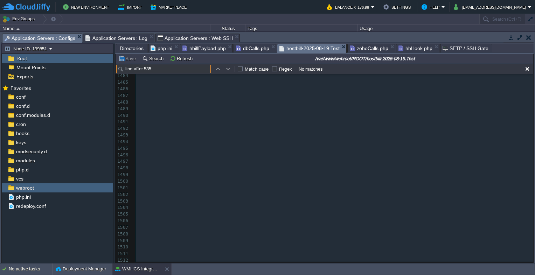
click at [204, 48] on span "hbillPayload.php" at bounding box center [203, 48] width 43 height 8
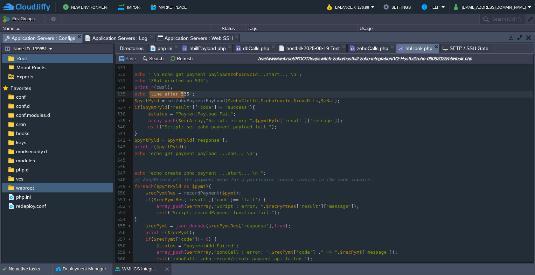
click at [400, 47] on span "hbHook.php" at bounding box center [415, 48] width 34 height 9
type textarea "$"
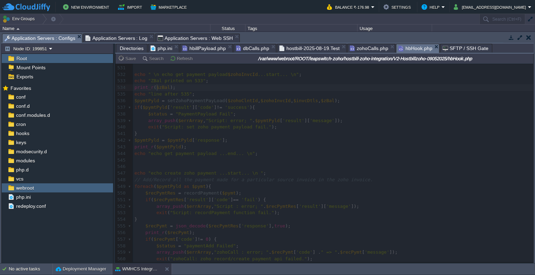
click at [290, 50] on span "hostbill-2025-08-19.Test" at bounding box center [309, 48] width 60 height 8
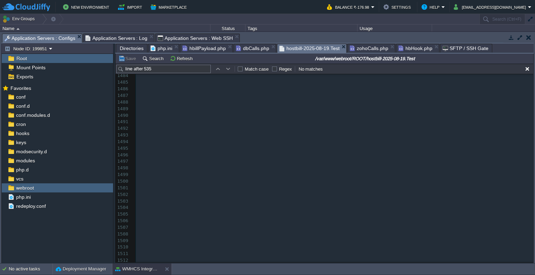
click at [284, 133] on pre "​" at bounding box center [334, 135] width 397 height 7
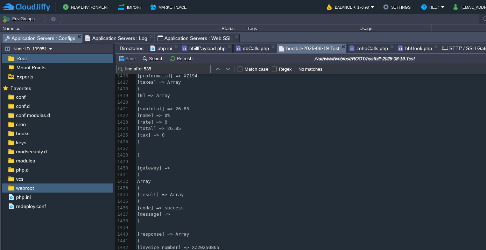
type textarea "-"
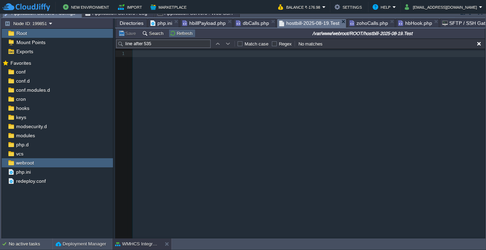
click at [174, 35] on button "Refresh" at bounding box center [182, 33] width 25 height 6
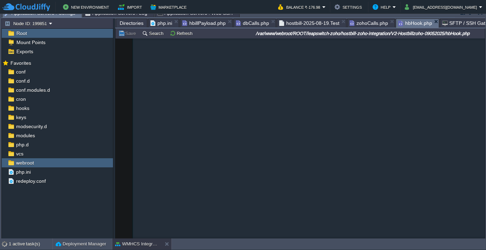
click at [409, 21] on span "hbHook.php" at bounding box center [415, 23] width 34 height 9
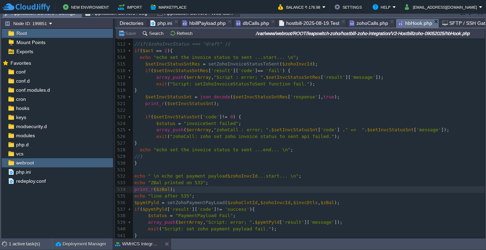
scroll to position [3466, 0]
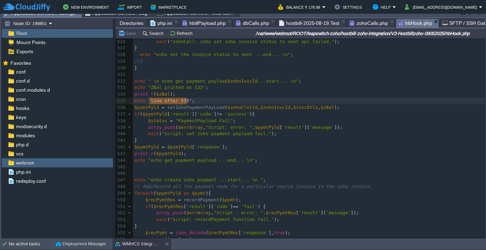
type textarea "line after 535"
drag, startPoint x: 149, startPoint y: 100, endPoint x: 185, endPoint y: 98, distance: 36.1
click at [300, 21] on span "hostbill-2025-08-19.Test" at bounding box center [309, 23] width 60 height 8
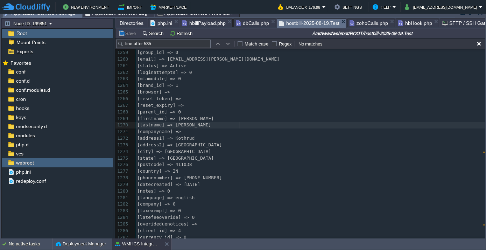
click at [259, 123] on pre "[lastname] => [PERSON_NAME]" at bounding box center [310, 125] width 349 height 7
click at [154, 42] on input "line after 535" at bounding box center [163, 44] width 94 height 8
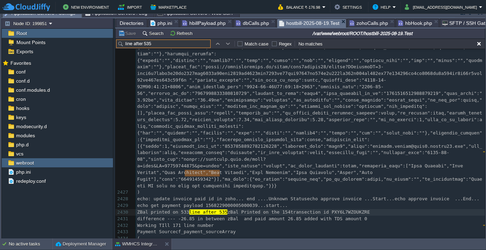
scroll to position [17807, 0]
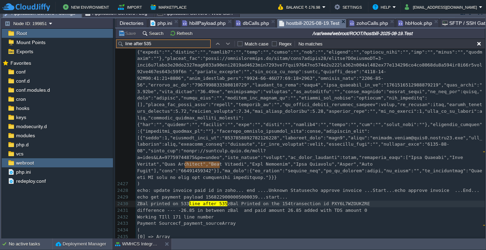
click at [398, 22] on span "hbHook.php" at bounding box center [415, 23] width 34 height 8
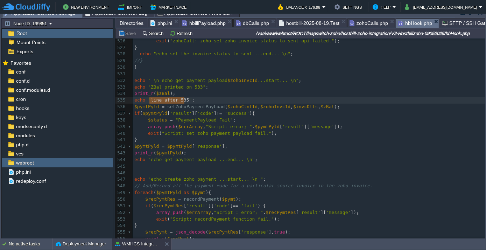
scroll to position [3466, 0]
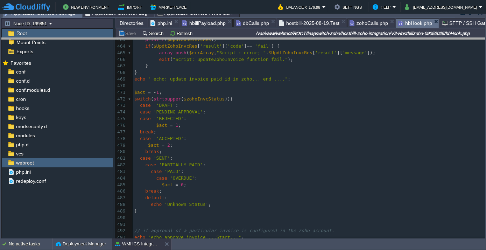
drag, startPoint x: 292, startPoint y: 14, endPoint x: 297, endPoint y: 43, distance: 29.6
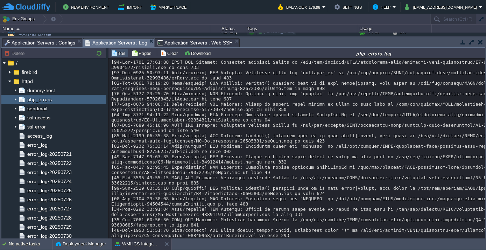
click at [129, 42] on span "Application Servers : Log" at bounding box center [116, 42] width 62 height 9
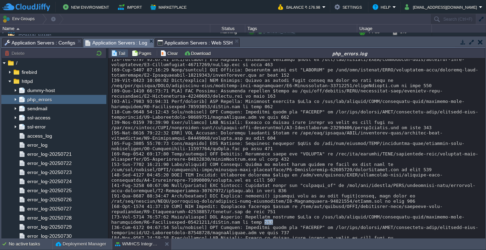
drag, startPoint x: 214, startPoint y: 204, endPoint x: 224, endPoint y: 205, distance: 9.8
click at [59, 42] on span "Application Servers : Configs" at bounding box center [40, 42] width 71 height 8
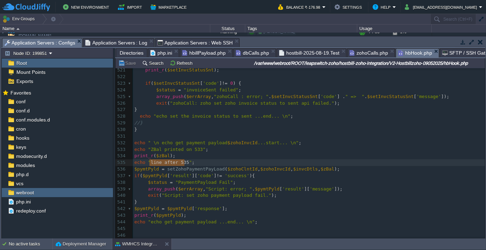
click at [120, 149] on div "533" at bounding box center [120, 149] width 11 height 7
click at [143, 149] on span "echo" at bounding box center [139, 149] width 11 height 5
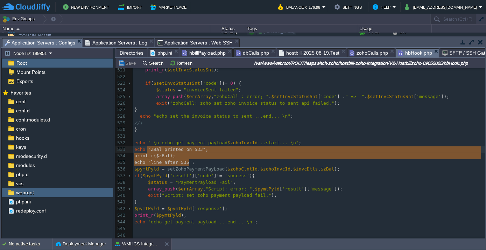
type textarea "echo "ZBal printed on 533"; print_r($zBal); echo "line after 535";"
drag, startPoint x: 193, startPoint y: 162, endPoint x: 127, endPoint y: 148, distance: 67.3
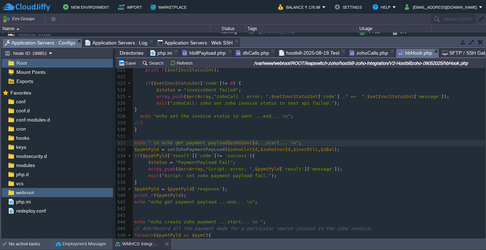
click at [160, 148] on div "xxxxxxxxxx 510 echo "echo approve invoice ...End..." ; 511 ​ 512 //if($zohoInvc…" at bounding box center [309, 145] width 352 height 303
click at [336, 152] on pre "$pymtPyld = setZohoPaymentPayLoad ( $zohoClntId , $zohoInvcId , $invcDtls , $zB…" at bounding box center [309, 149] width 352 height 7
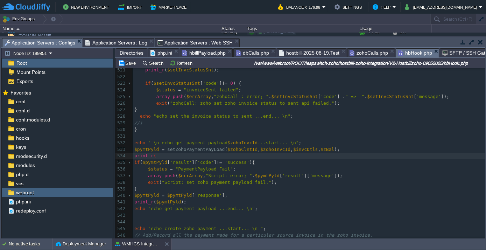
type textarea "print_r(""
type textarea "$Ba"
click at [321, 149] on span "$zBal" at bounding box center [328, 149] width 14 height 5
type textarea "$zBal"
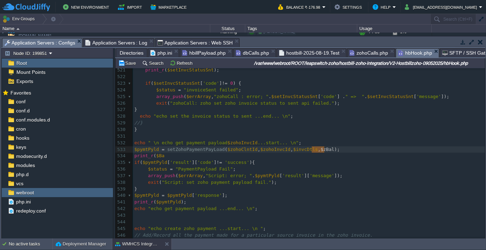
click at [168, 153] on pre "print_r ( $Ba" at bounding box center [309, 156] width 352 height 7
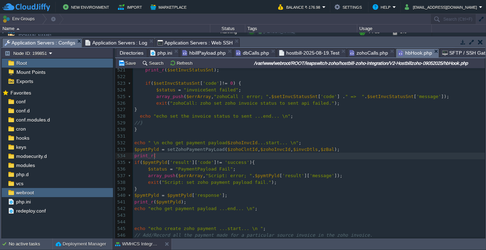
paste textarea ")"
type textarea ");"
click at [305, 52] on span "hostbill-2025-08-19.Test" at bounding box center [309, 53] width 60 height 8
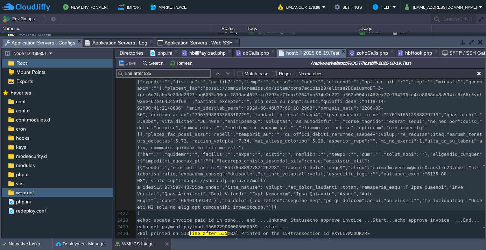
type textarea "-"
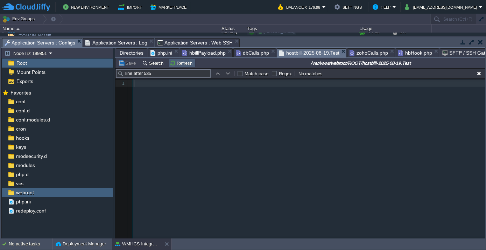
click at [170, 64] on button "Refresh" at bounding box center [182, 63] width 25 height 6
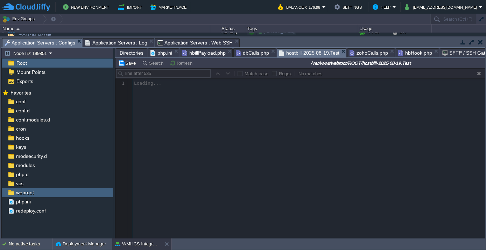
click at [406, 53] on span "hbHook.php" at bounding box center [415, 53] width 34 height 8
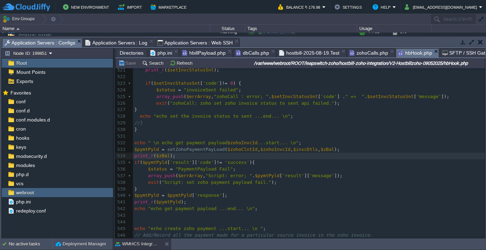
click at [332, 149] on pre "$pymtPyld = setZohoPaymentPayLoad ( $zohoClntId , $zohoInvcId , $invcDtls , $zB…" at bounding box center [309, 149] width 352 height 7
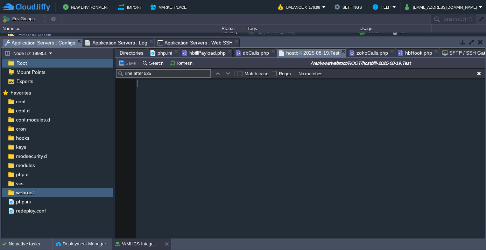
click at [297, 51] on span "hostbill-2025-08-19.Test" at bounding box center [309, 53] width 60 height 9
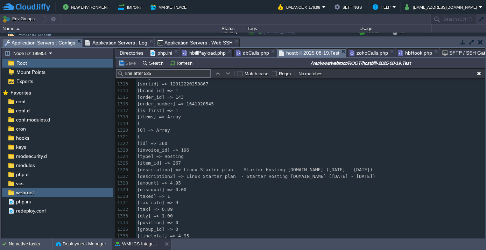
scroll to position [8672, 0]
click at [404, 51] on span "hbHook.php" at bounding box center [415, 53] width 34 height 8
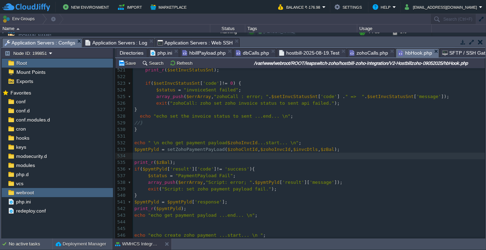
scroll to position [2, 0]
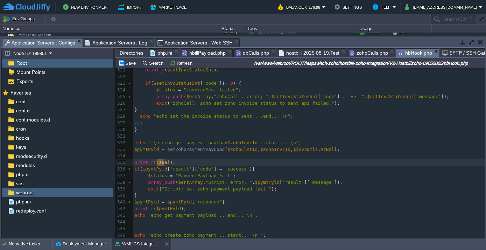
type textarea "zBal"
drag, startPoint x: 156, startPoint y: 162, endPoint x: 166, endPoint y: 163, distance: 10.2
click at [139, 156] on pre "​" at bounding box center [309, 156] width 352 height 7
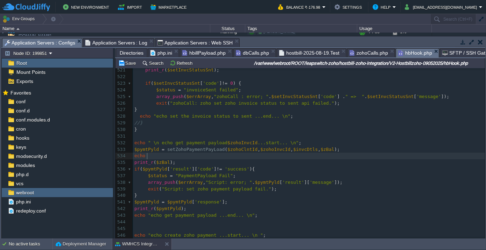
scroll to position [2, 15]
type textarea "echo "";"
type textarea "print"
type textarea "prinitn"
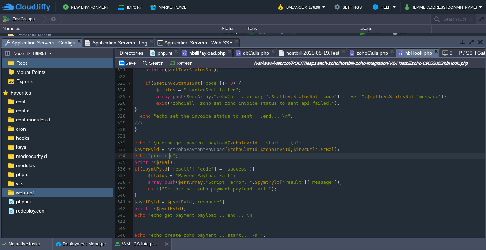
scroll to position [2, 22]
type textarea "printing Zbal in"
type textarea "zBal in line l"
type textarea "number 34"
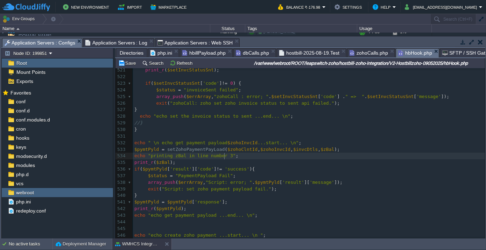
scroll to position [2, 22]
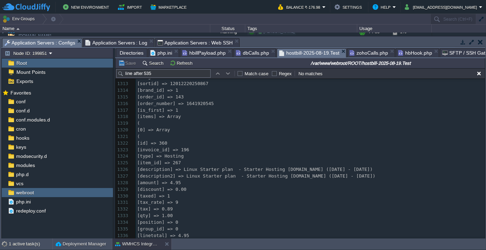
click at [316, 50] on span "hostbill-2025-08-19.Test" at bounding box center [309, 53] width 60 height 9
click at [256, 113] on pre "[items] => Array" at bounding box center [310, 116] width 349 height 7
type textarea "-"
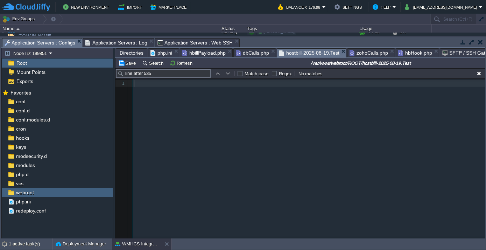
scroll to position [0, 0]
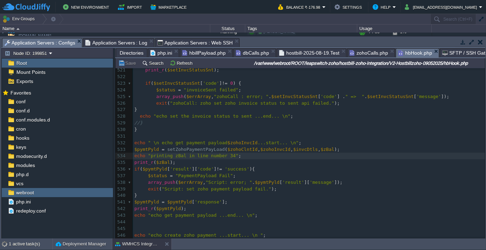
click at [407, 50] on span "hbHook.php" at bounding box center [415, 53] width 34 height 9
click at [322, 51] on span "hostbill-2025-08-19.Test" at bounding box center [309, 53] width 60 height 8
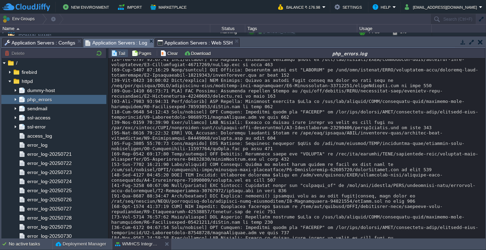
click at [135, 43] on span "Application Servers : Log" at bounding box center [116, 42] width 62 height 9
click at [166, 45] on span "Application Servers : Web SSH" at bounding box center [194, 42] width 75 height 8
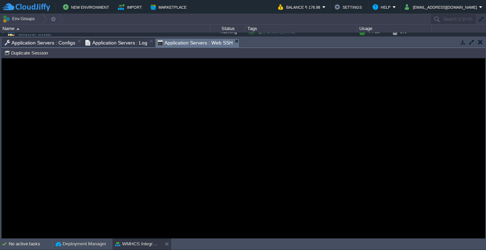
click at [125, 44] on span "Application Servers : Log" at bounding box center [116, 42] width 62 height 8
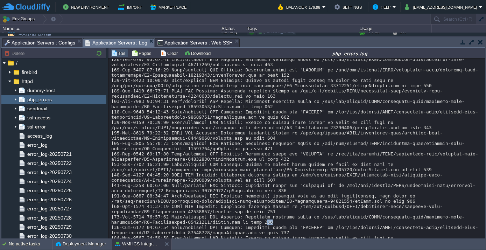
drag, startPoint x: 216, startPoint y: 208, endPoint x: 227, endPoint y: 206, distance: 10.6
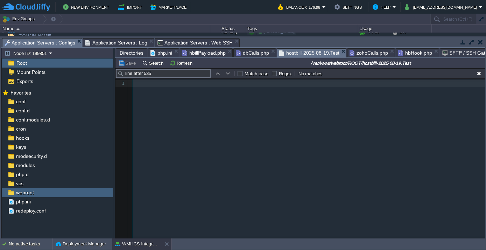
click at [62, 43] on span "Application Servers : Configs" at bounding box center [40, 42] width 71 height 9
click at [187, 60] on button "Refresh" at bounding box center [182, 63] width 25 height 6
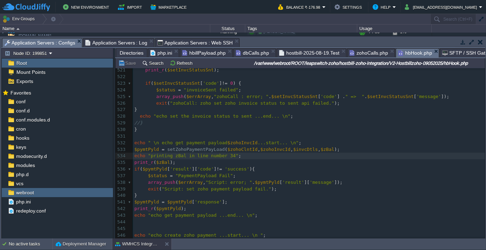
click at [401, 52] on span "hbHook.php" at bounding box center [415, 53] width 34 height 9
type textarea "printing zBal in line number 34"
drag, startPoint x: 149, startPoint y: 155, endPoint x: 226, endPoint y: 157, distance: 77.0
click at [110, 40] on span "Application Servers : Log" at bounding box center [116, 42] width 62 height 8
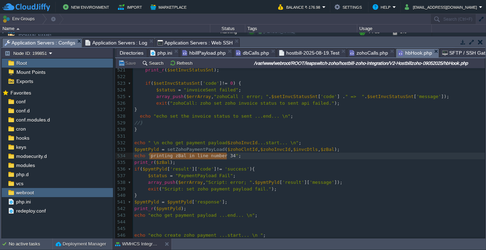
click at [44, 43] on span "Application Servers : Configs" at bounding box center [40, 42] width 71 height 9
click at [304, 57] on span "hostbill-2025-08-19.Test" at bounding box center [309, 53] width 60 height 8
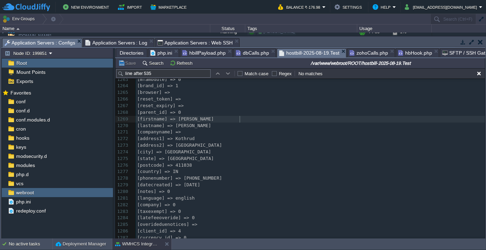
click at [252, 118] on pre "[firstname] => [PERSON_NAME]" at bounding box center [310, 119] width 349 height 7
click at [156, 74] on input "line after 535" at bounding box center [163, 73] width 94 height 8
paste input "printing zBal in line number 34"
type input "printing zBal in line number 34"
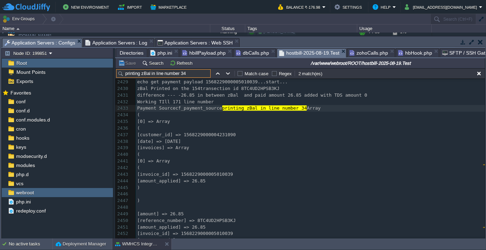
scroll to position [17743, 0]
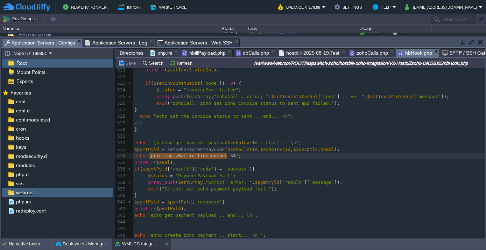
click at [405, 51] on span "hbHook.php" at bounding box center [415, 53] width 34 height 9
click at [108, 45] on span "Application Servers : Log" at bounding box center [116, 42] width 62 height 8
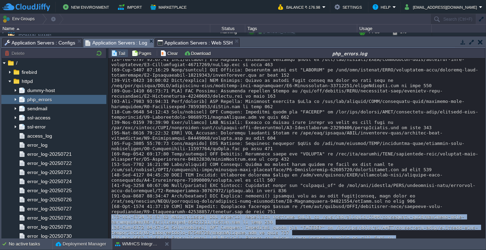
drag, startPoint x: 110, startPoint y: 198, endPoint x: 326, endPoint y: 226, distance: 218.4
click at [326, 226] on div "Loading..." at bounding box center [296, 148] width 377 height 181
copy div "[[DATE] 11:27:49 [GEOGRAPHIC_DATA]/[GEOGRAPHIC_DATA]] PHP Warning: Undefined va…"
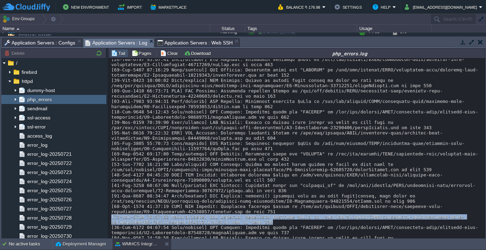
drag, startPoint x: 111, startPoint y: 199, endPoint x: 228, endPoint y: 205, distance: 117.1
copy div "[19-Aug-2025 11:27:49 Asia/kolkata] PHP Warning: Undefined variable $zBal in /v…"
click at [52, 43] on span "Application Servers : Configs" at bounding box center [40, 42] width 71 height 8
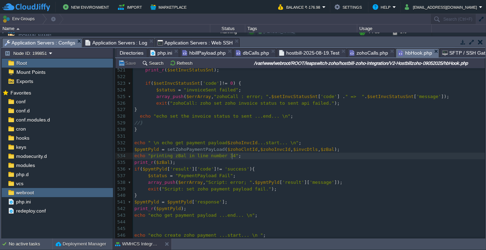
click at [295, 159] on pre "print_r ( $zBal );" at bounding box center [309, 162] width 352 height 7
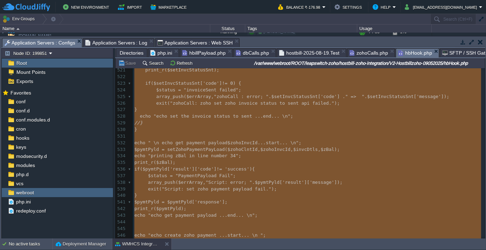
type textarea "-"
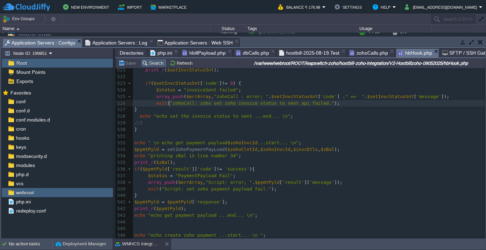
click at [154, 64] on button "Search" at bounding box center [153, 63] width 23 height 6
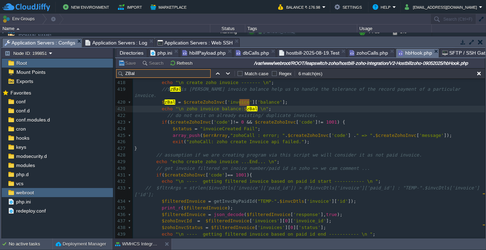
scroll to position [3366, 0]
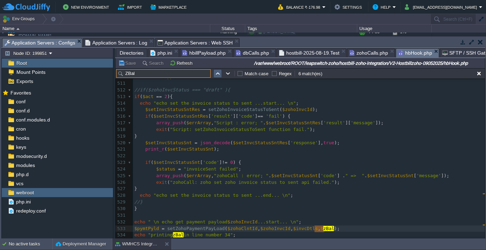
type input "ZBal"
click at [219, 75] on button "button" at bounding box center [218, 73] width 6 height 6
type textarea "zBal"
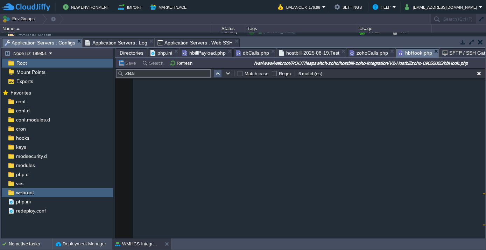
scroll to position [2753, 0]
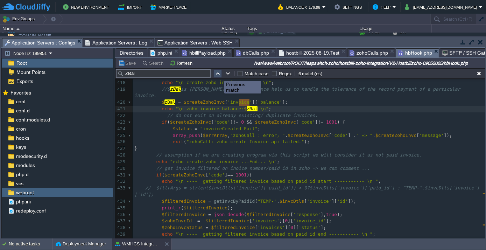
click at [219, 75] on button "button" at bounding box center [218, 73] width 6 height 6
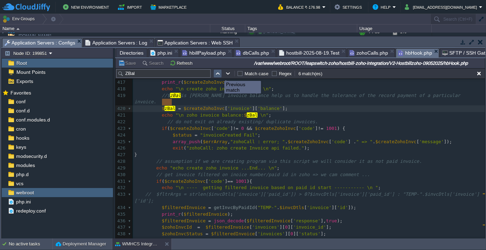
click at [219, 75] on button "button" at bounding box center [218, 73] width 6 height 6
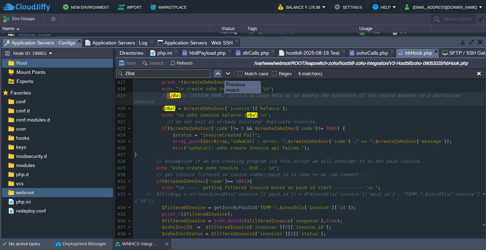
scroll to position [2740, 0]
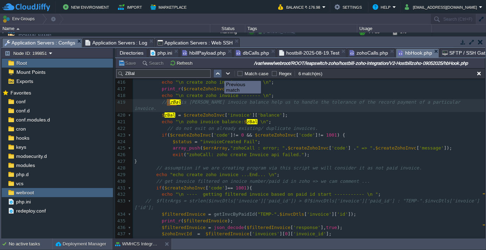
click at [219, 75] on button "button" at bounding box center [218, 73] width 6 height 6
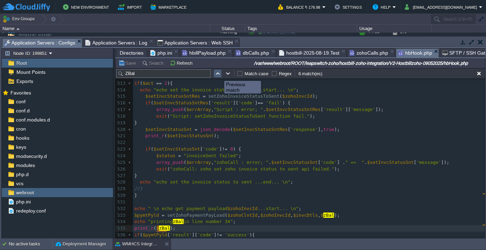
click at [219, 75] on button "button" at bounding box center [218, 73] width 6 height 6
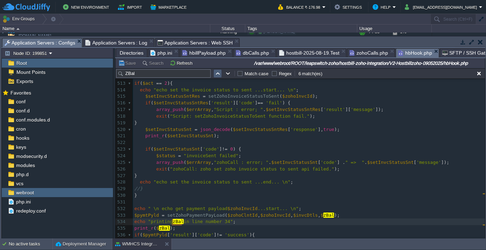
click at [221, 72] on td at bounding box center [217, 73] width 8 height 8
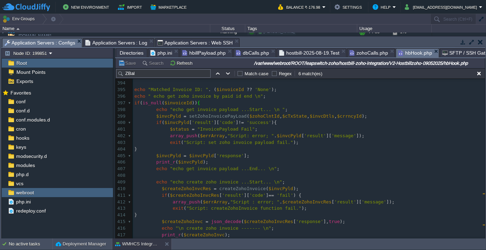
scroll to position [2609, 0]
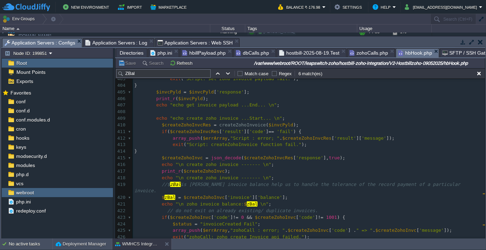
click at [123, 45] on span "Application Servers : Log" at bounding box center [116, 42] width 62 height 8
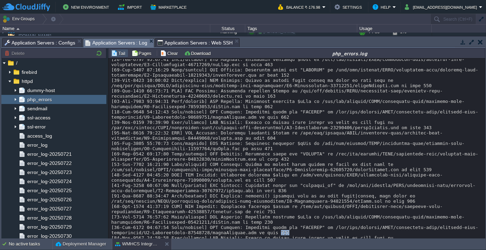
drag, startPoint x: 267, startPoint y: 216, endPoint x: 275, endPoint y: 217, distance: 8.8
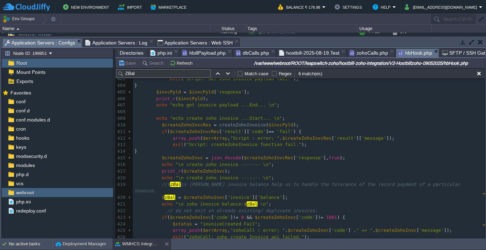
click at [68, 41] on span "Application Servers : Configs" at bounding box center [40, 42] width 71 height 9
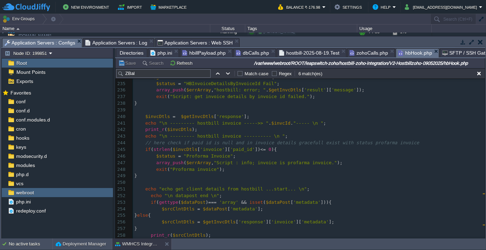
scroll to position [1454, 0]
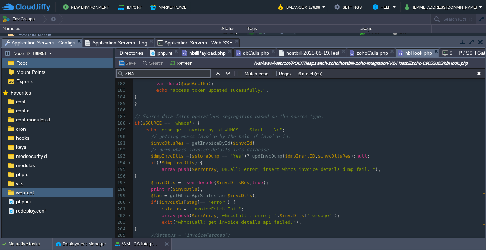
click at [111, 42] on span "Application Servers : Log" at bounding box center [116, 42] width 62 height 8
click at [46, 41] on span "Application Servers : Configs" at bounding box center [40, 42] width 71 height 9
click at [140, 111] on pre "​" at bounding box center [309, 110] width 352 height 7
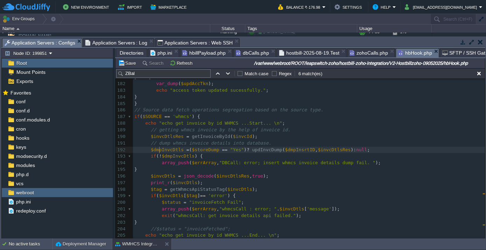
click at [159, 150] on div "xxxxxxxxxx } else { $zohoInvcId = $invoiceId ; } 171 // Access token configurat…" at bounding box center [309, 153] width 352 height 290
click at [98, 45] on span "Application Servers : Log" at bounding box center [116, 42] width 62 height 8
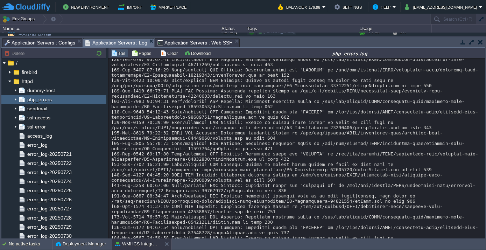
click at [61, 40] on span "Application Servers : Configs" at bounding box center [40, 42] width 71 height 8
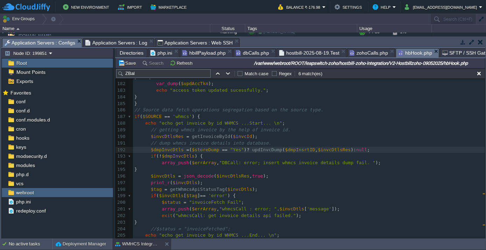
click at [122, 39] on span "Application Servers : Log" at bounding box center [116, 42] width 62 height 8
click at [44, 38] on span "Application Servers : Configs" at bounding box center [40, 42] width 71 height 9
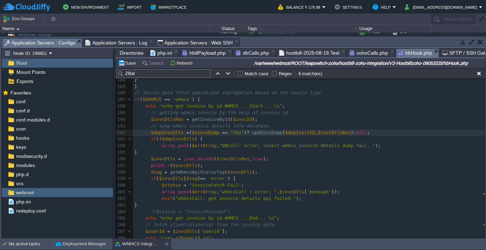
scroll to position [1194, 0]
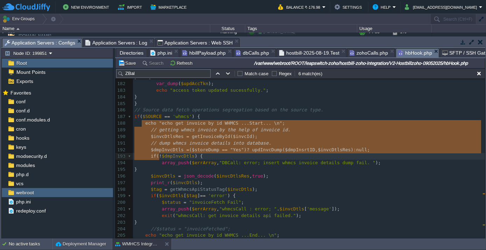
type textarea "echo "echo get invoice by id WHMCS ...Start... \n"; // getting whmcs invoice by…"
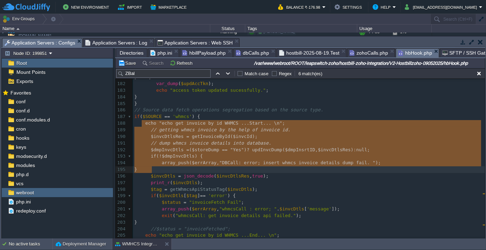
drag, startPoint x: 143, startPoint y: 122, endPoint x: 166, endPoint y: 169, distance: 51.6
click at [150, 112] on pre "// Source data fetch operations segregation based on the source type." at bounding box center [309, 110] width 352 height 7
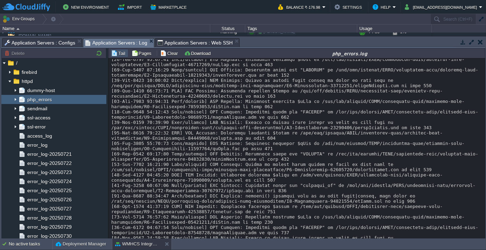
click at [118, 39] on span "Application Servers : Log" at bounding box center [116, 42] width 62 height 9
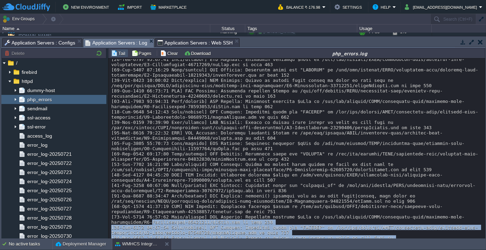
drag, startPoint x: 111, startPoint y: 205, endPoint x: 329, endPoint y: 231, distance: 218.9
click at [329, 231] on div "Loading..." at bounding box center [296, 148] width 377 height 181
copy div "Hostbillzoho-09052025/hbHook.php on line 533 [19-Aug-2025 11:27:49 Asia/kolkata…"
click at [48, 42] on span "Application Servers : Configs" at bounding box center [40, 42] width 71 height 8
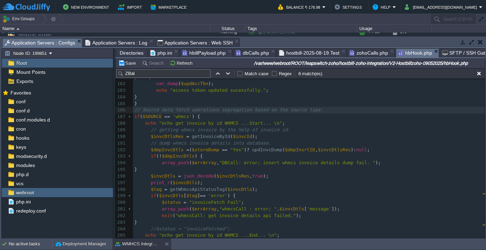
click at [204, 53] on span "hbillPayload.php" at bounding box center [203, 53] width 43 height 8
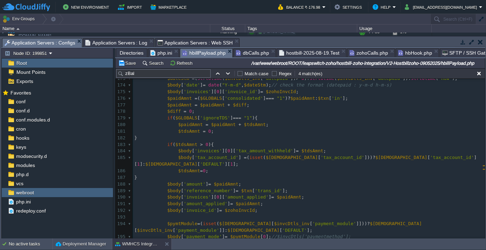
scroll to position [1146, 0]
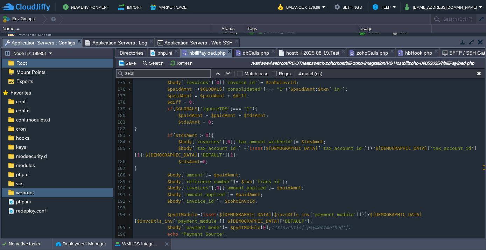
click at [125, 205] on div "193" at bounding box center [120, 208] width 11 height 7
click at [157, 201] on div "$ResArray = array (); 155 try { 156 $bodyArr = array (); 157 $paidAmnt = getPai…" at bounding box center [309, 132] width 352 height 369
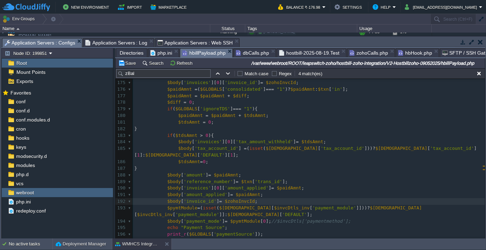
click at [168, 205] on span "$pymtModule" at bounding box center [182, 207] width 30 height 5
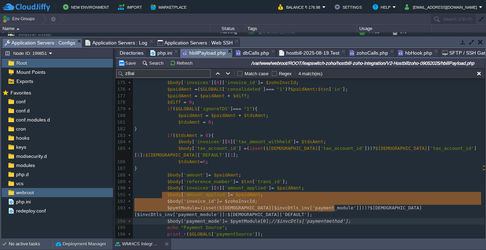
type textarea "$body['invoice_id'] = $zohoInvcId; $pymtModule= (isset($hzam[$invcDtls_inv['pay…"
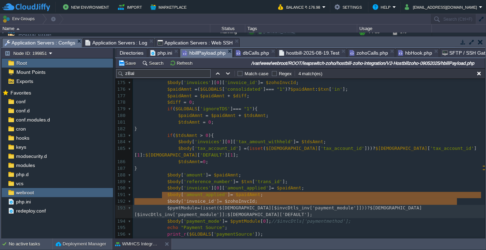
drag, startPoint x: 162, startPoint y: 194, endPoint x: 463, endPoint y: 200, distance: 300.3
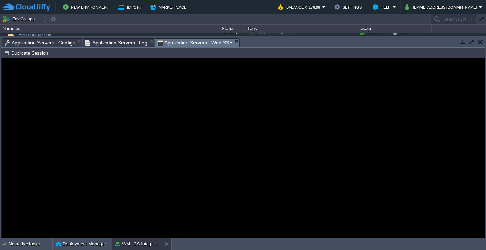
click at [199, 42] on span "Application Servers : Web SSH" at bounding box center [194, 42] width 75 height 9
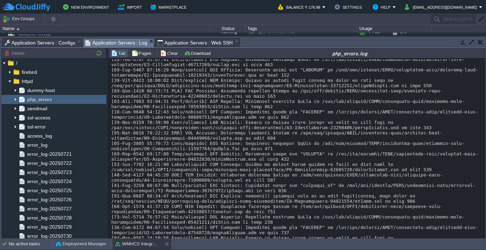
click at [135, 39] on span "Application Servers : Log" at bounding box center [116, 42] width 62 height 9
click at [112, 205] on div "Loading..." at bounding box center [296, 148] width 377 height 181
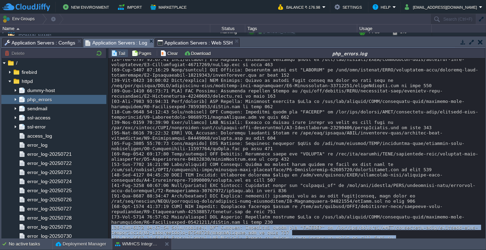
drag, startPoint x: 122, startPoint y: 211, endPoint x: 322, endPoint y: 228, distance: 200.9
copy div "[19-Aug-2025 11:27:49 Asia/kolkata] PHP Warning: Undefined array key "DEFAULT" …"
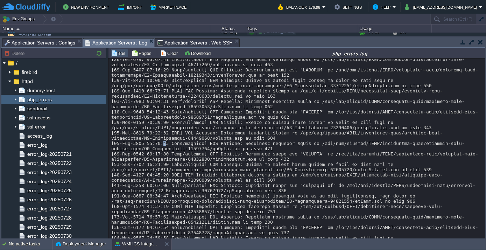
click at [47, 45] on span "Application Servers : Configs" at bounding box center [40, 42] width 71 height 8
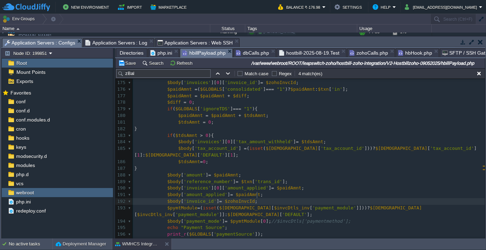
click at [418, 199] on div "x $ResArray = array (); 155 try { 156 $bodyArr = array (); 157 $paidAmnt = getP…" at bounding box center [309, 132] width 352 height 369
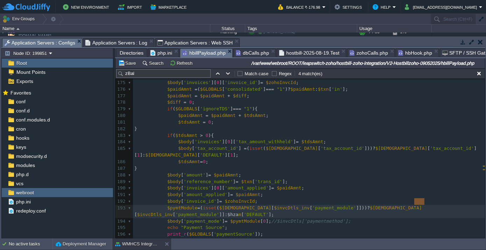
type textarea "$[DEMOGRAPHIC_DATA]"
drag, startPoint x: 414, startPoint y: 200, endPoint x: 426, endPoint y: 202, distance: 11.4
click at [141, 75] on input "zBal" at bounding box center [163, 73] width 94 height 8
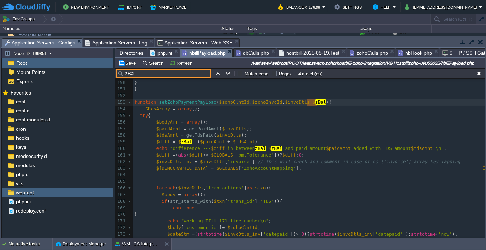
paste input "$[DEMOGRAPHIC_DATA]"
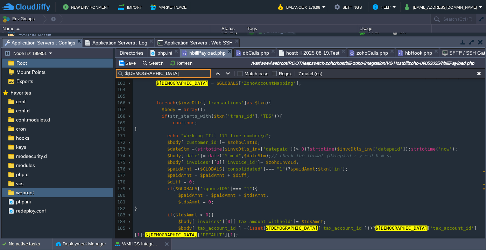
scroll to position [1122, 0]
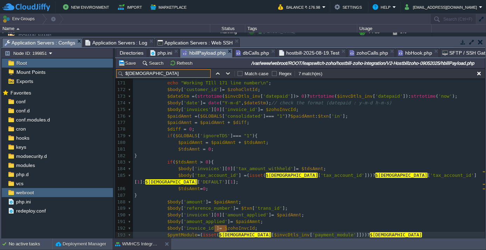
type input "$[DEMOGRAPHIC_DATA]"
type textarea "[]"
type textarea "1"
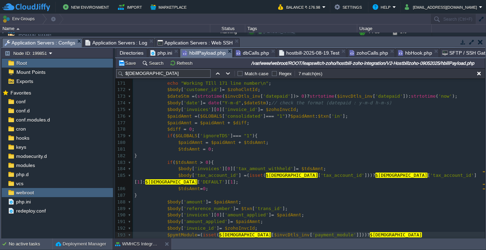
click at [446, 212] on pre "$body [ 'invoices' ][ 0 ][ 'amount_applied' ] = $paidAmnt ;" at bounding box center [309, 215] width 352 height 7
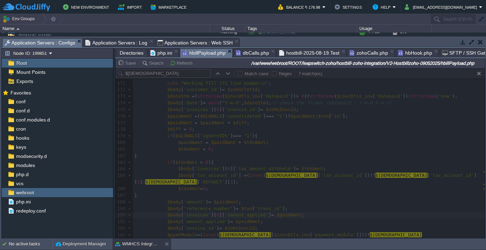
click at [116, 43] on span "Application Servers : Log" at bounding box center [116, 42] width 62 height 8
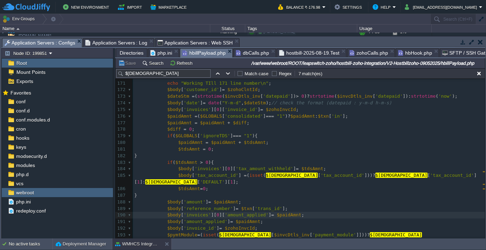
click at [60, 42] on span "Application Servers : Configs" at bounding box center [40, 42] width 71 height 9
click at [168, 43] on span "Application Servers : Web SSH" at bounding box center [194, 42] width 75 height 8
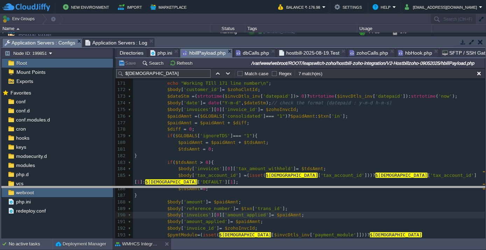
drag, startPoint x: 232, startPoint y: 42, endPoint x: 233, endPoint y: 191, distance: 148.4
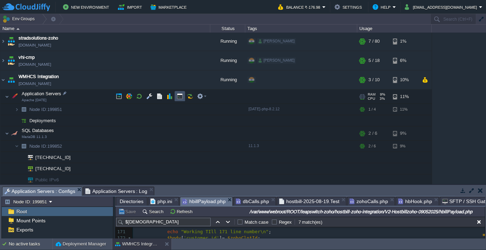
click at [181, 95] on button "button" at bounding box center [180, 96] width 6 height 6
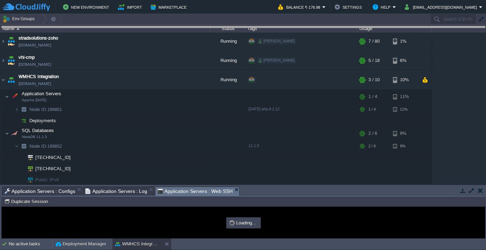
drag, startPoint x: 253, startPoint y: 190, endPoint x: 259, endPoint y: 30, distance: 160.1
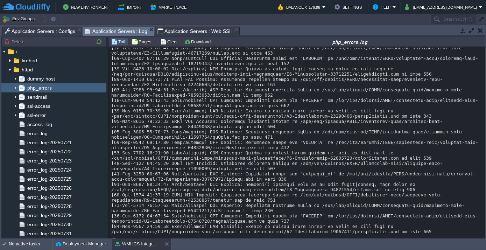
click at [118, 33] on span "Application Servers : Log" at bounding box center [116, 31] width 62 height 9
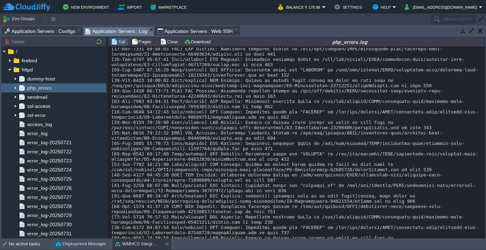
scroll to position [0, 0]
type input "#000000"
click at [175, 32] on span "Application Servers : Web SSH" at bounding box center [194, 31] width 75 height 8
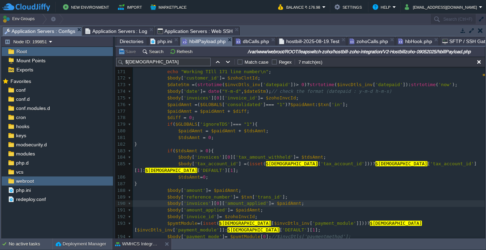
click at [46, 33] on span "Application Servers : Configs" at bounding box center [40, 31] width 71 height 9
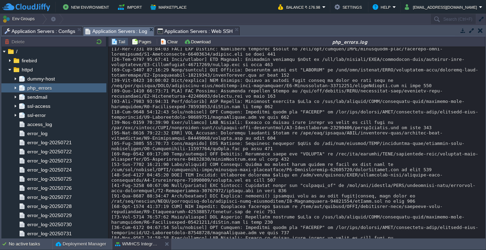
click at [101, 32] on span "Application Servers : Log" at bounding box center [116, 31] width 62 height 9
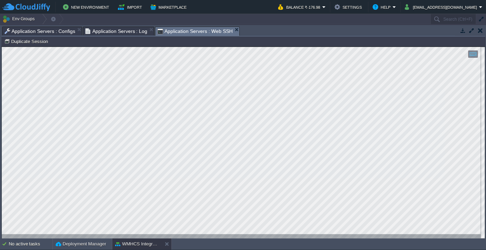
click at [177, 32] on span "Application Servers : Web SSH" at bounding box center [194, 31] width 75 height 9
click at [38, 32] on span "Application Servers : Configs" at bounding box center [40, 31] width 71 height 8
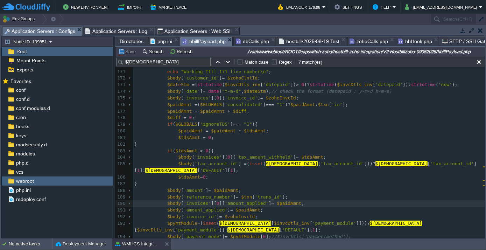
click at [180, 28] on span "Application Servers : Web SSH" at bounding box center [194, 31] width 75 height 8
click at [39, 32] on span "Application Servers : Configs" at bounding box center [40, 31] width 71 height 9
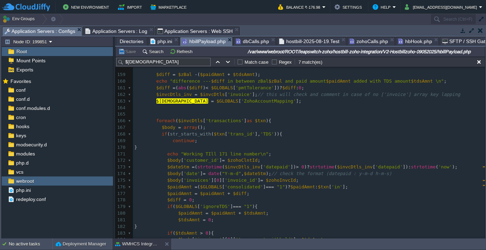
scroll to position [1121, 0]
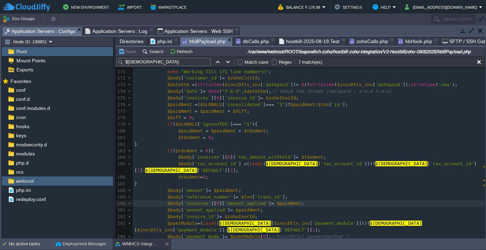
click at [169, 28] on span "Application Servers : Web SSH" at bounding box center [194, 31] width 75 height 8
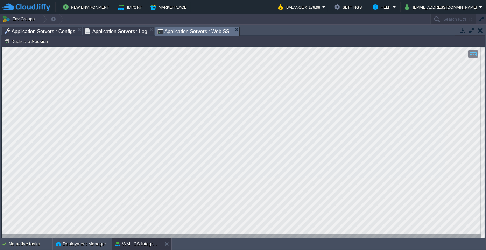
click at [48, 31] on span "Application Servers : Configs" at bounding box center [40, 31] width 71 height 8
click at [189, 27] on span "Application Servers : Web SSH" at bounding box center [194, 31] width 75 height 9
click at [105, 31] on span "Application Servers : Log" at bounding box center [116, 31] width 62 height 8
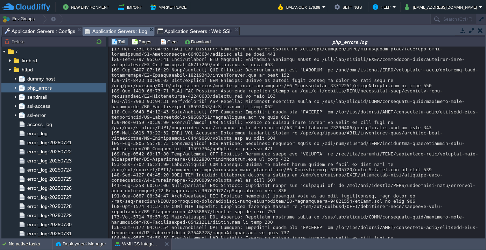
click at [61, 29] on span "Application Servers : Configs" at bounding box center [40, 31] width 71 height 8
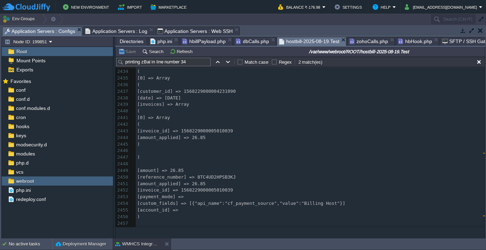
click at [323, 41] on span "hostbill-2025-08-19.Test" at bounding box center [309, 41] width 60 height 9
click at [276, 134] on pre "[amount_applied] => 26.85" at bounding box center [310, 137] width 349 height 7
type textarea "-"
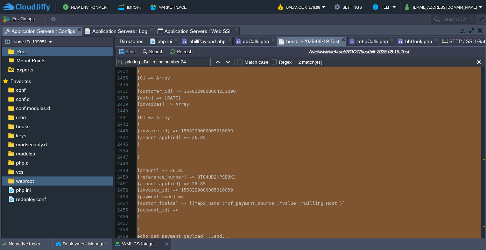
scroll to position [0, 0]
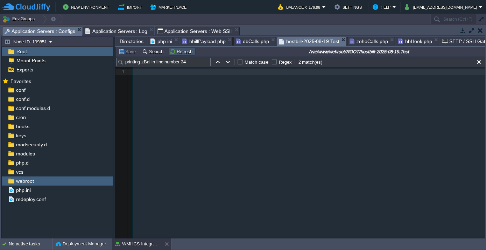
click at [182, 52] on button "Refresh" at bounding box center [182, 51] width 25 height 6
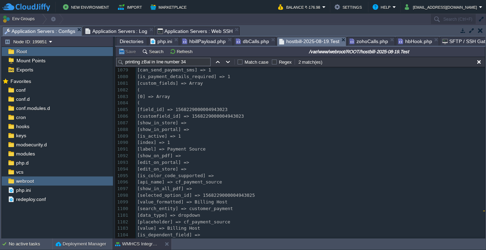
scroll to position [7988, 0]
click at [118, 33] on span "Application Servers : Log" at bounding box center [116, 31] width 62 height 8
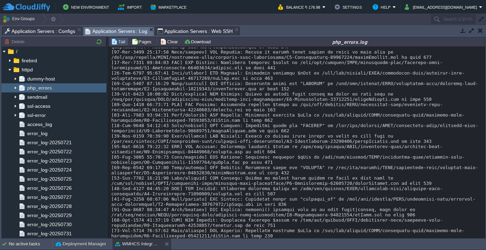
scroll to position [338, 0]
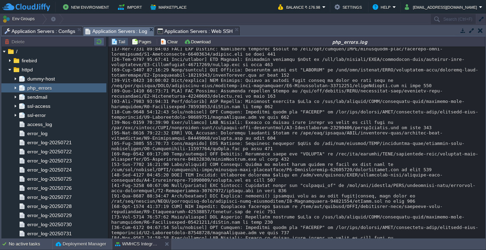
click at [95, 42] on button "button" at bounding box center [99, 41] width 8 height 6
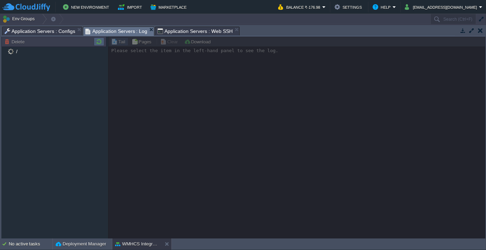
scroll to position [0, 0]
click at [43, 32] on span "Application Servers : Configs" at bounding box center [40, 31] width 71 height 8
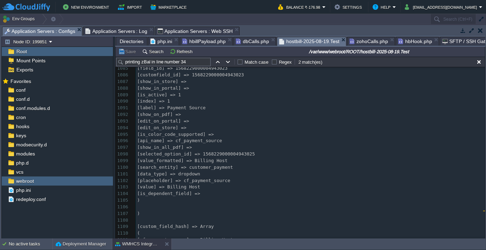
scroll to position [8029, 0]
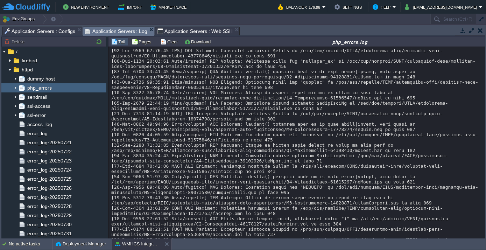
click at [101, 30] on span "Application Servers : Log" at bounding box center [116, 31] width 62 height 9
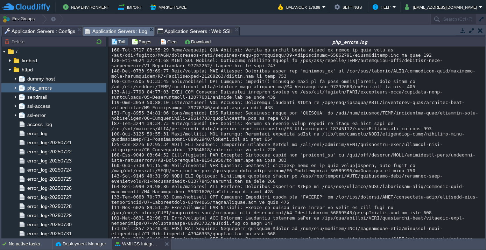
scroll to position [887, 0]
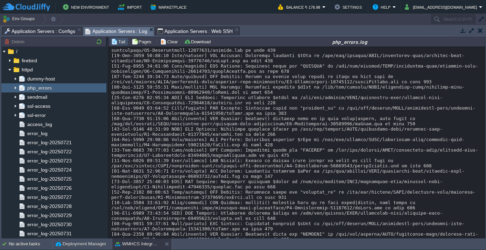
click at [31, 33] on span "Application Servers : Configs" at bounding box center [40, 31] width 71 height 8
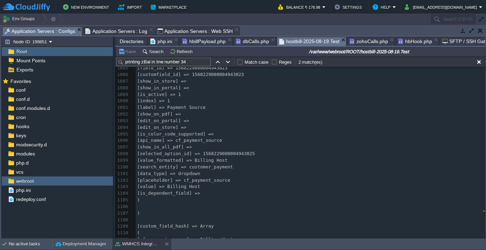
click at [108, 34] on span "Application Servers : Log" at bounding box center [116, 31] width 62 height 8
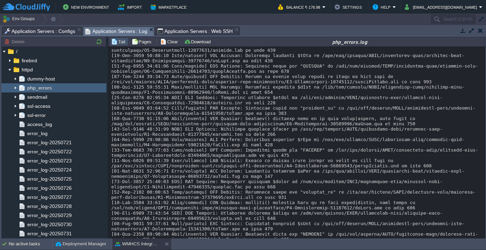
click at [60, 30] on span "Application Servers : Configs" at bounding box center [40, 31] width 71 height 8
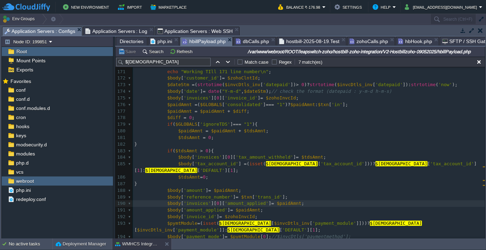
click at [191, 44] on span "hbillPayload.php" at bounding box center [203, 41] width 43 height 9
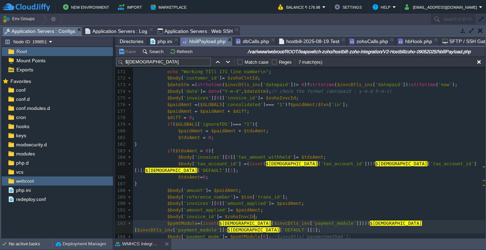
click at [254, 216] on div "x 159 $diff = $zBal - ( $paidAmnt + $tdsAmnt ); 160 echo "difference --- $diff …" at bounding box center [309, 150] width 352 height 323
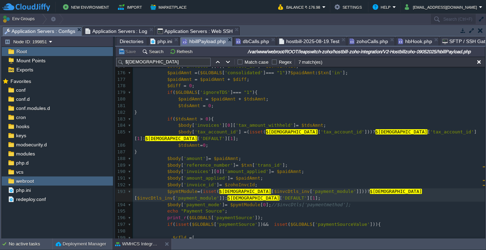
click at [114, 29] on span "Application Servers : Log" at bounding box center [116, 31] width 62 height 8
click at [29, 34] on span "Application Servers : Configs" at bounding box center [40, 31] width 71 height 9
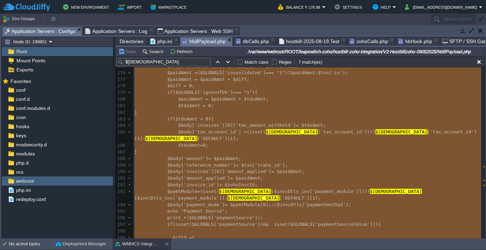
type textarea "-"
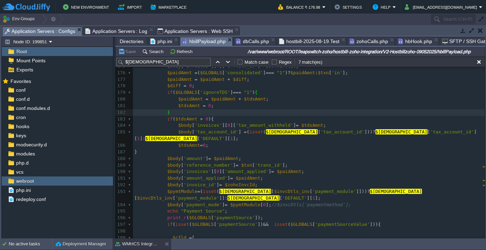
click at [119, 33] on span "Application Servers : Log" at bounding box center [116, 31] width 62 height 8
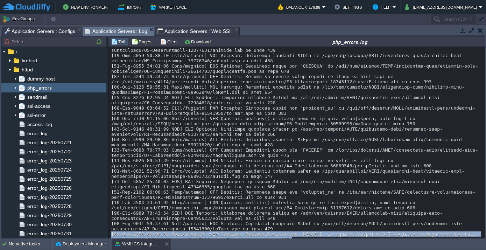
drag, startPoint x: 112, startPoint y: 201, endPoint x: 332, endPoint y: 214, distance: 220.5
copy div "[19-Aug-2025 12:36:15 Asia/kolkata] PHP Warning: Undefined array key "DEFAULT" …"
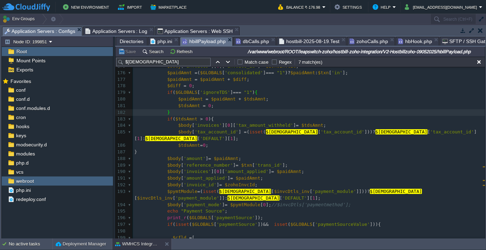
click at [56, 30] on span "Application Servers : Configs" at bounding box center [40, 31] width 71 height 9
click at [269, 182] on pre "$body [ 'invoice_id' ] = $zohoInvcId ;" at bounding box center [309, 185] width 352 height 7
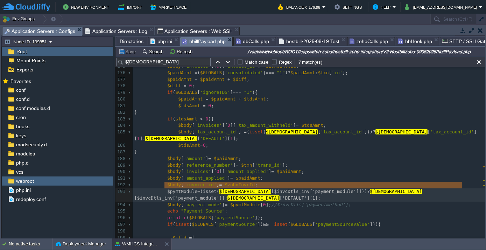
type textarea "$pymtModule= (isset($hzam[$invcDtls_inv['payment_module']]))?$hzam[$invcDtls_in…"
drag, startPoint x: 164, startPoint y: 185, endPoint x: 464, endPoint y: 183, distance: 299.2
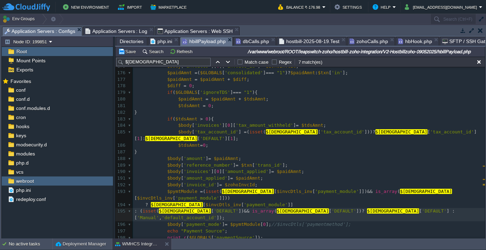
click at [143, 202] on span at bounding box center [139, 204] width 11 height 5
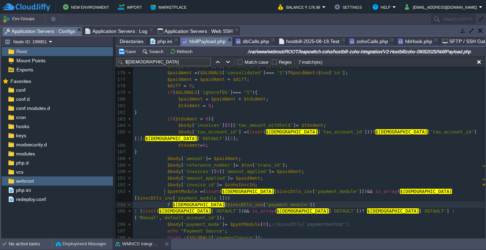
scroll to position [2, 20]
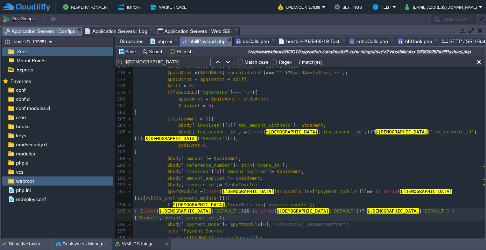
click at [142, 208] on span ": (" at bounding box center [138, 210] width 8 height 5
click at [364, 168] on pre "$body [ 'invoices' ][ 0 ][ 'amount_applied' ] = $paidAmnt ;" at bounding box center [309, 171] width 352 height 7
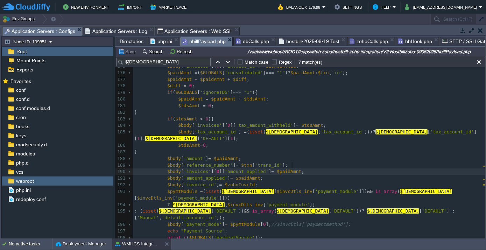
click at [311, 40] on span "hostbill-2025-08-19.Test" at bounding box center [309, 41] width 60 height 8
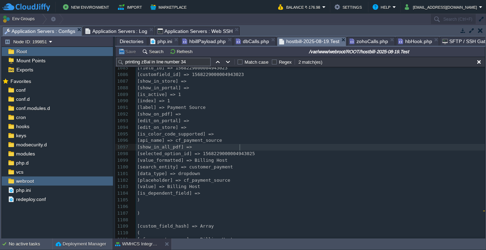
click at [192, 144] on span "[show_in_all_pdf] =>" at bounding box center [164, 146] width 55 height 5
type textarea "-"
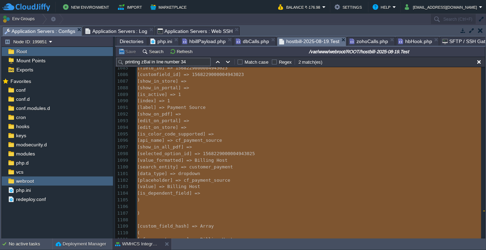
scroll to position [0, 0]
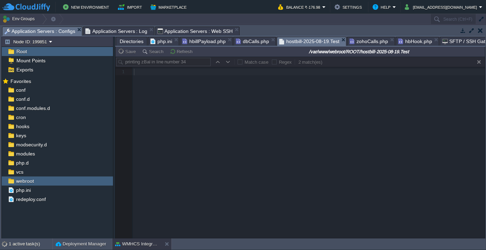
click at [118, 28] on span "Application Servers : Log" at bounding box center [116, 31] width 62 height 8
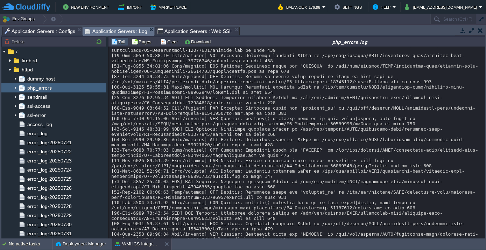
click at [44, 30] on span "Application Servers : Configs" at bounding box center [40, 31] width 71 height 8
